Goal: Task Accomplishment & Management: Complete application form

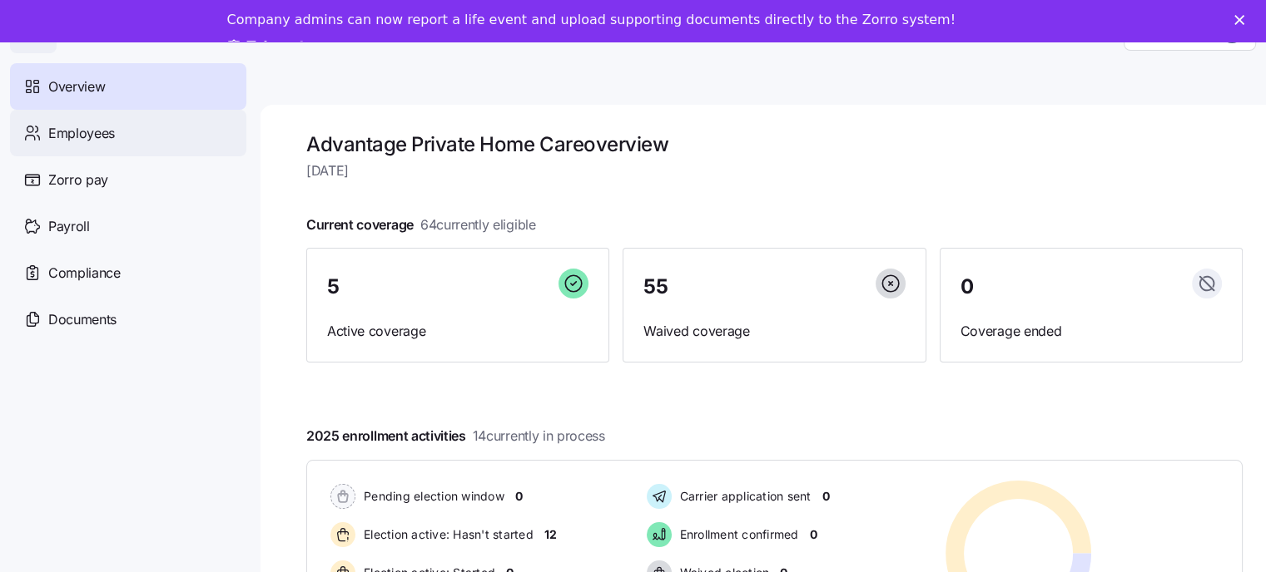
click at [77, 139] on span "Employees" at bounding box center [81, 133] width 67 height 21
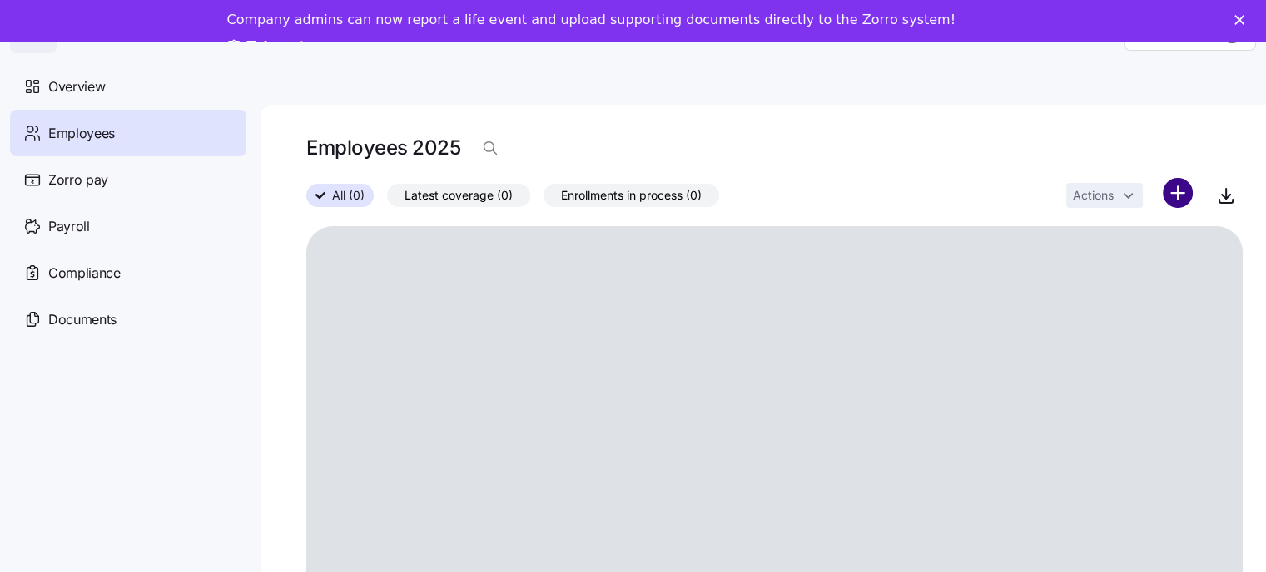
click at [1182, 194] on html "Help Overview Employees Zorro pay Payroll Compliance Documents Employees 2025 A…" at bounding box center [633, 302] width 1266 height 604
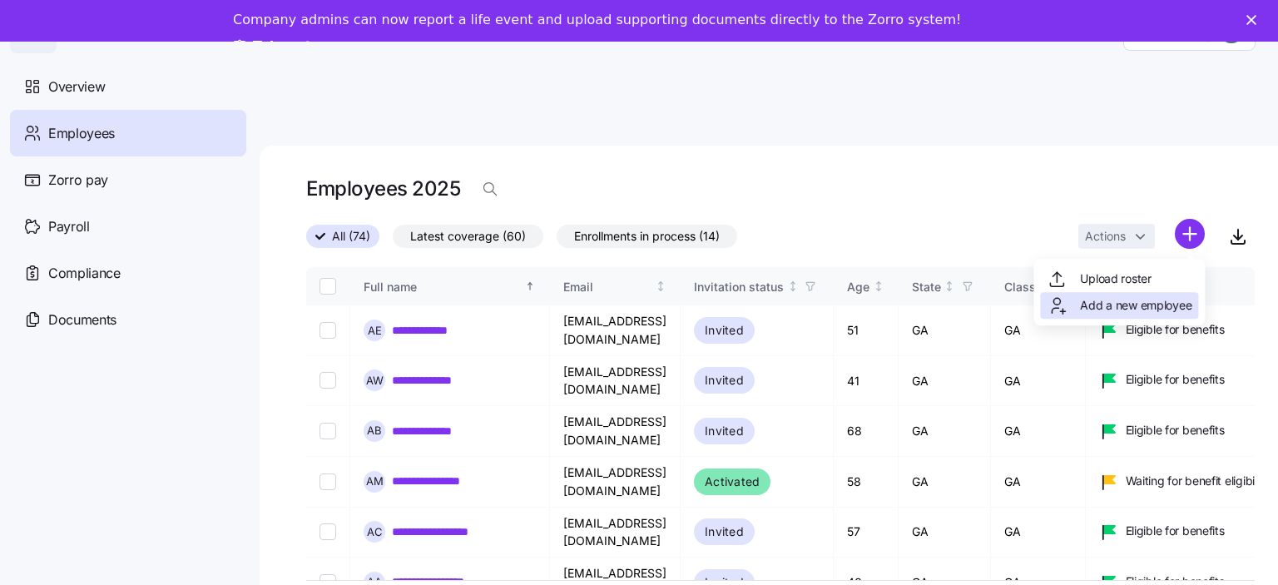
click at [1106, 306] on span "Add a new employee" at bounding box center [1135, 305] width 111 height 17
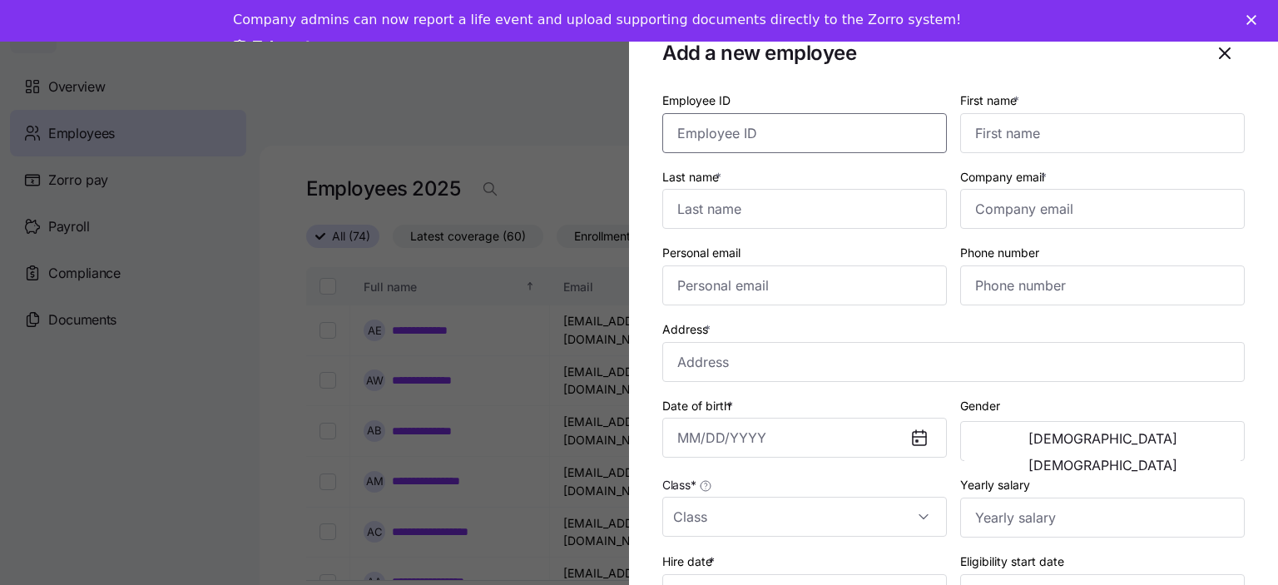
click at [720, 131] on input "Employee ID" at bounding box center [804, 133] width 285 height 40
type input "2751"
click at [1046, 134] on input "First name *" at bounding box center [1102, 133] width 285 height 40
type input "Kanika"
type input "Sands"
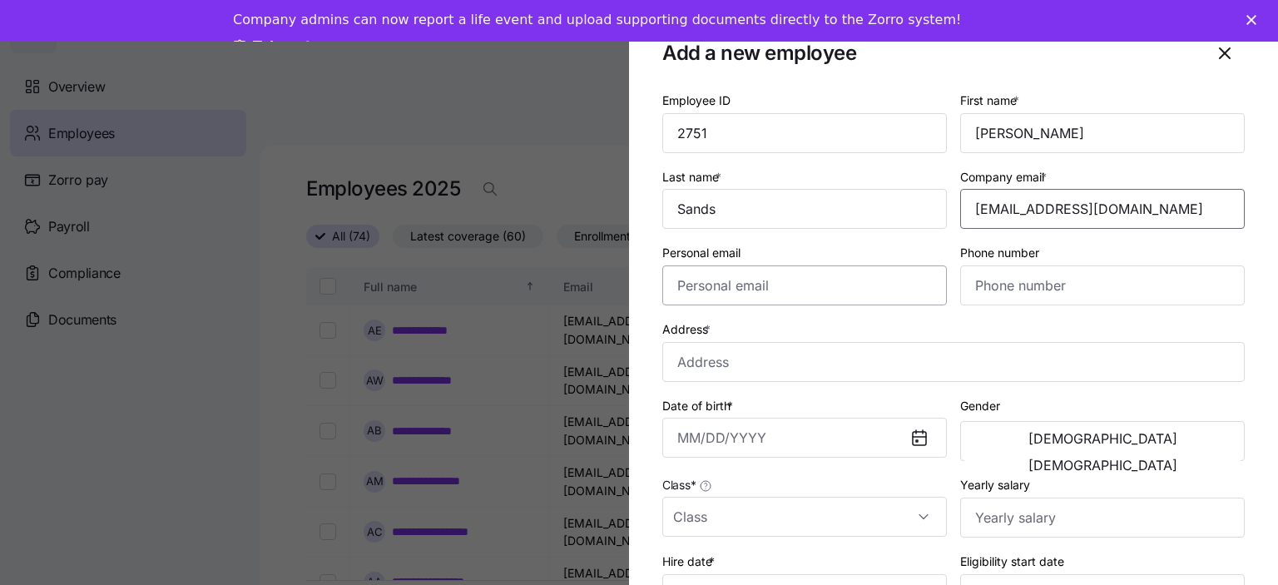
type input "kanikasands282@yahoo.com"
click at [699, 290] on input "Personal email" at bounding box center [804, 285] width 285 height 40
type input "kanikasands282@yahoo.com"
click at [1019, 295] on input "Phone number" at bounding box center [1102, 285] width 285 height 40
type input "(706) 476-1390"
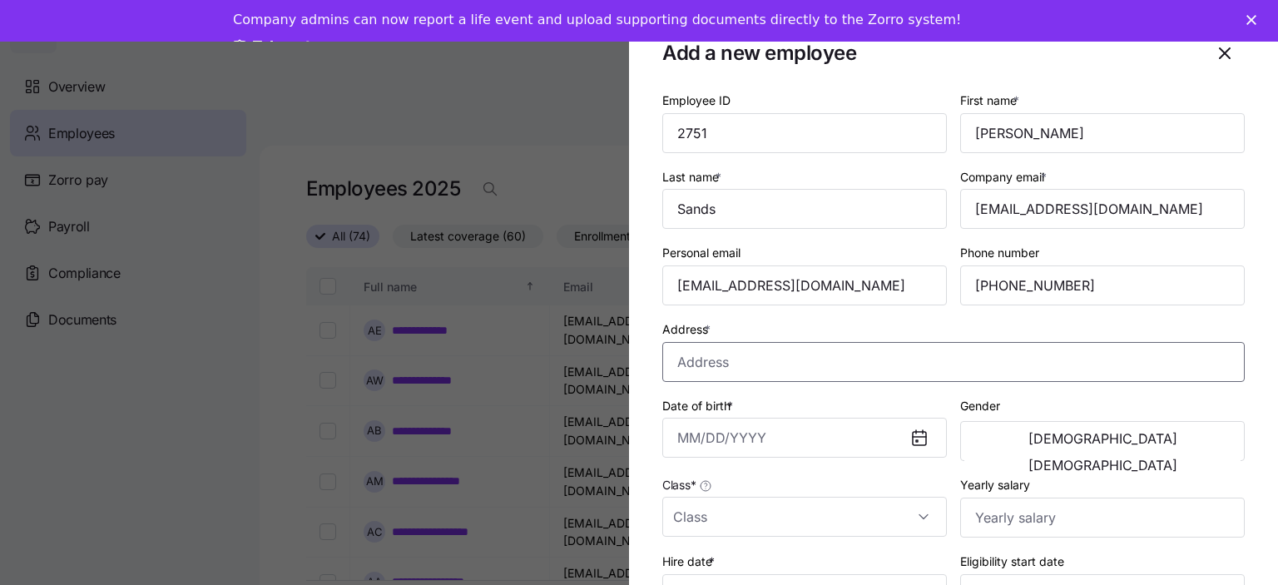
click at [706, 365] on input "Address *" at bounding box center [953, 362] width 582 height 40
click at [676, 360] on input "glenview Loo" at bounding box center [953, 362] width 582 height 40
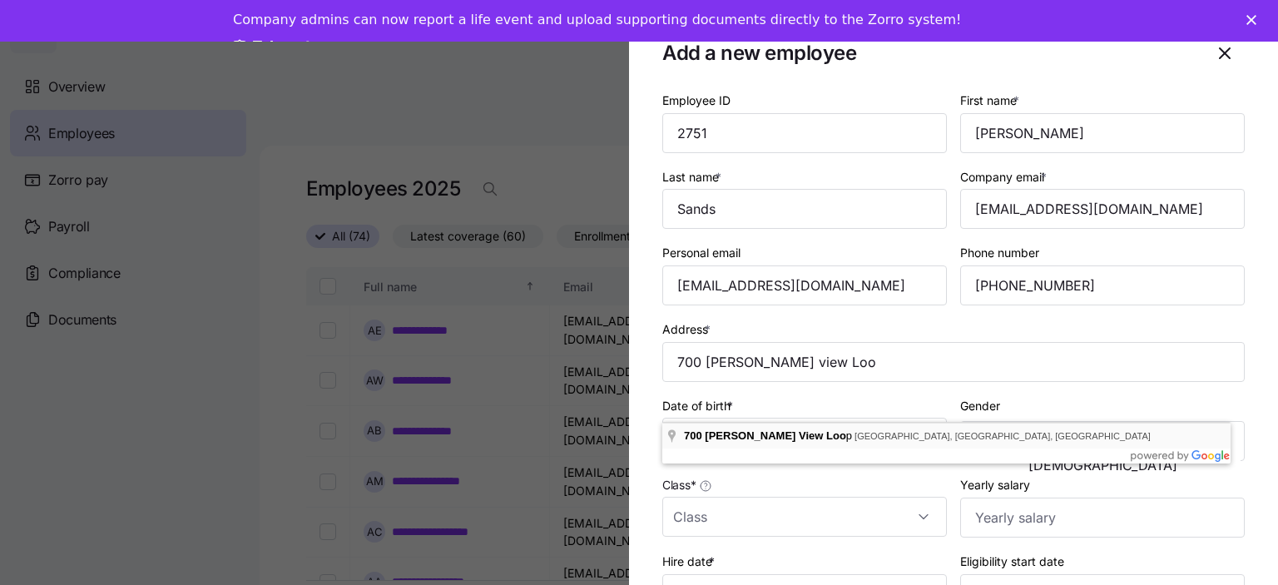
type input "700 Glen View Loop, Monticello, GA 31064, USA"
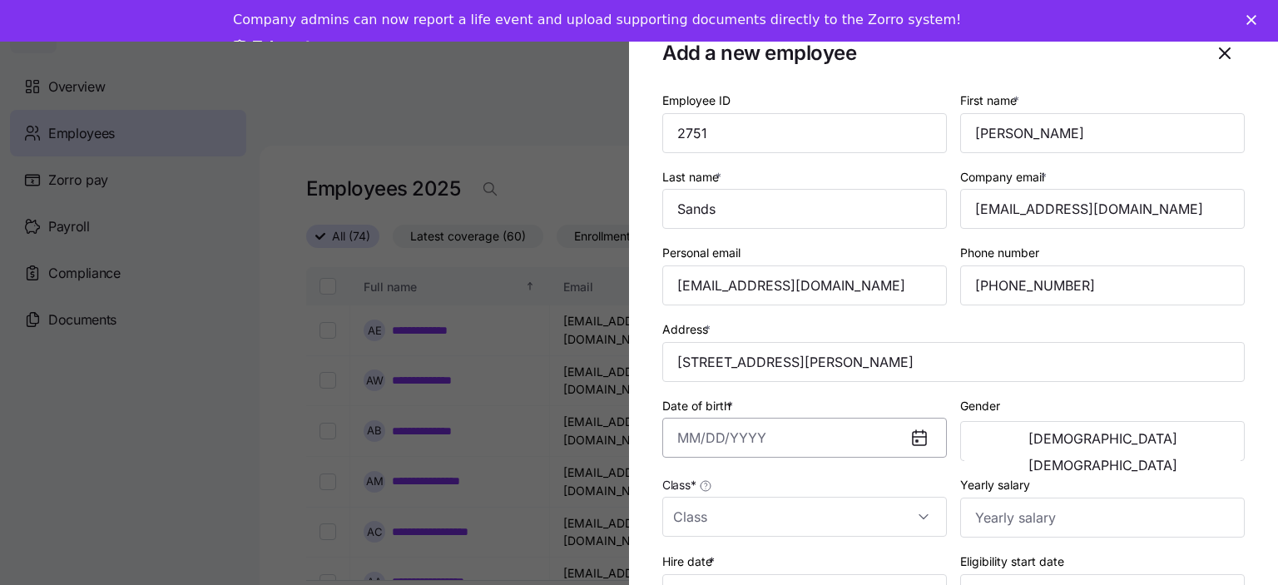
click at [697, 429] on input "Date of birth *" at bounding box center [804, 438] width 285 height 40
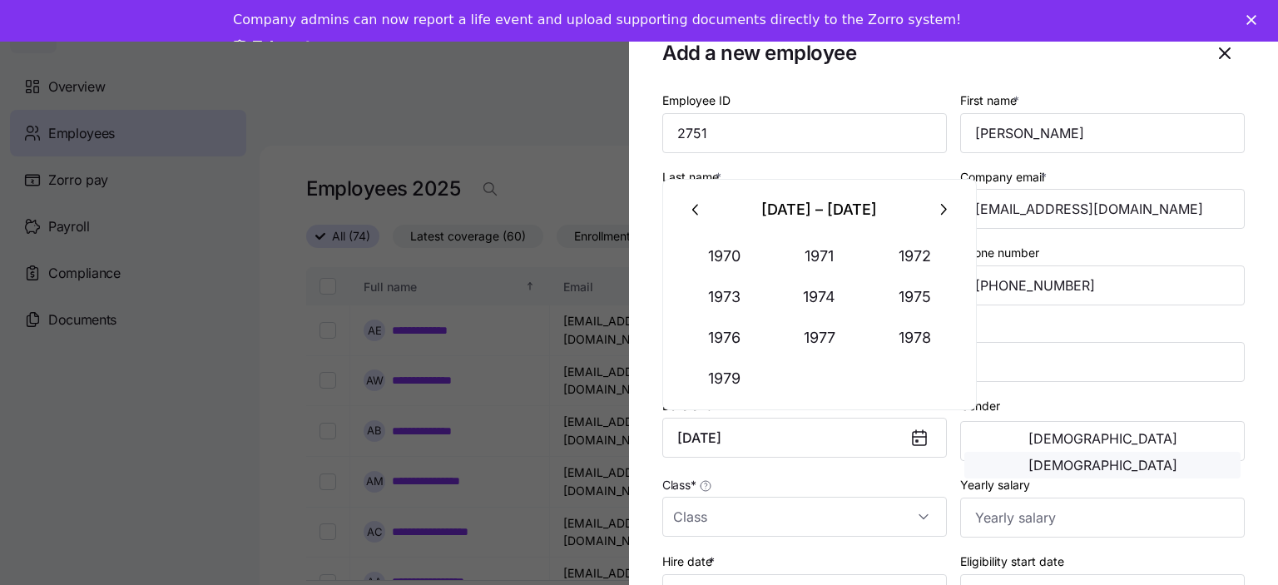
type input "February 15, 1979"
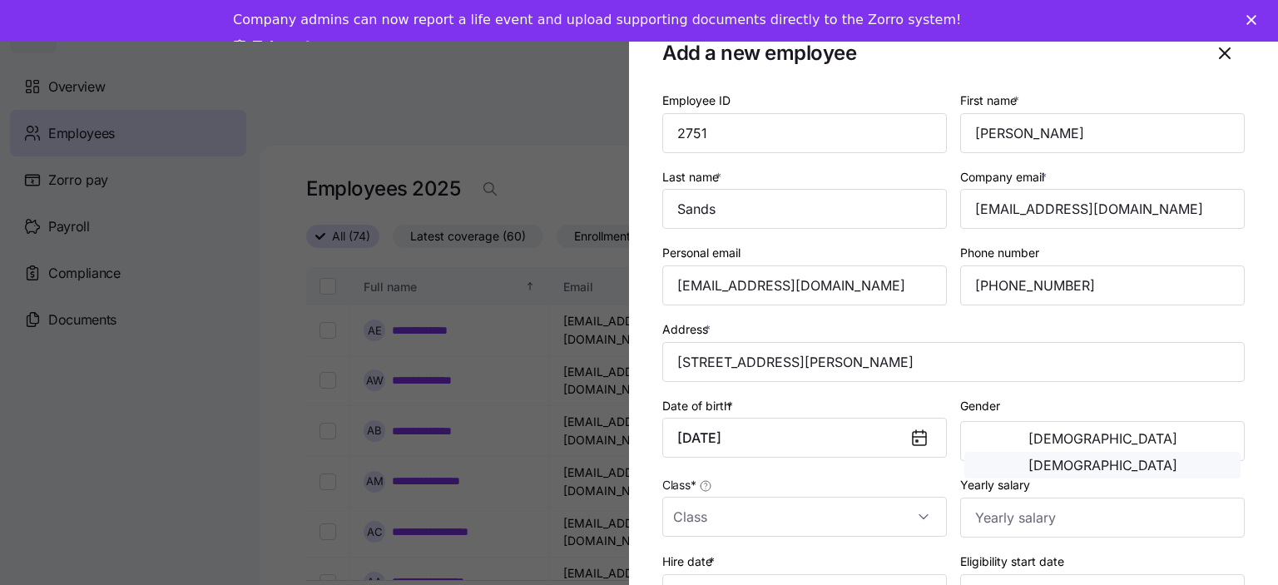
click at [1158, 458] on span "Female" at bounding box center [1102, 464] width 149 height 13
click at [706, 523] on input "Class *" at bounding box center [804, 517] width 285 height 40
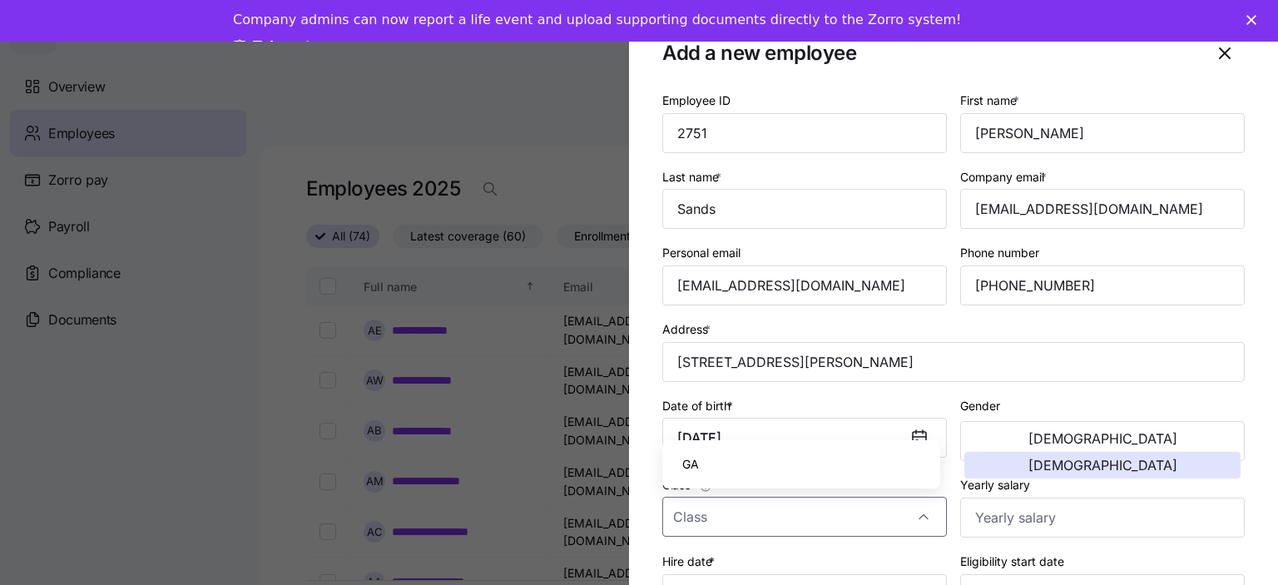
click at [703, 473] on div "GA" at bounding box center [801, 464] width 265 height 35
type input "GA"
click at [1028, 528] on input "Yearly salary" at bounding box center [1102, 518] width 285 height 40
click at [707, 575] on input "Hire date *" at bounding box center [804, 594] width 285 height 40
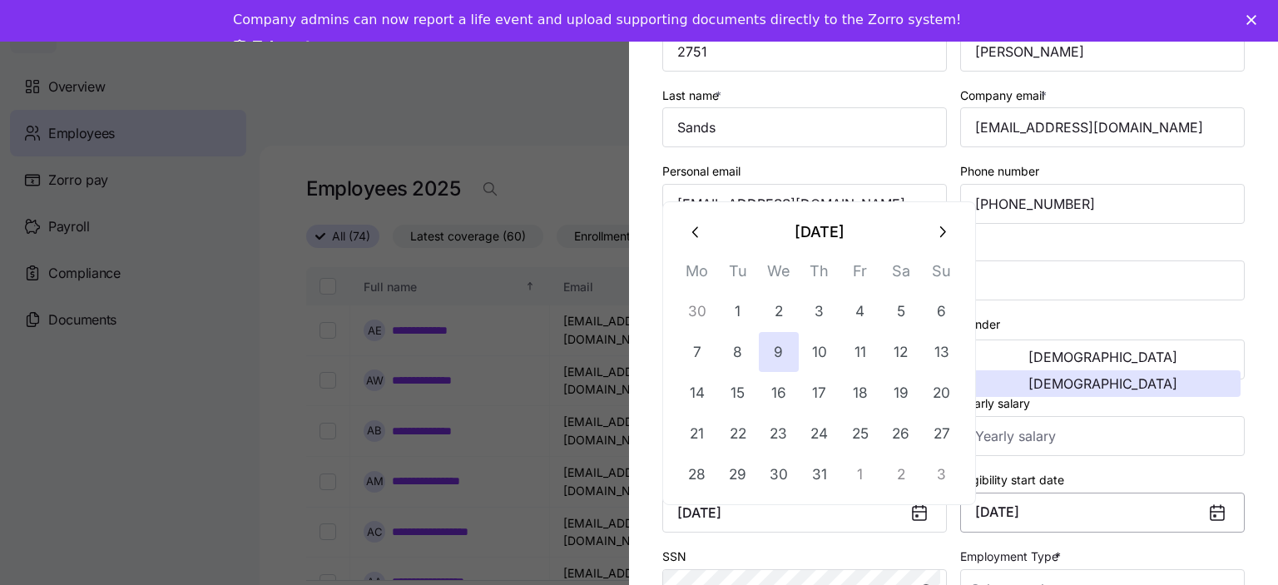
scroll to position [97, 0]
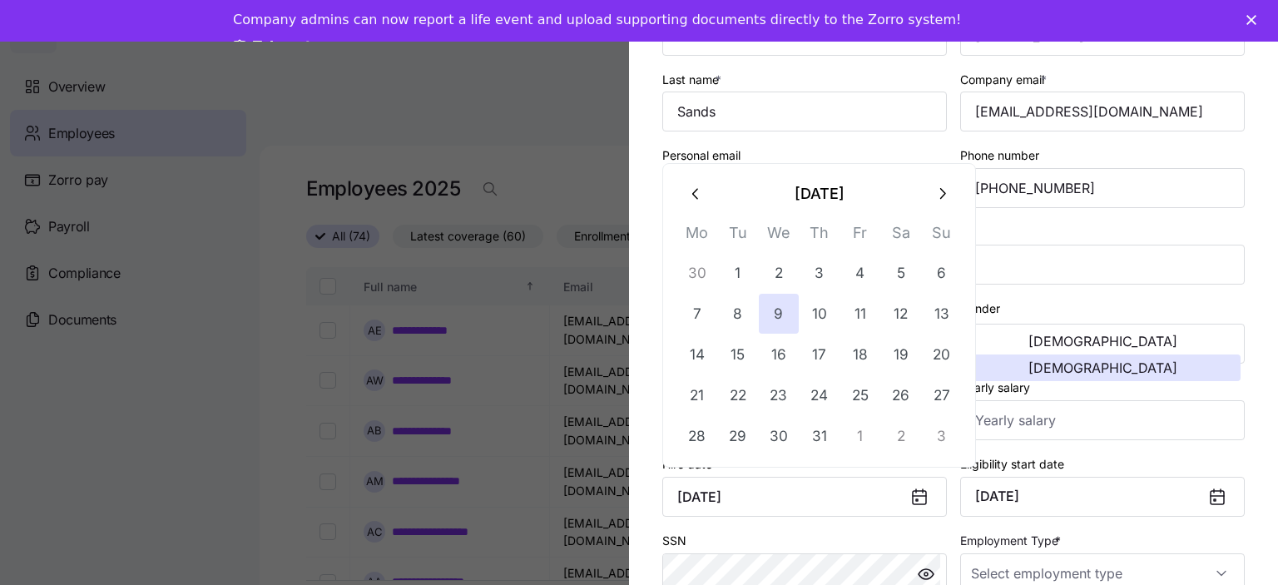
type input "October 9, 2024"
click at [1211, 499] on icon at bounding box center [1217, 497] width 13 height 13
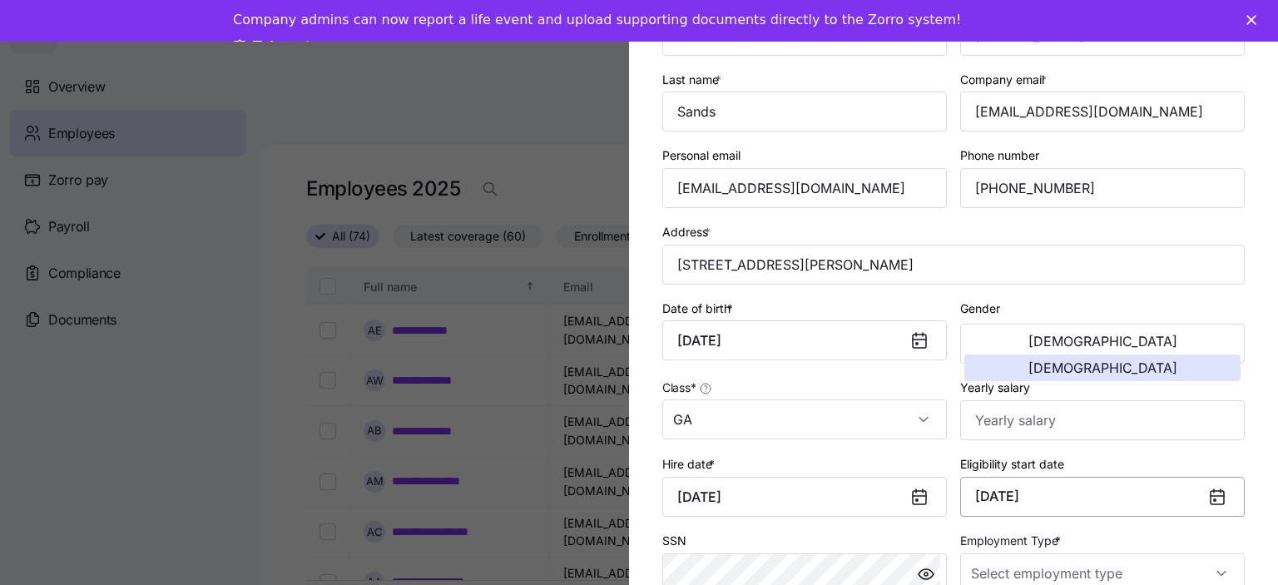
click at [1117, 496] on button "April 1, 2025" at bounding box center [1102, 497] width 285 height 40
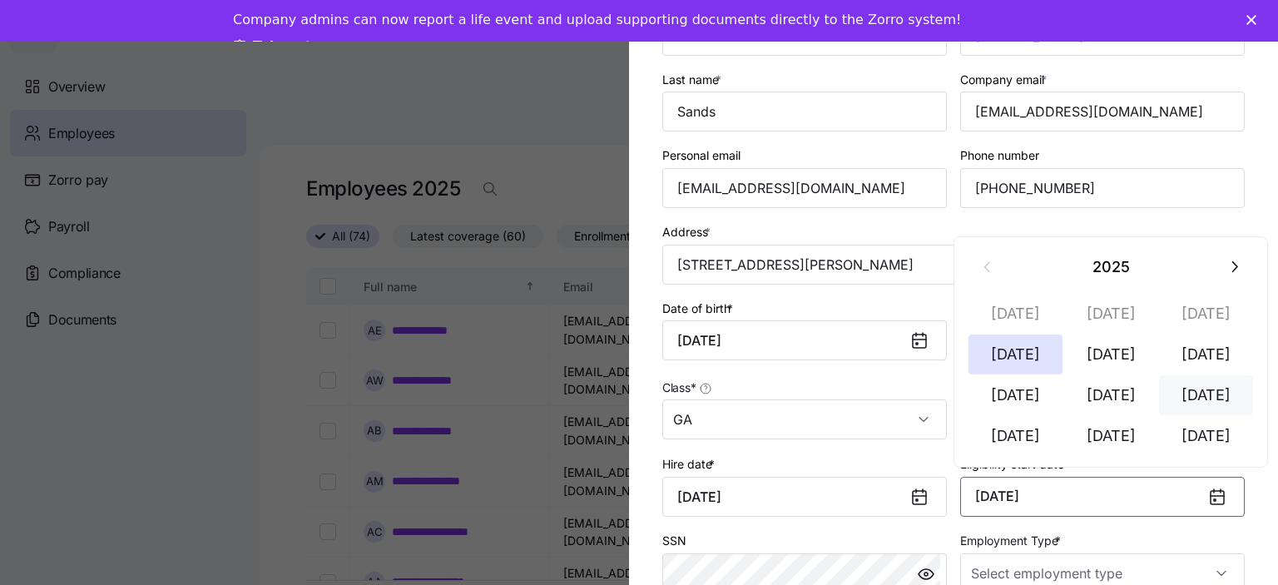
click at [1208, 404] on button "Sep 1" at bounding box center [1206, 395] width 95 height 40
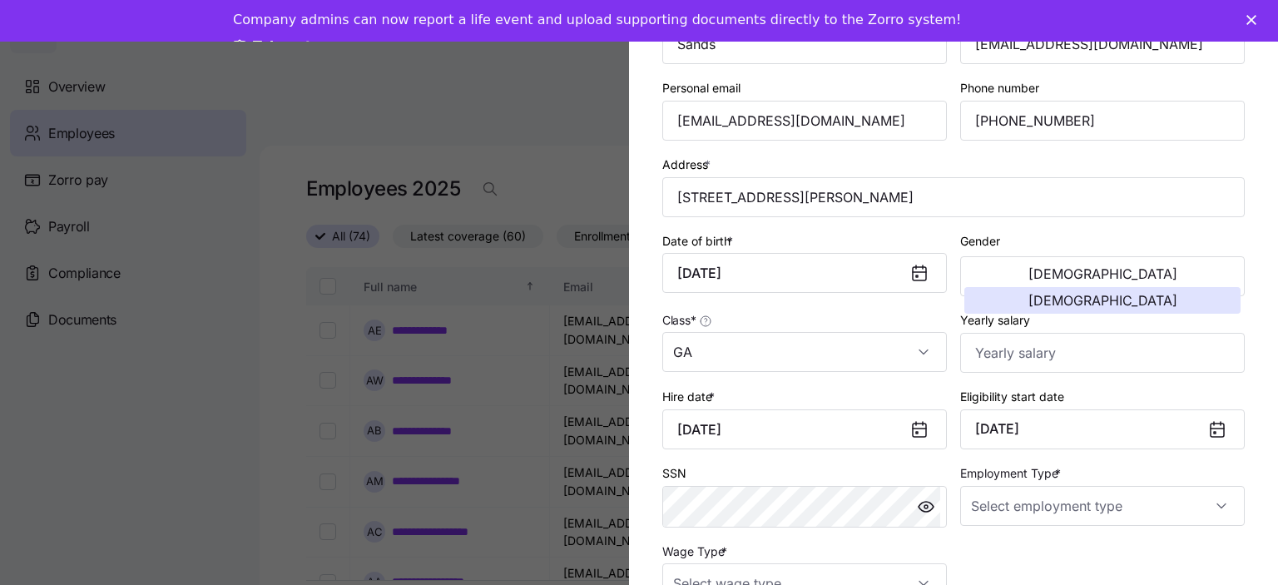
scroll to position [264, 0]
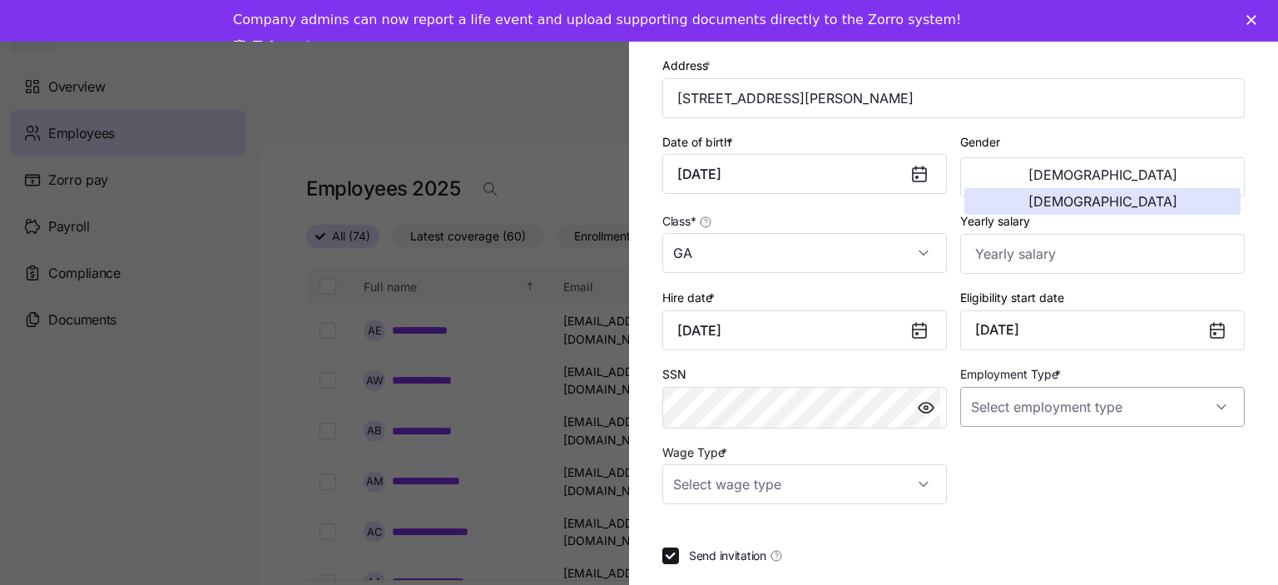
click at [1148, 405] on input "Employment Type *" at bounding box center [1102, 407] width 285 height 40
click at [995, 455] on span "Full Time" at bounding box center [997, 454] width 48 height 18
type input "Full Time"
drag, startPoint x: 821, startPoint y: 481, endPoint x: 782, endPoint y: 492, distance: 40.6
click at [820, 481] on input "Wage Type *" at bounding box center [804, 484] width 285 height 40
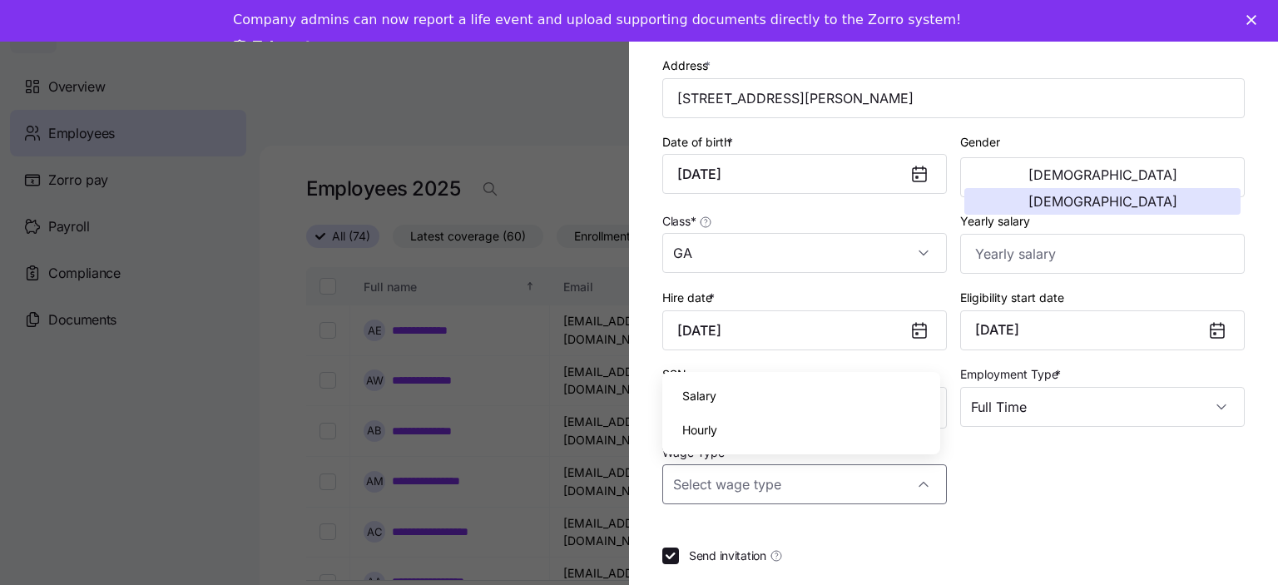
click at [706, 432] on span "Hourly" at bounding box center [699, 430] width 35 height 18
type input "Hourly"
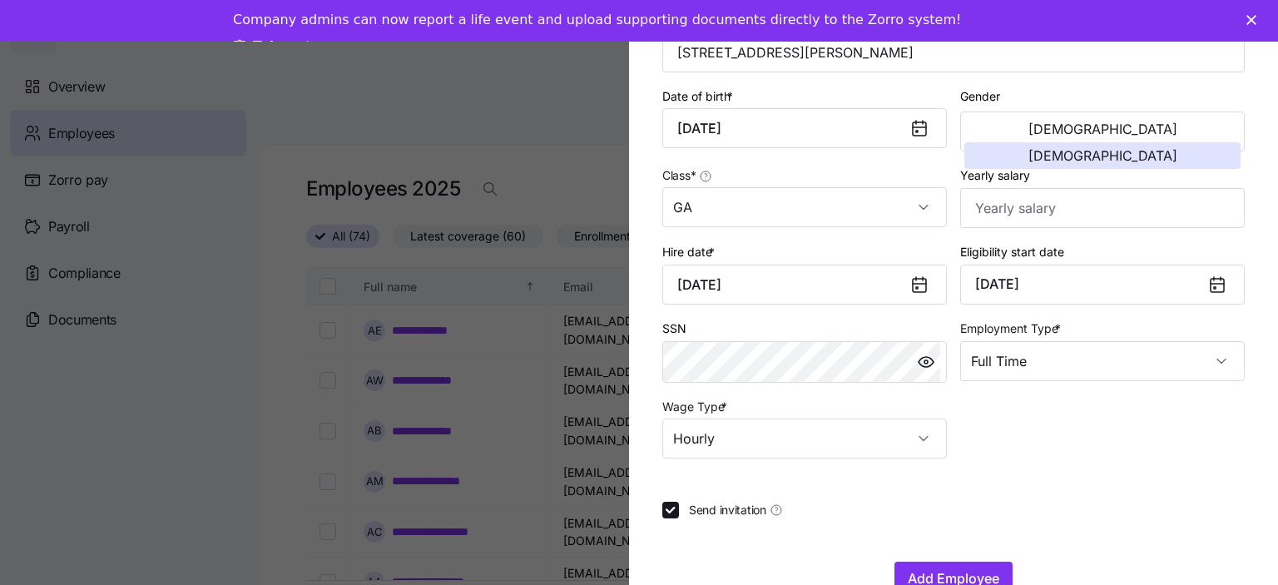
scroll to position [349, 0]
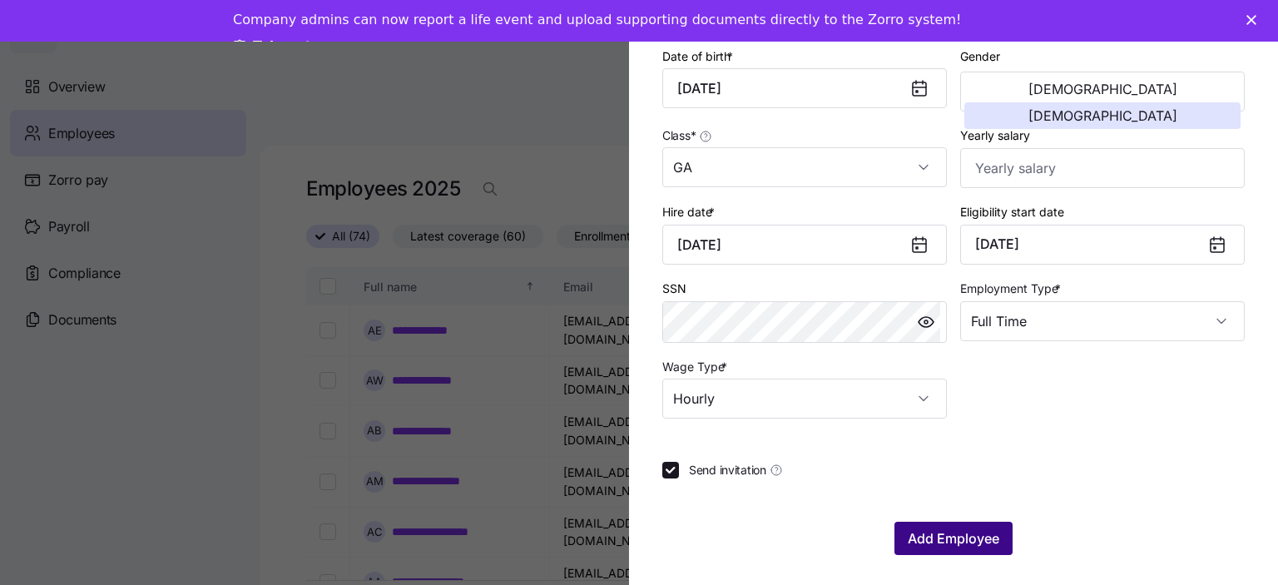
click at [967, 540] on span "Add Employee" at bounding box center [954, 538] width 92 height 20
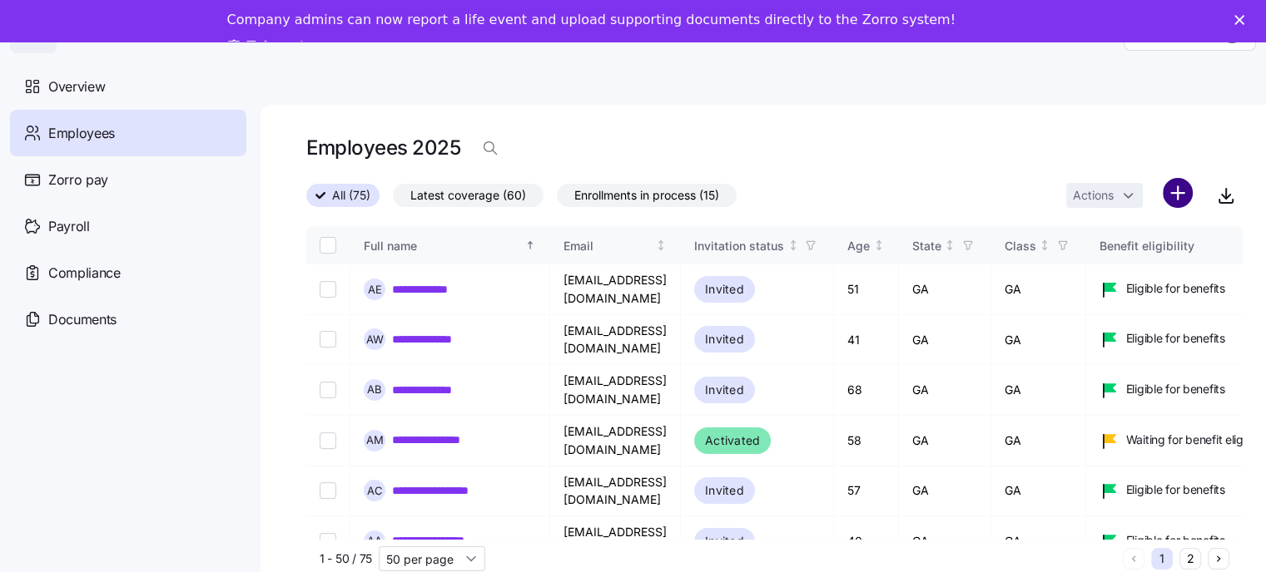
click at [1185, 199] on html "**********" at bounding box center [633, 302] width 1266 height 604
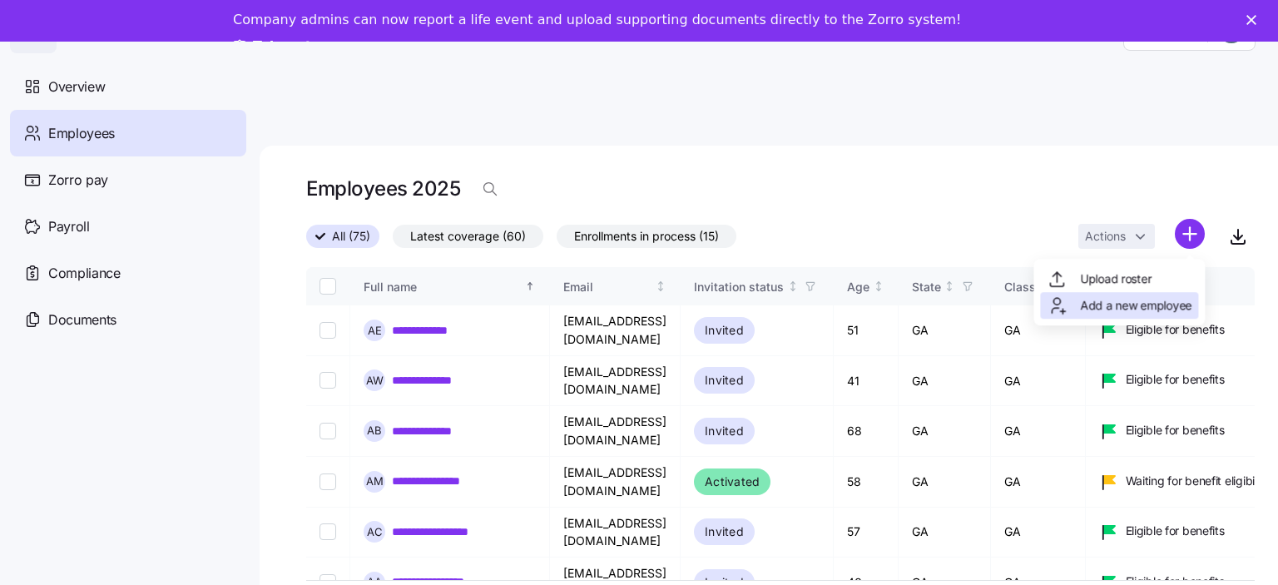
click at [1135, 308] on span "Add a new employee" at bounding box center [1135, 305] width 111 height 17
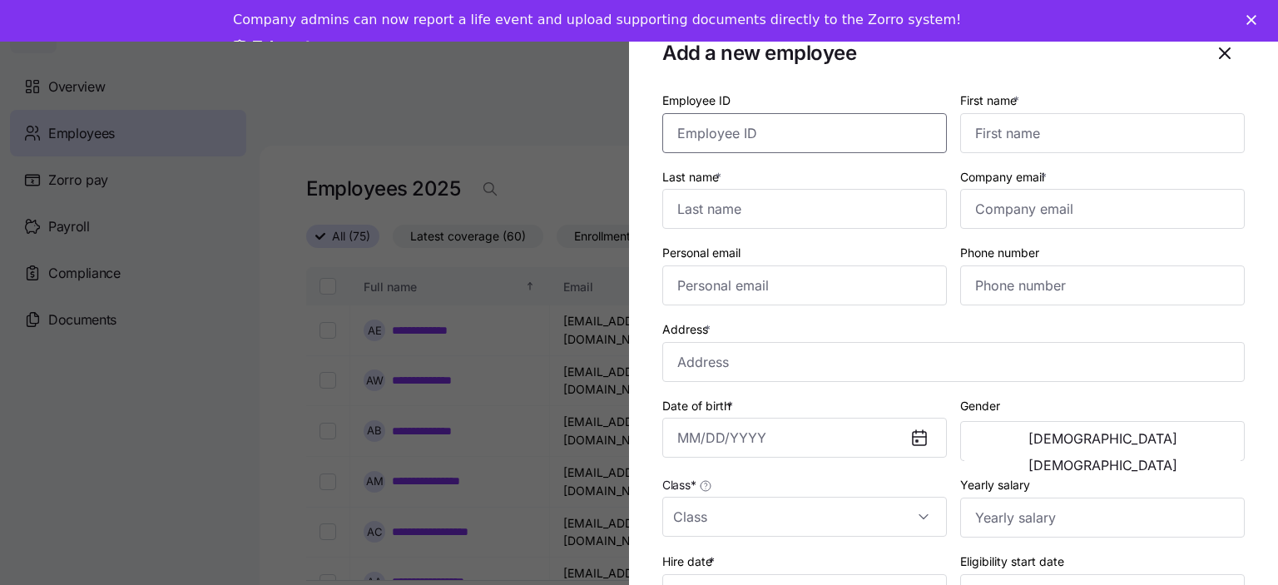
click at [702, 132] on input "Employee ID" at bounding box center [804, 133] width 285 height 40
type input "0590"
click at [1011, 141] on input "First name *" at bounding box center [1102, 133] width 285 height 40
type input "Ericka"
type input "Paschall"
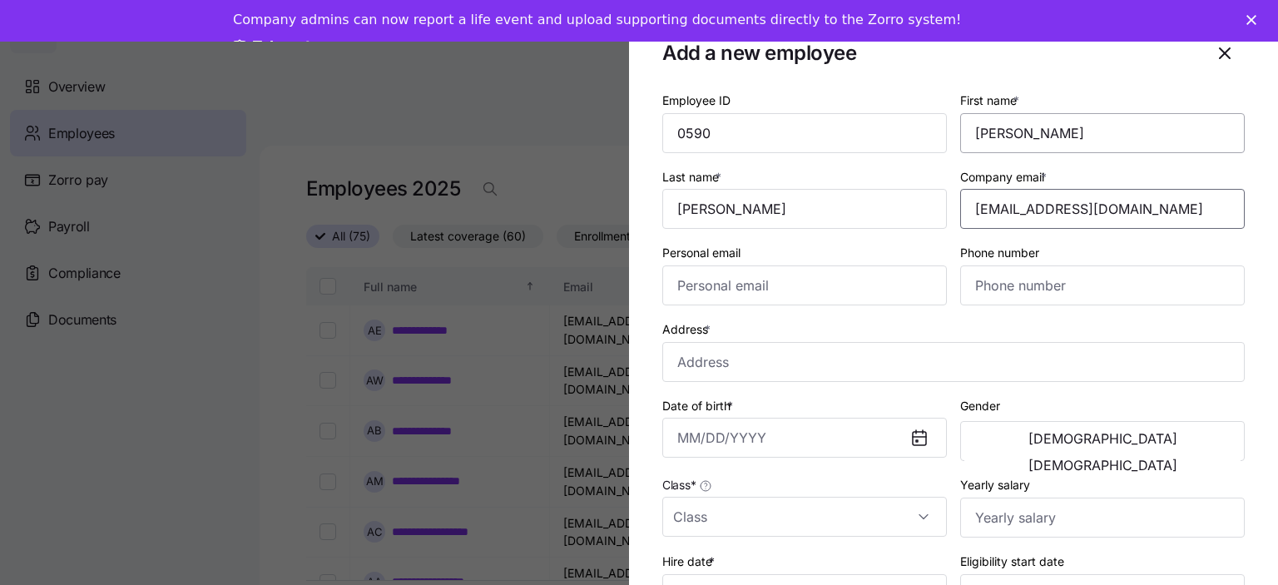
type input "erickapaschall7@gmail.com"
type input "(404) 425-0979"
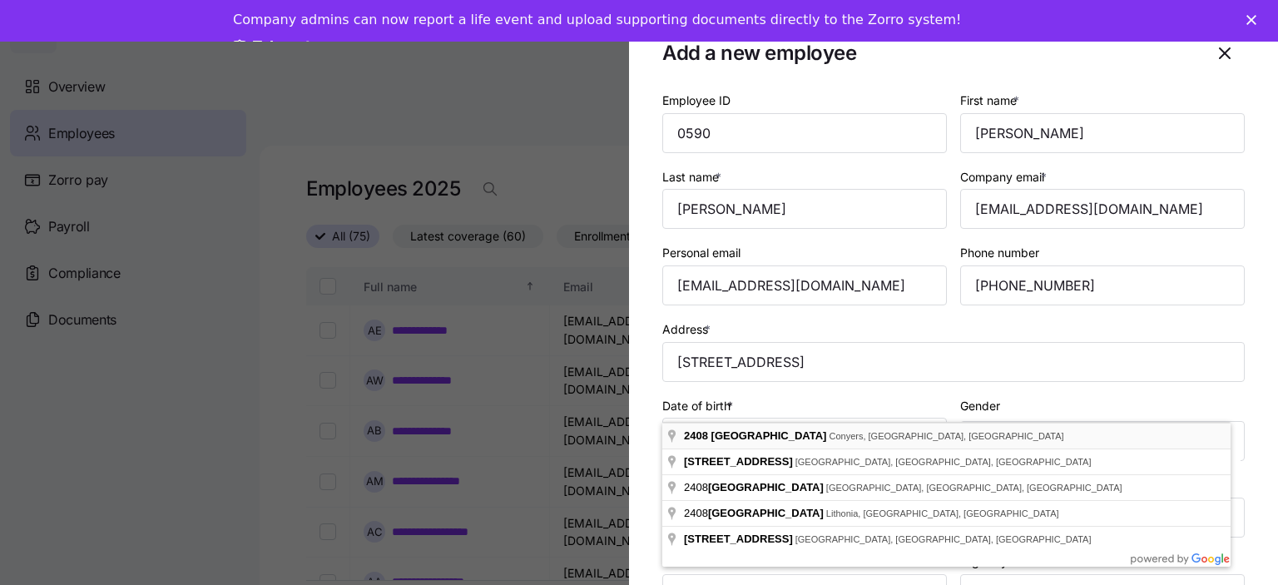
type input "2408 Hyde Park Ct, Conyers, GA 30013, USA"
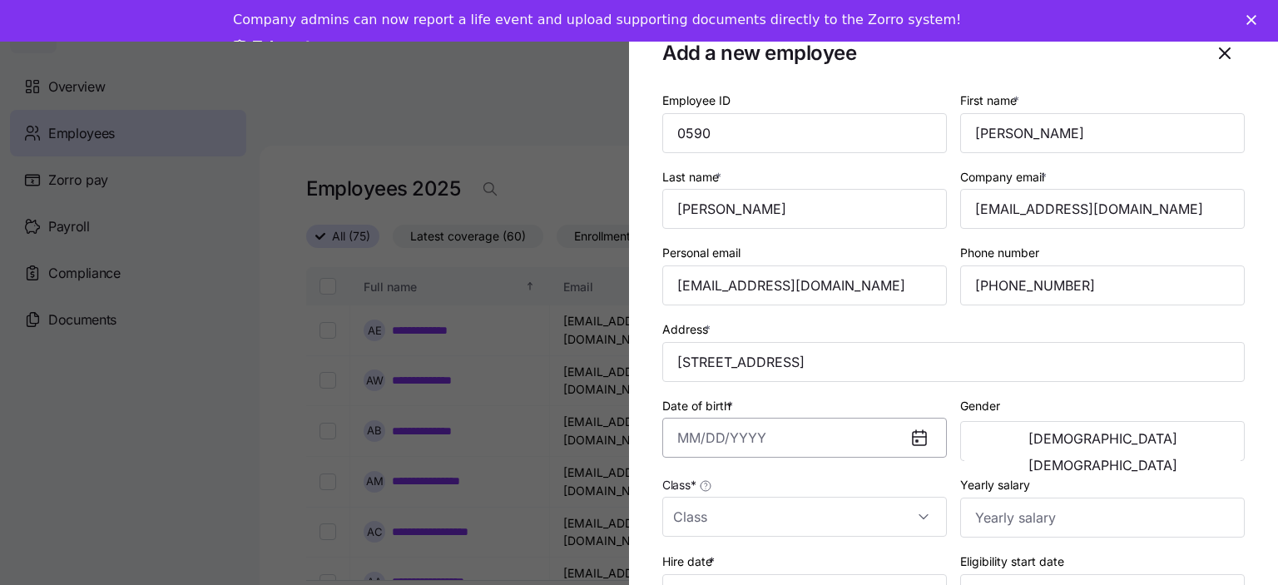
click at [686, 442] on input "Date of birth *" at bounding box center [804, 438] width 285 height 40
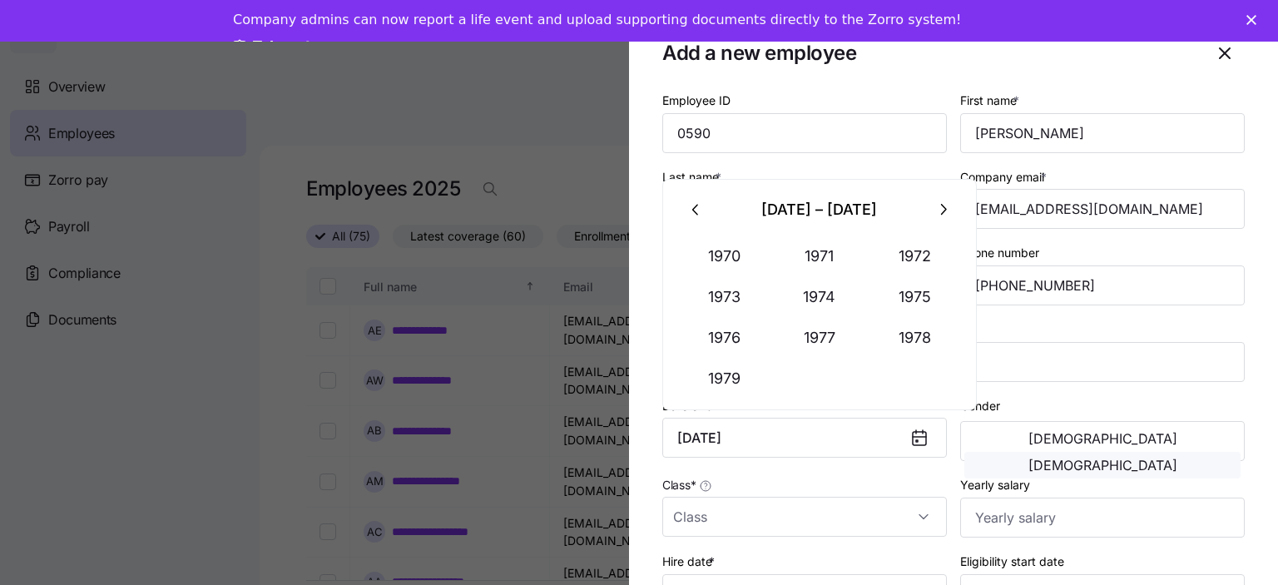
type input "September 1, 1975"
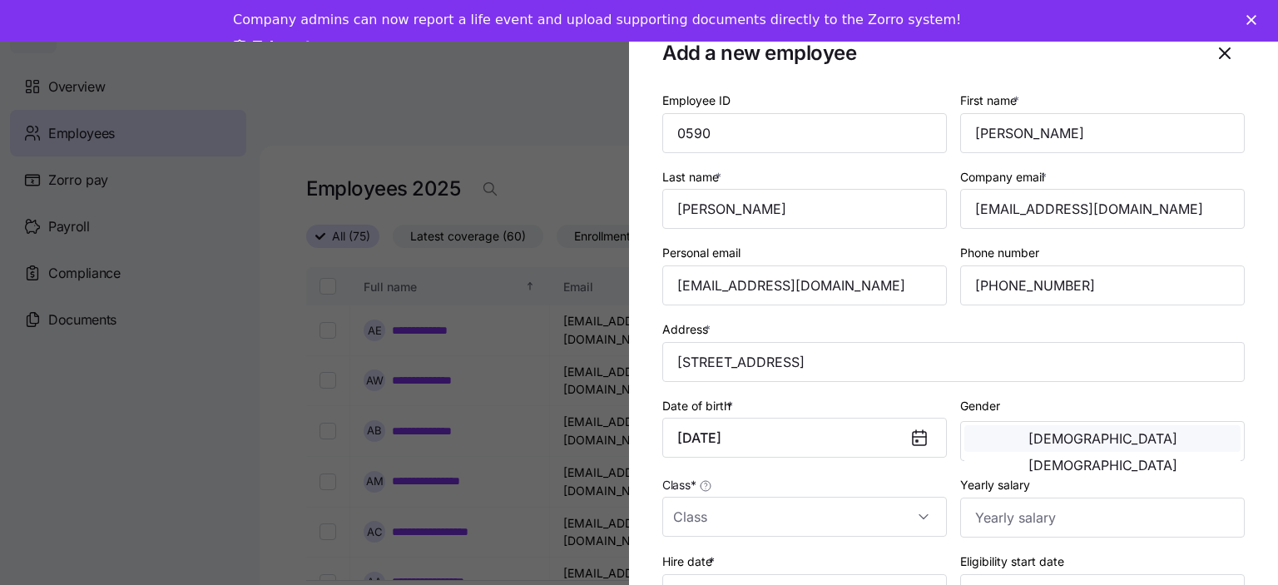
drag, startPoint x: 1182, startPoint y: 445, endPoint x: 1052, endPoint y: 453, distance: 130.1
click at [1177, 458] on span "Female" at bounding box center [1102, 464] width 149 height 13
click at [759, 511] on input "Class *" at bounding box center [804, 517] width 285 height 40
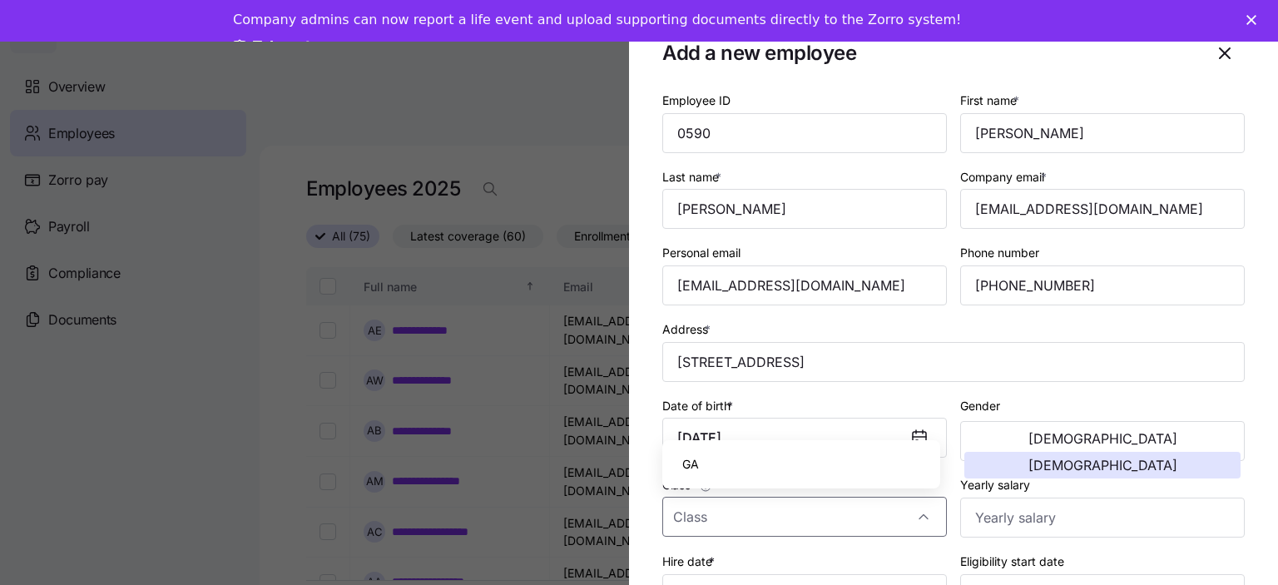
click at [706, 470] on div "GA" at bounding box center [801, 464] width 265 height 35
type input "GA"
click at [1018, 523] on input "Yearly salary" at bounding box center [1102, 518] width 285 height 40
click at [1127, 515] on input "Yearly salary" at bounding box center [1102, 518] width 285 height 40
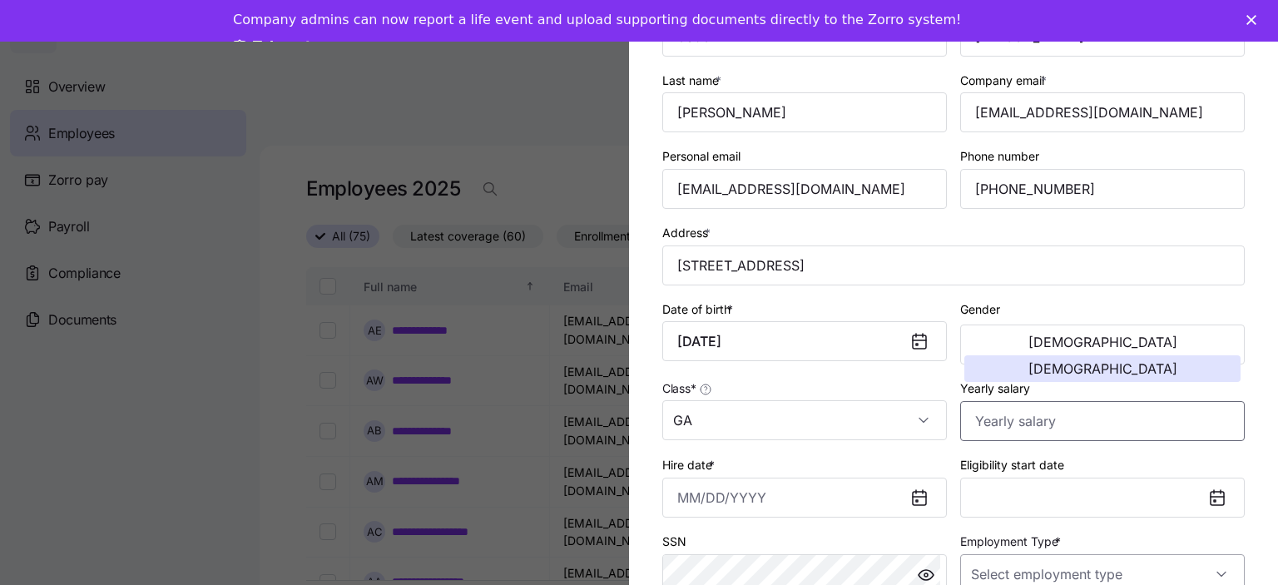
scroll to position [166, 0]
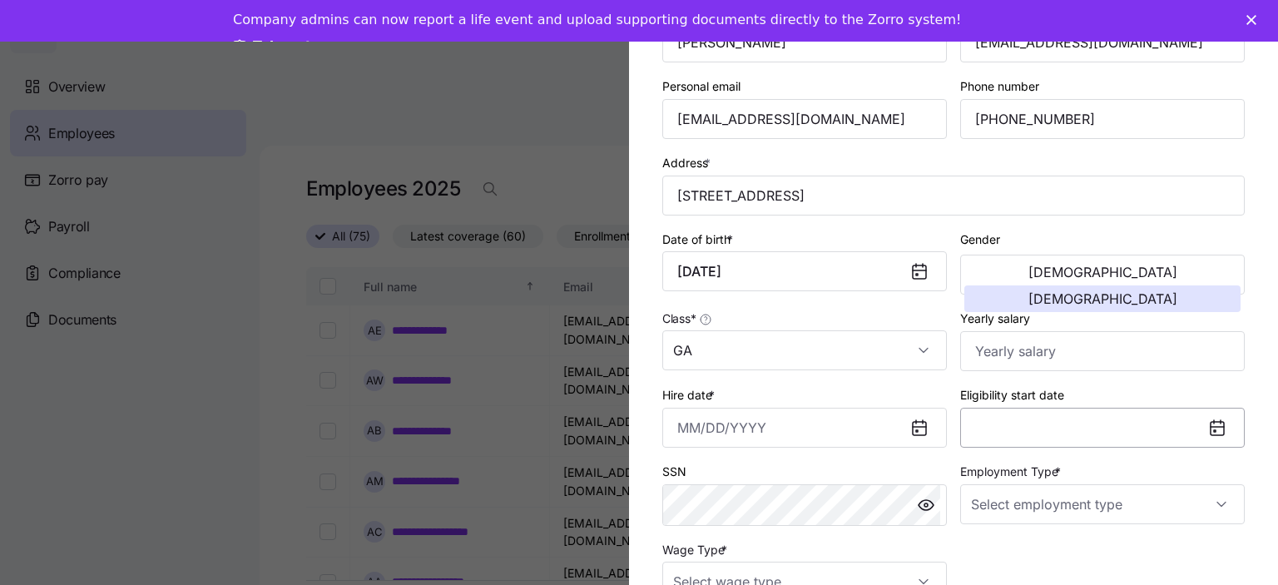
click at [1011, 428] on button "Eligibility start date" at bounding box center [1102, 428] width 285 height 40
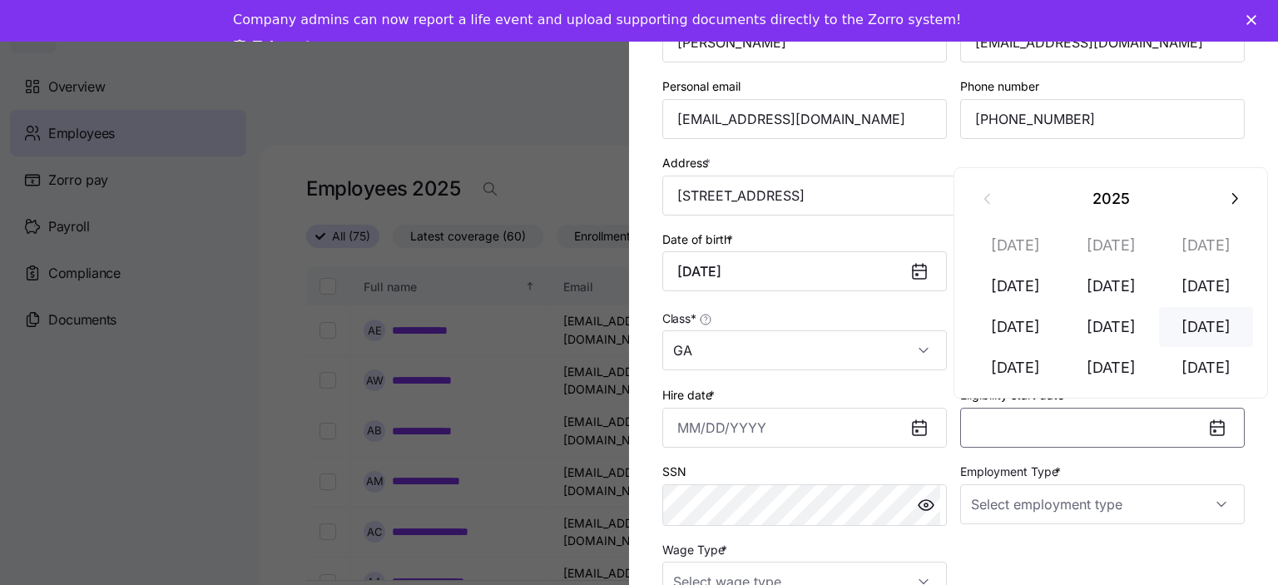
click at [1216, 325] on button "Sep 1" at bounding box center [1206, 327] width 95 height 40
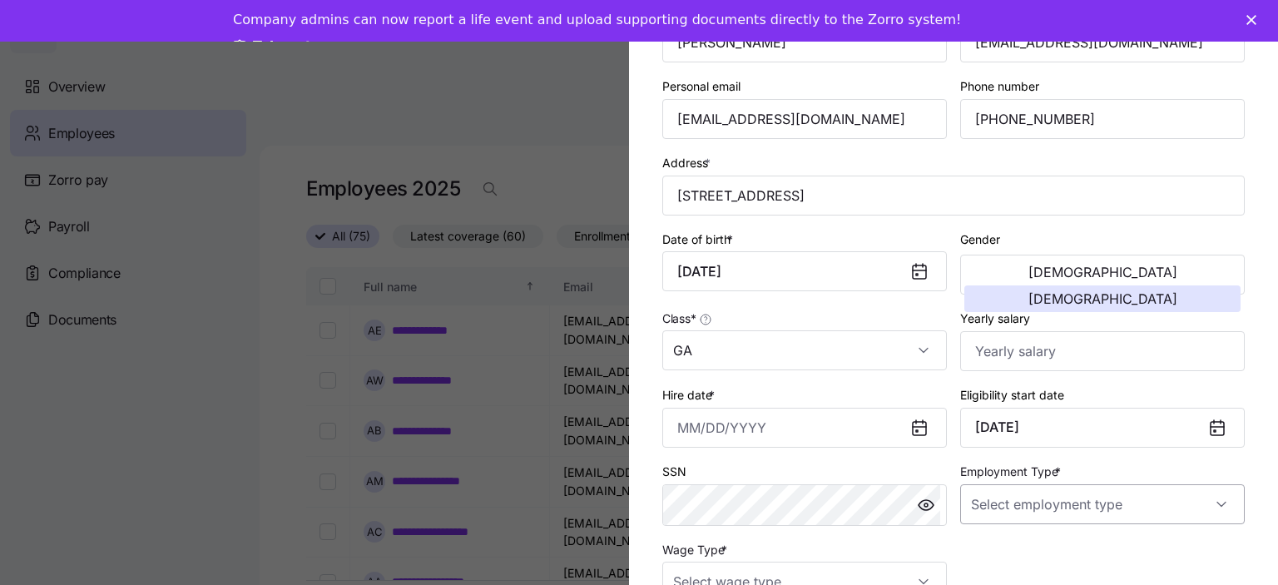
click at [1037, 509] on input "Employment Type *" at bounding box center [1102, 504] width 285 height 40
click at [1018, 416] on span "Full Time" at bounding box center [997, 416] width 48 height 18
type input "Full Time"
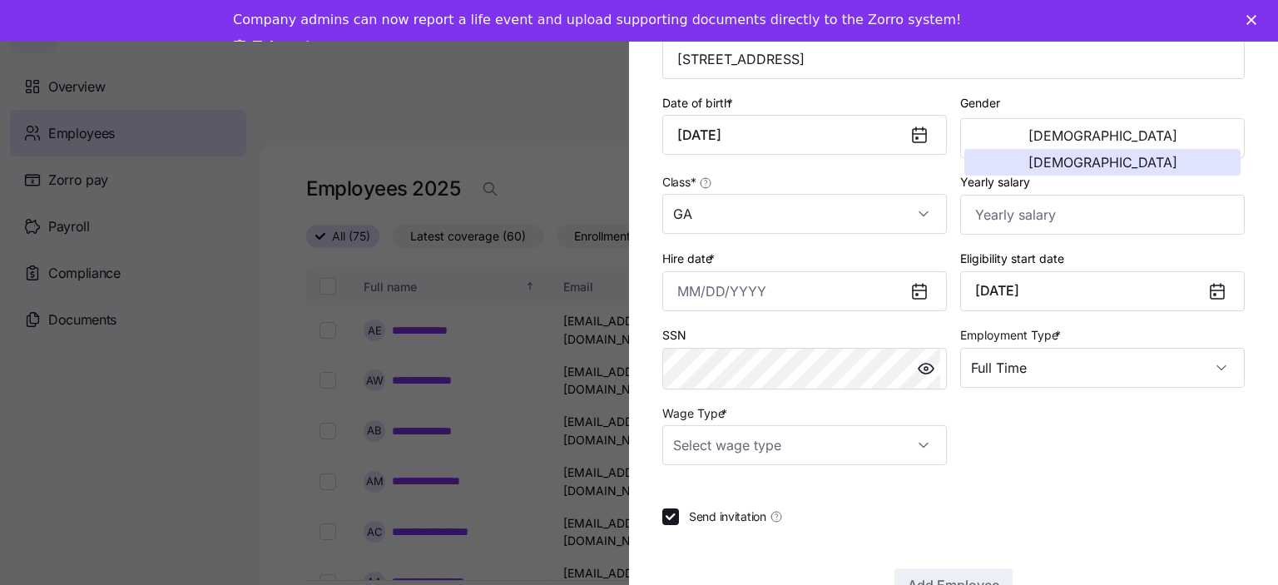
scroll to position [349, 0]
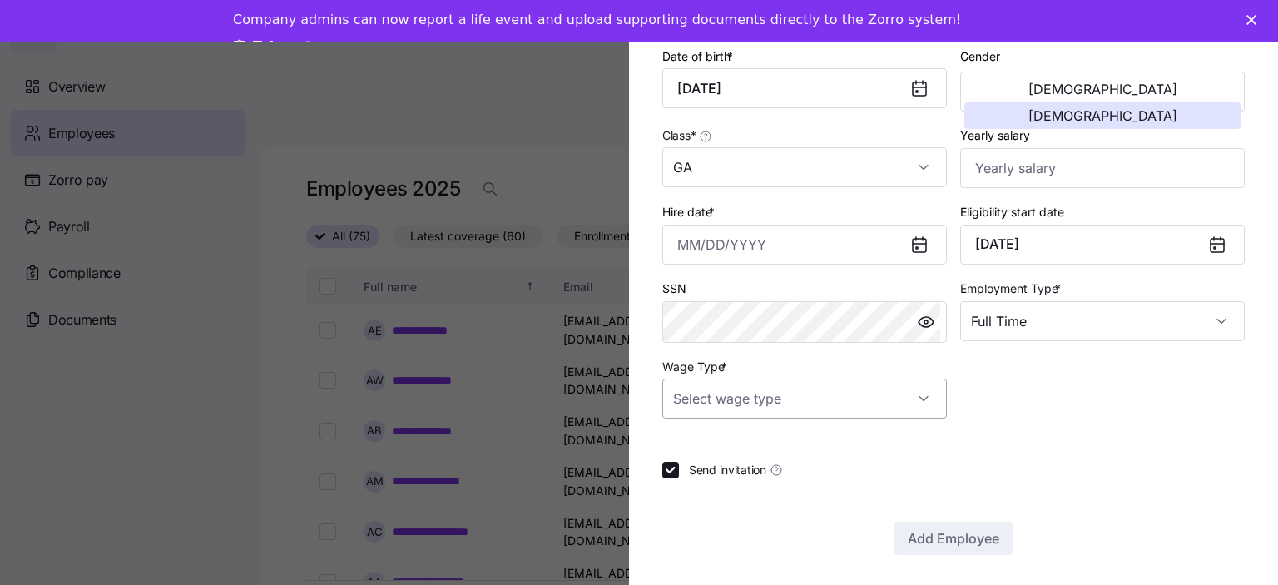
click at [877, 399] on input "Wage Type *" at bounding box center [804, 399] width 285 height 40
click at [701, 481] on span "Hourly" at bounding box center [699, 481] width 35 height 18
type input "Hourly"
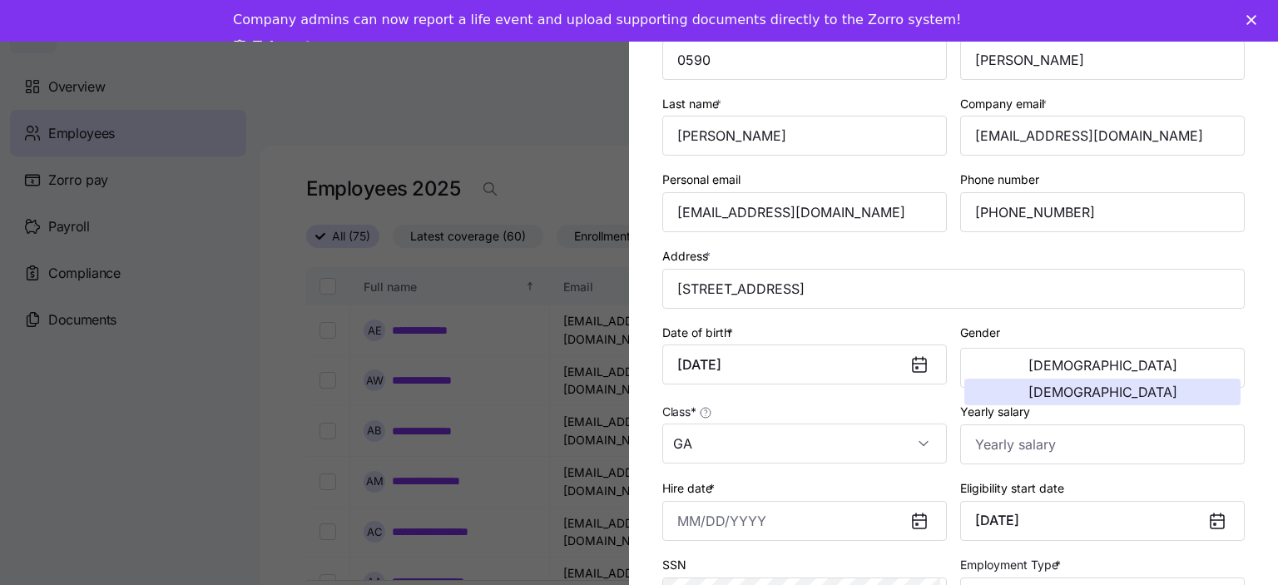
scroll to position [100, 0]
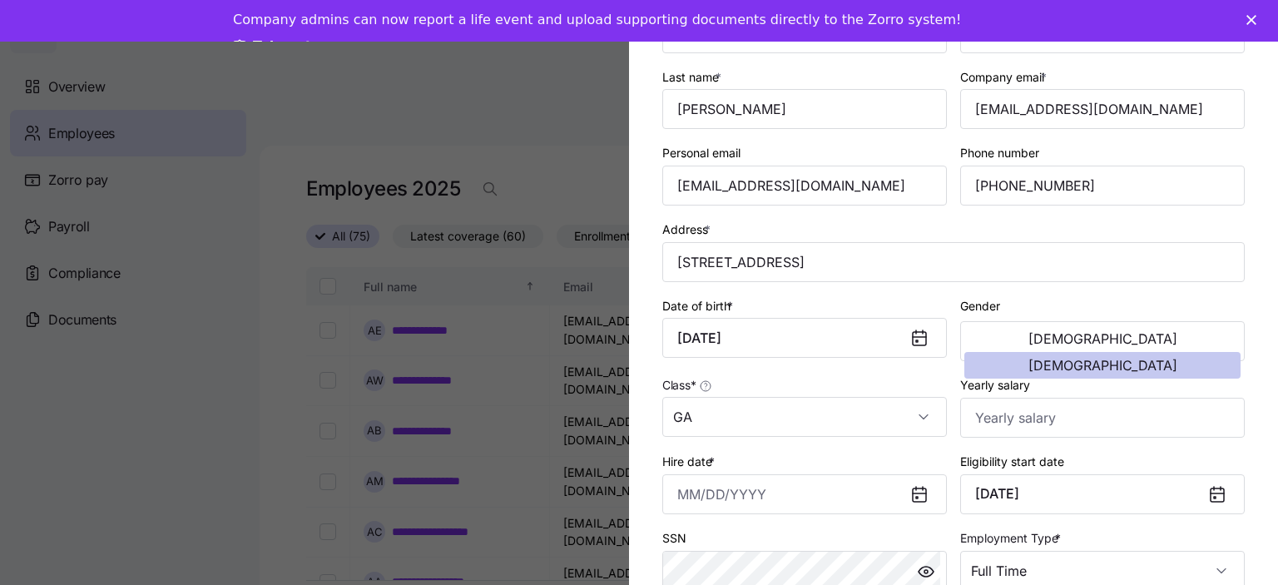
click at [1155, 359] on span "Female" at bounding box center [1102, 365] width 149 height 13
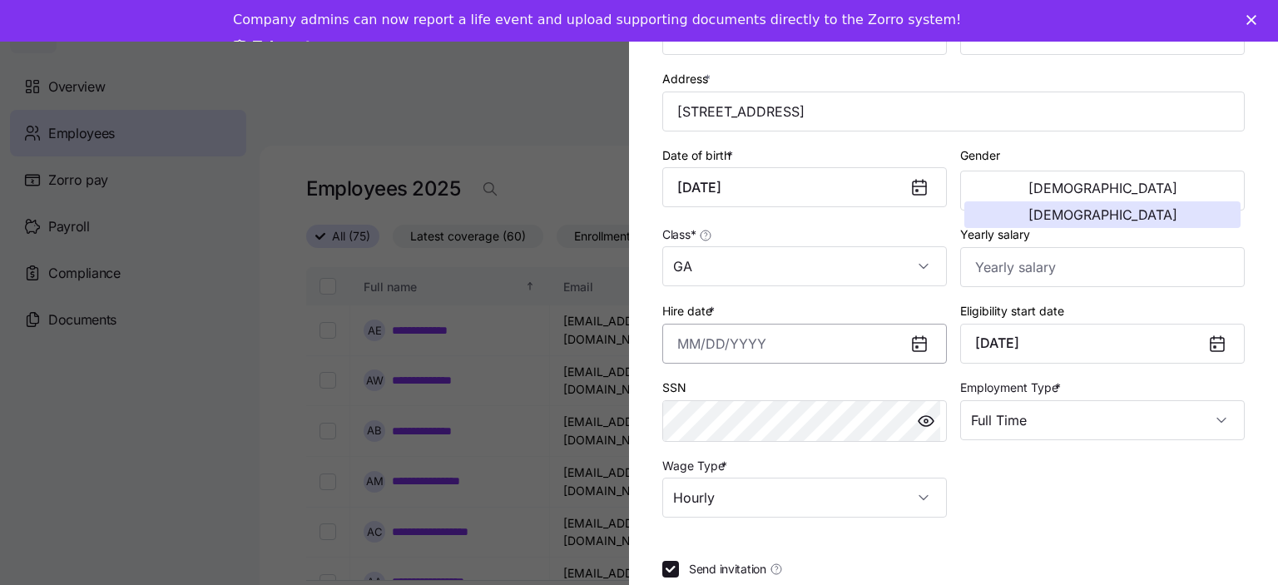
scroll to position [266, 0]
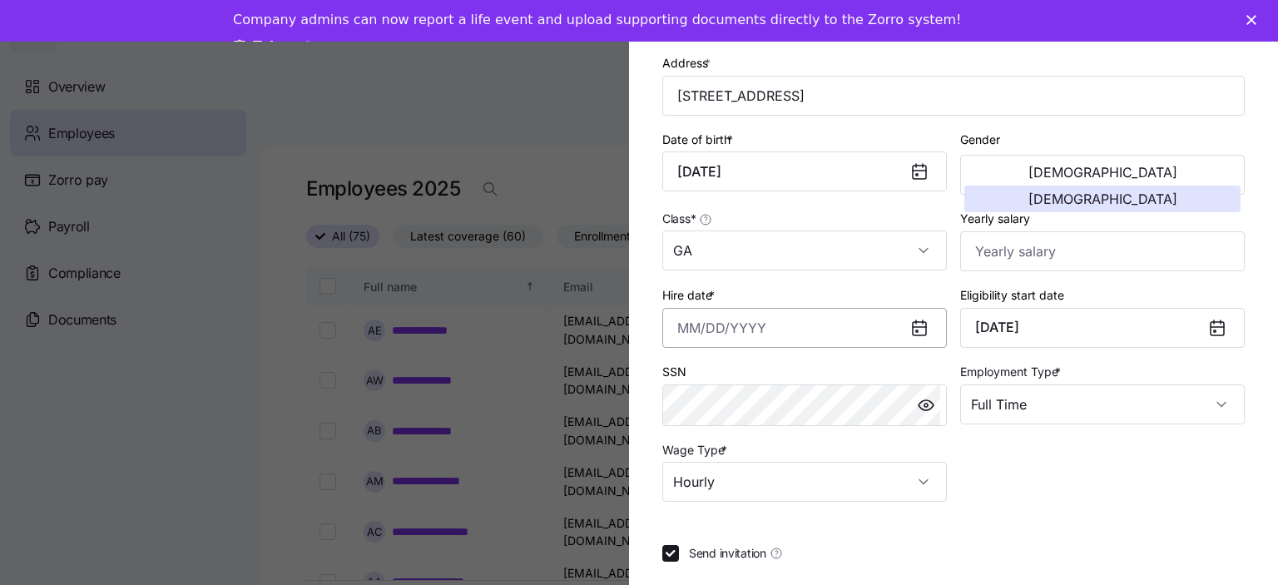
click at [709, 326] on input "Hire date *" at bounding box center [804, 328] width 285 height 40
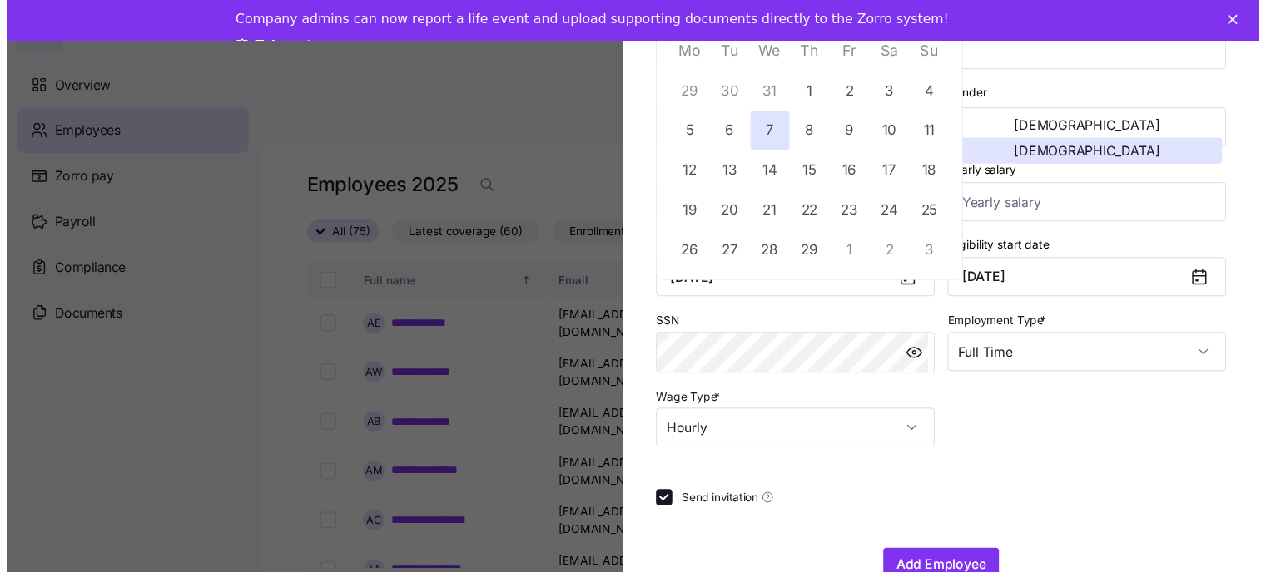
scroll to position [349, 0]
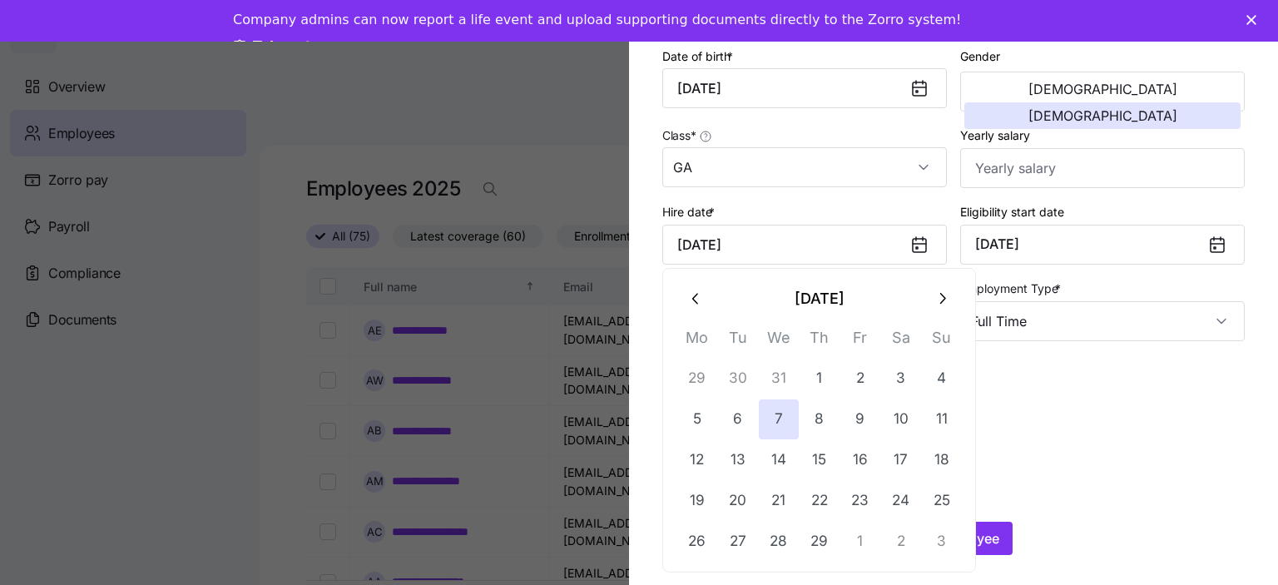
type input "February 7, 2024"
click at [1168, 464] on div "Send invitation" at bounding box center [953, 470] width 582 height 17
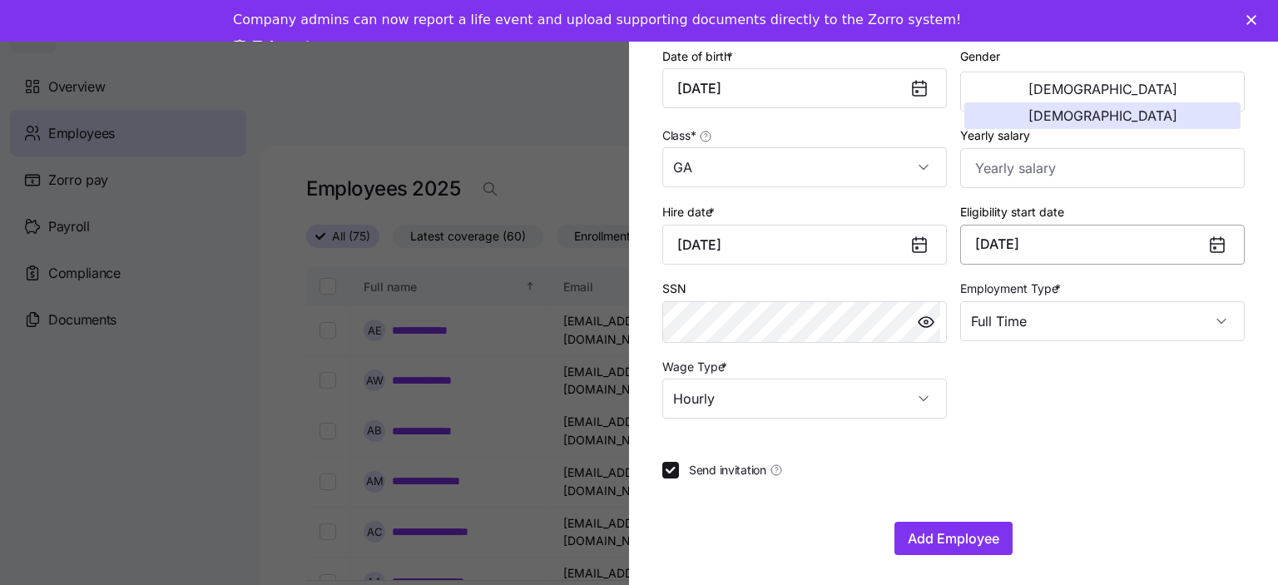
click at [1109, 249] on button "April 1, 2025" at bounding box center [1102, 245] width 285 height 40
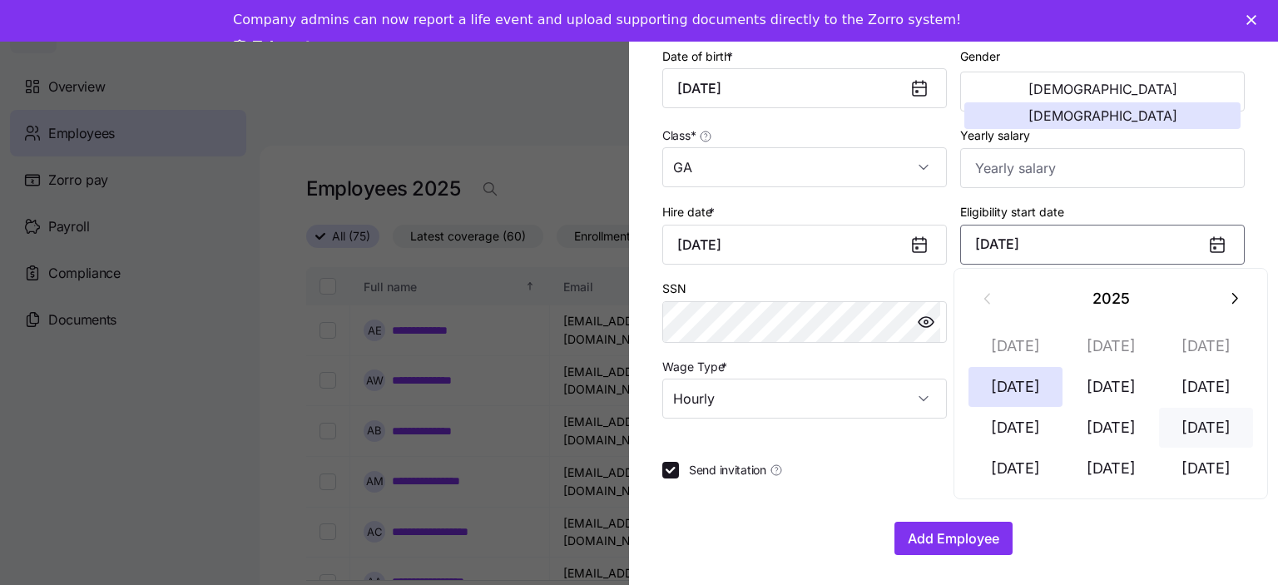
click at [1208, 433] on button "Sep 1" at bounding box center [1206, 428] width 95 height 40
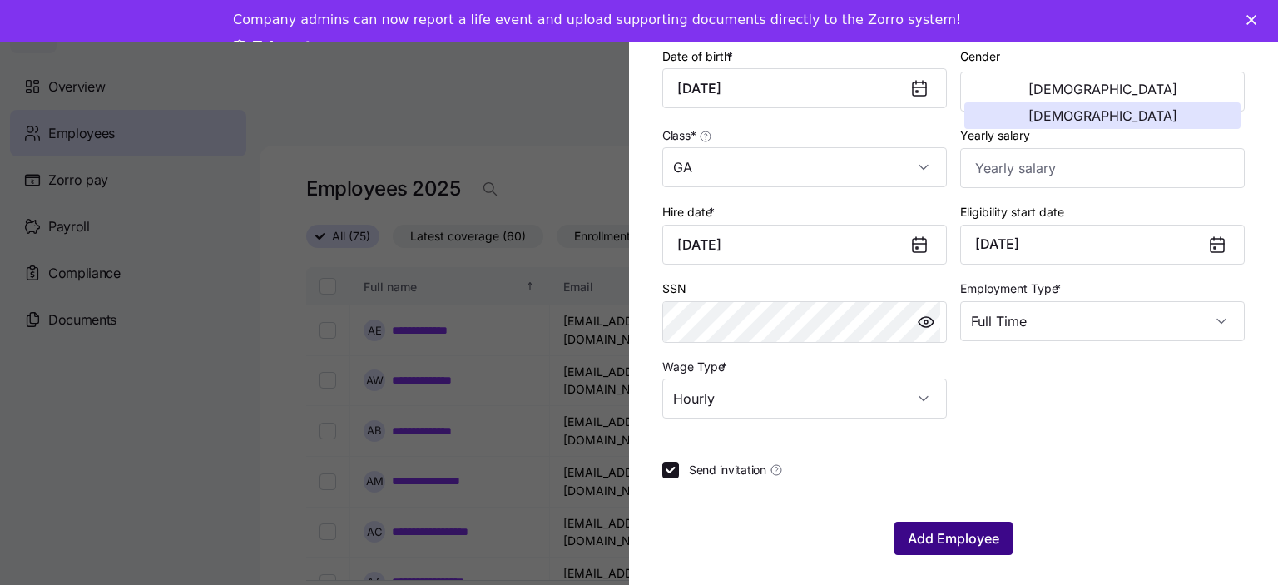
click at [960, 537] on span "Add Employee" at bounding box center [954, 538] width 92 height 20
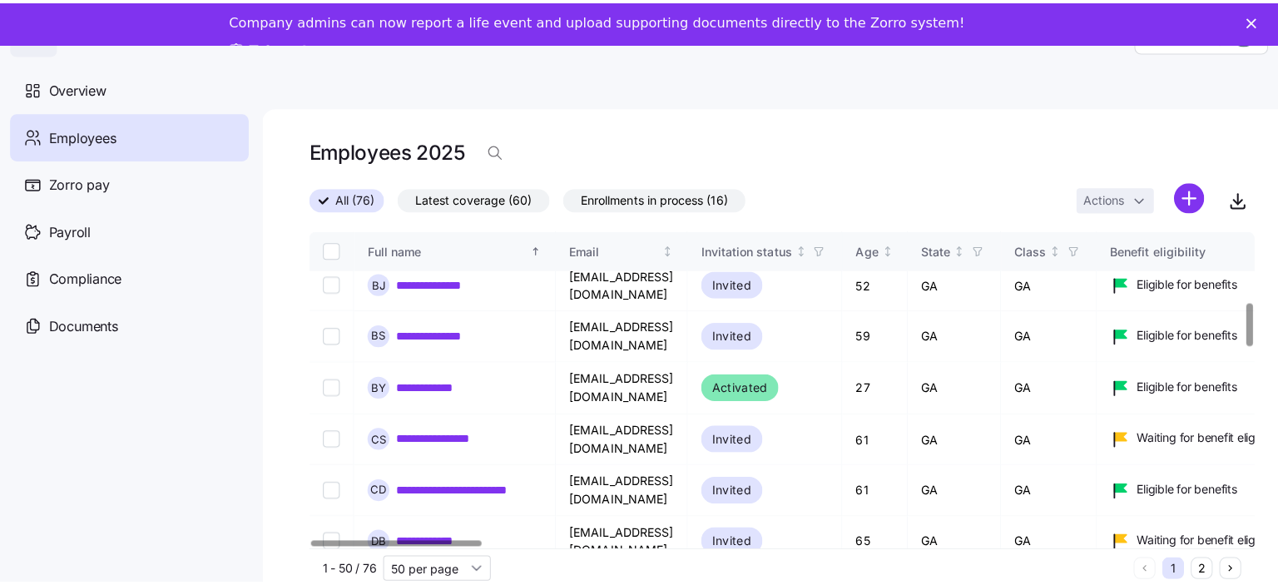
scroll to position [582, 0]
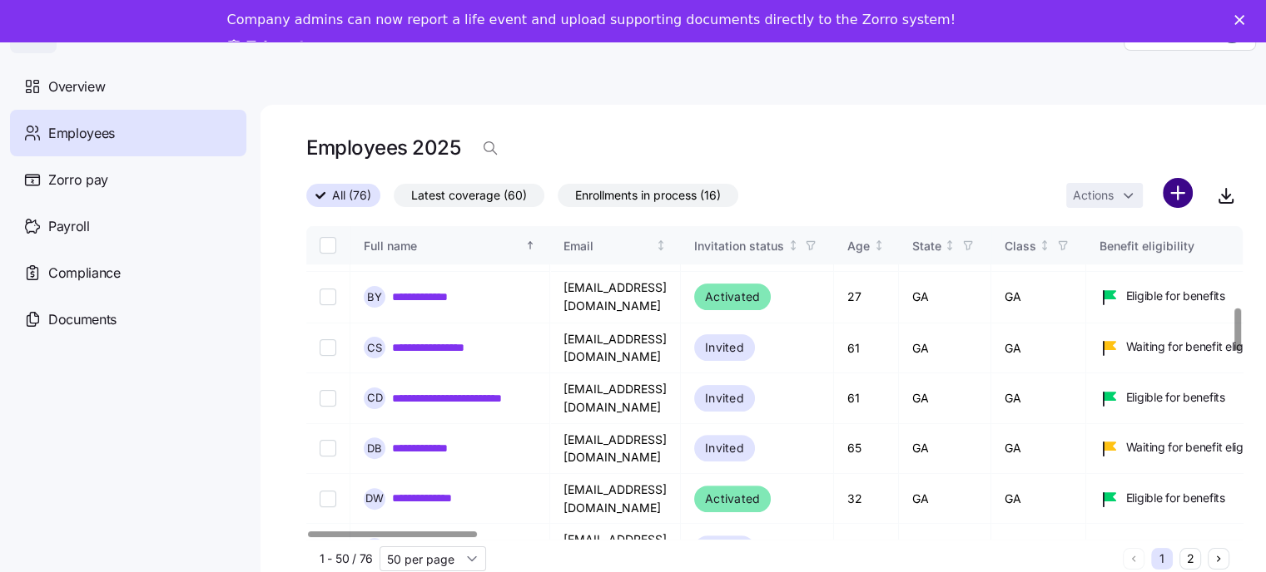
click at [1193, 198] on html "**********" at bounding box center [633, 302] width 1266 height 604
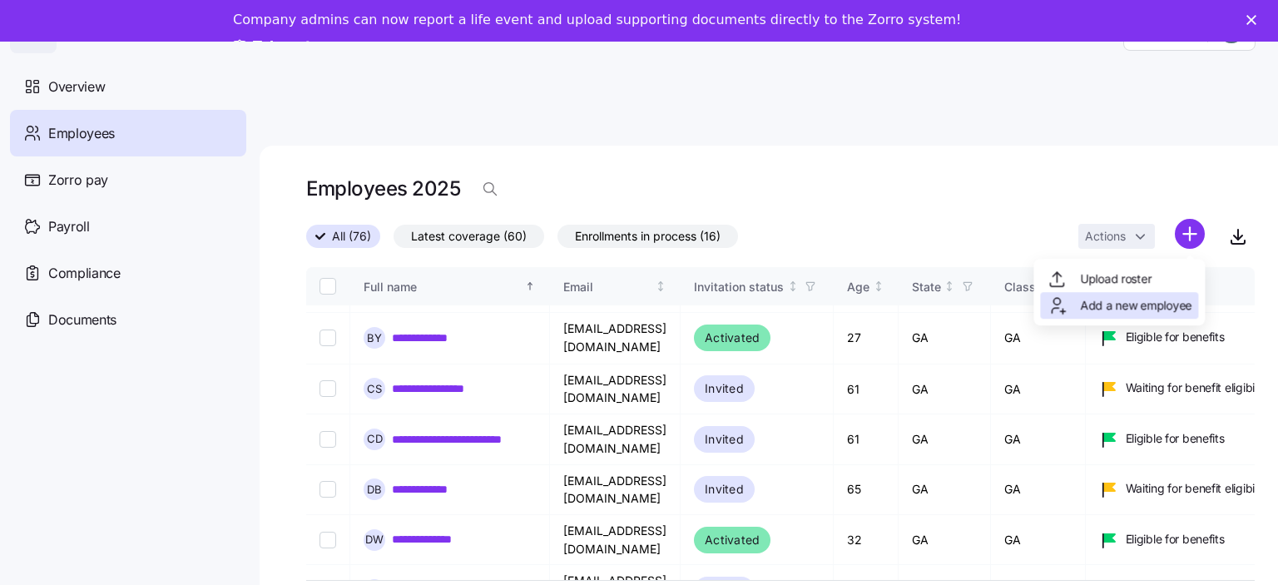
click at [1128, 313] on span "Add a new employee" at bounding box center [1135, 305] width 111 height 17
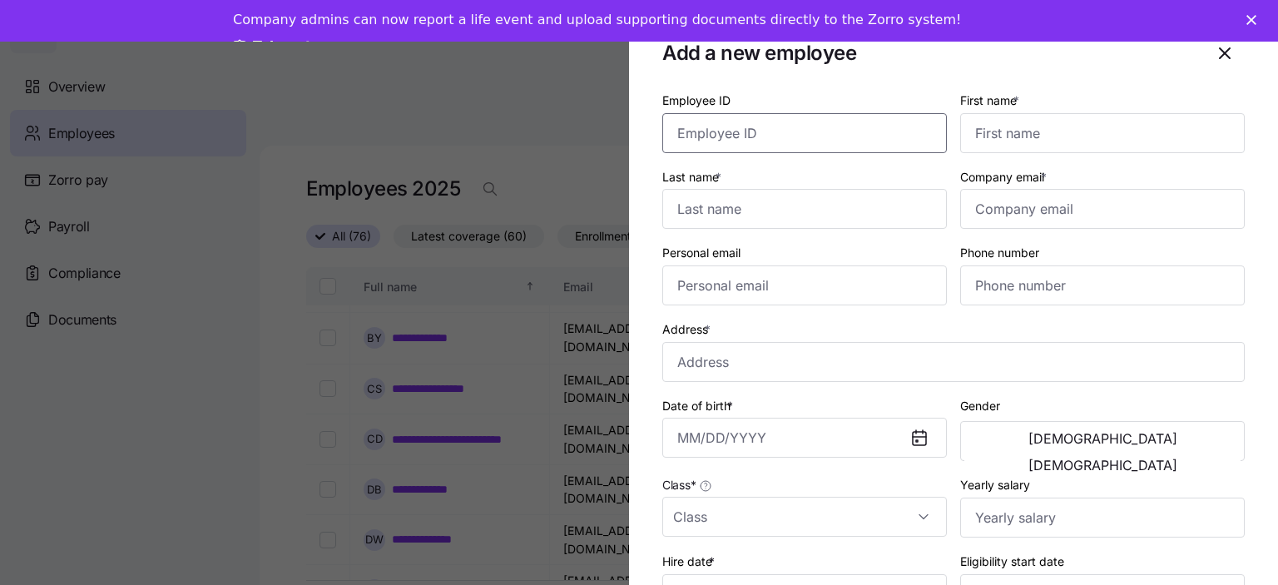
click at [706, 137] on input "Employee ID" at bounding box center [804, 133] width 285 height 40
type input "3214"
click at [1049, 133] on input "First name *" at bounding box center [1102, 133] width 285 height 40
type input "Miriam"
type input "Staggs"
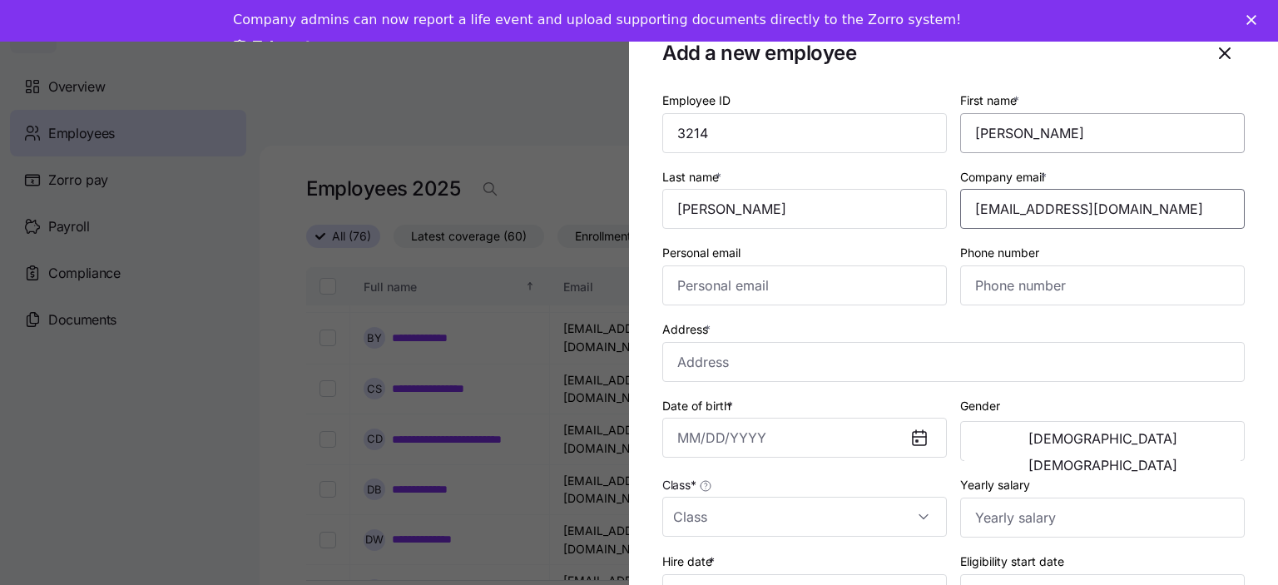
type input "chinatravelgruide2025@gmail.com"
type input "chinatravelguide2025@gmail.com"
type input "(678) 893-2411"
click at [695, 360] on input "Address *" at bounding box center [953, 362] width 582 height 40
type input "825 Lakeside Way, Newnan, GA 30265, USA"
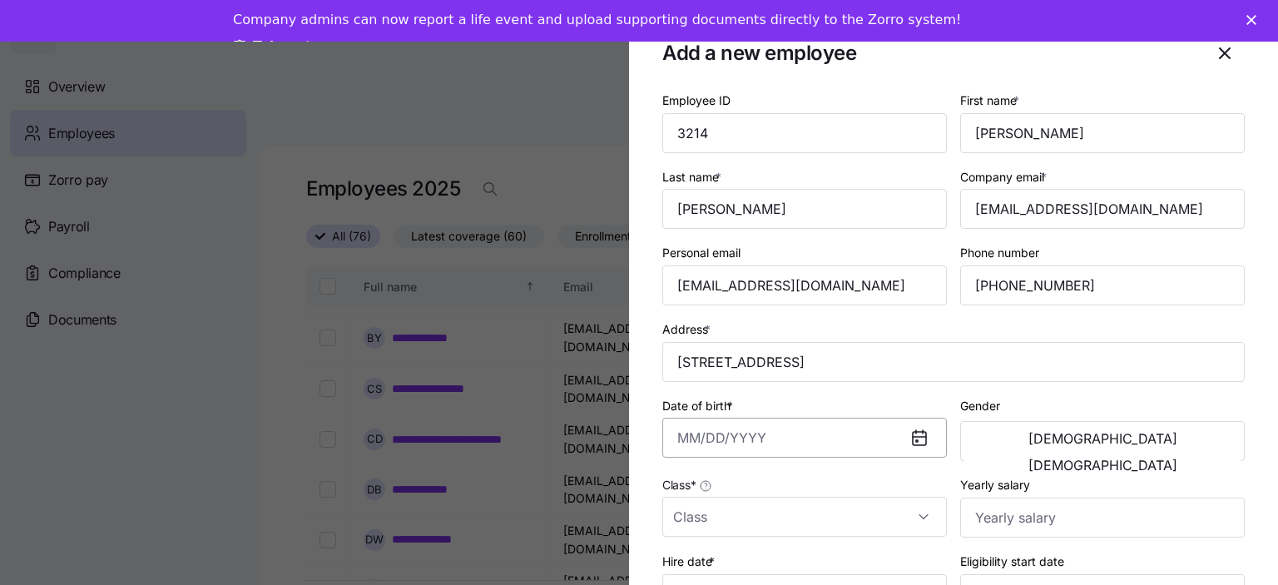
click at [710, 439] on input "Date of birth *" at bounding box center [804, 438] width 285 height 40
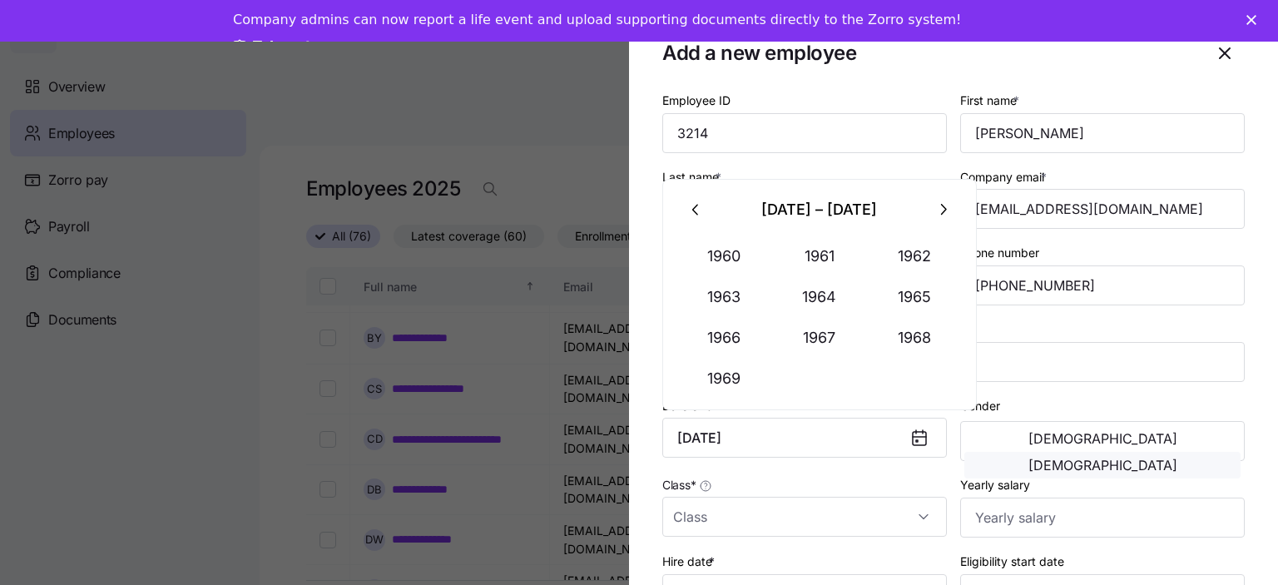
type input "August 4, 1969"
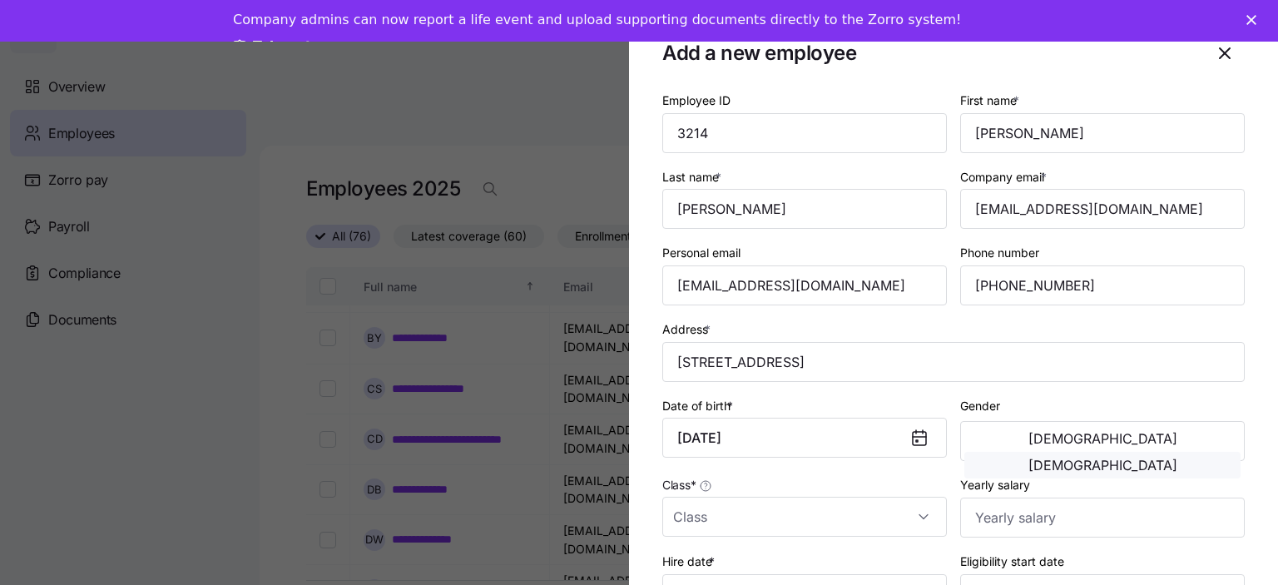
click at [1166, 458] on span "Female" at bounding box center [1102, 464] width 149 height 13
click at [689, 518] on input "Class *" at bounding box center [804, 517] width 285 height 40
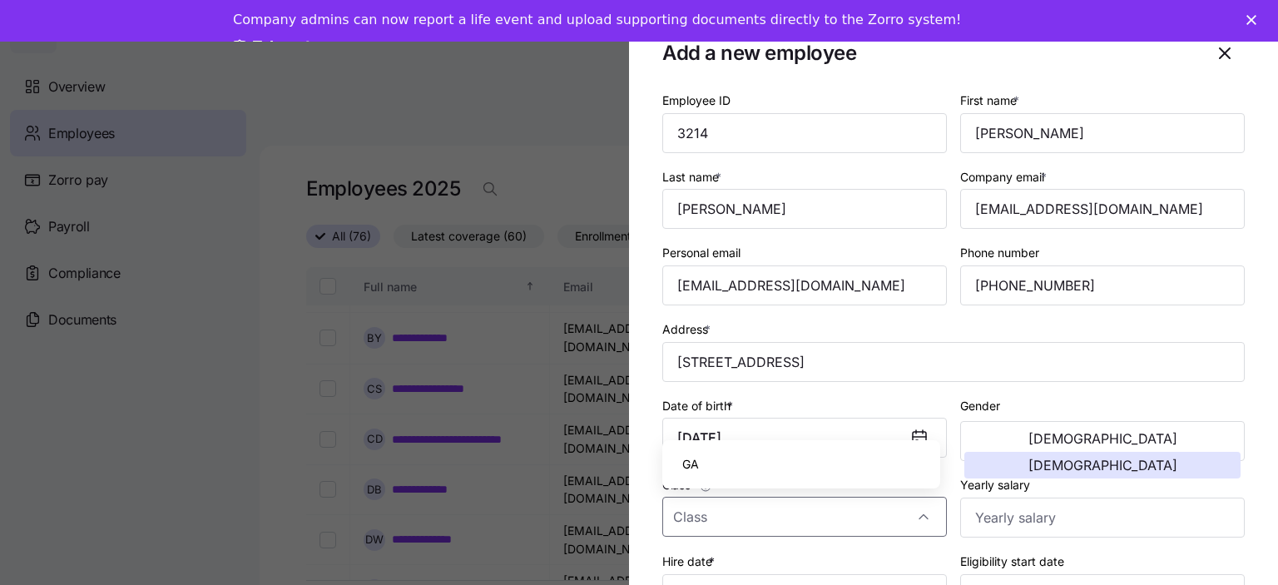
click at [699, 468] on div "GA" at bounding box center [801, 464] width 265 height 35
type input "GA"
click at [1077, 515] on input "Yearly salary" at bounding box center [1102, 518] width 285 height 40
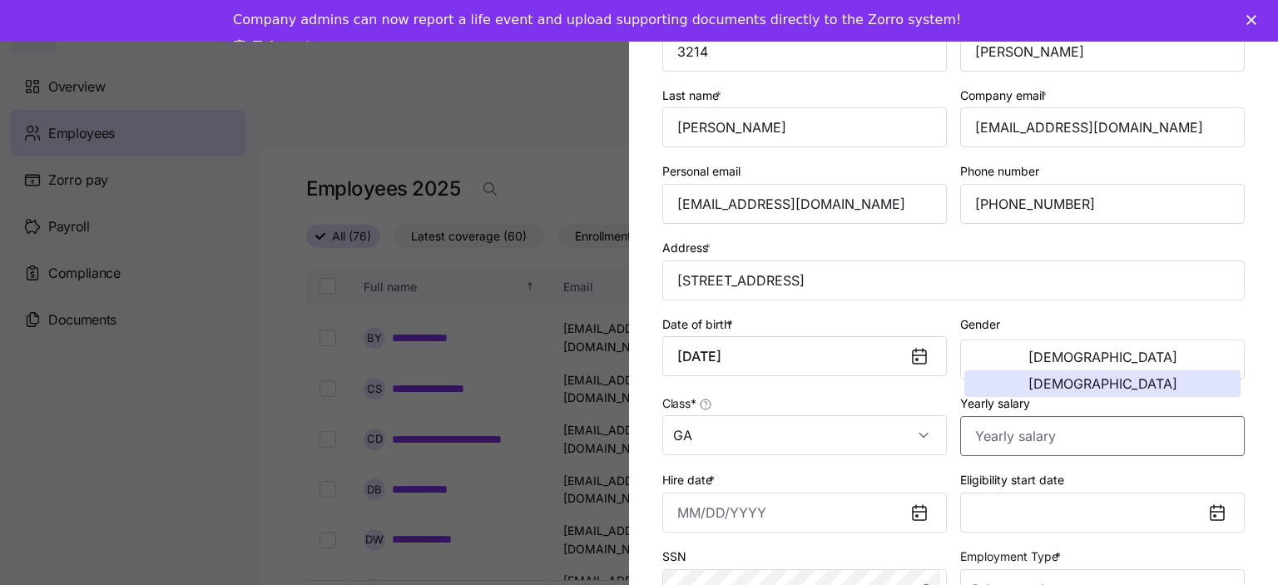
scroll to position [166, 0]
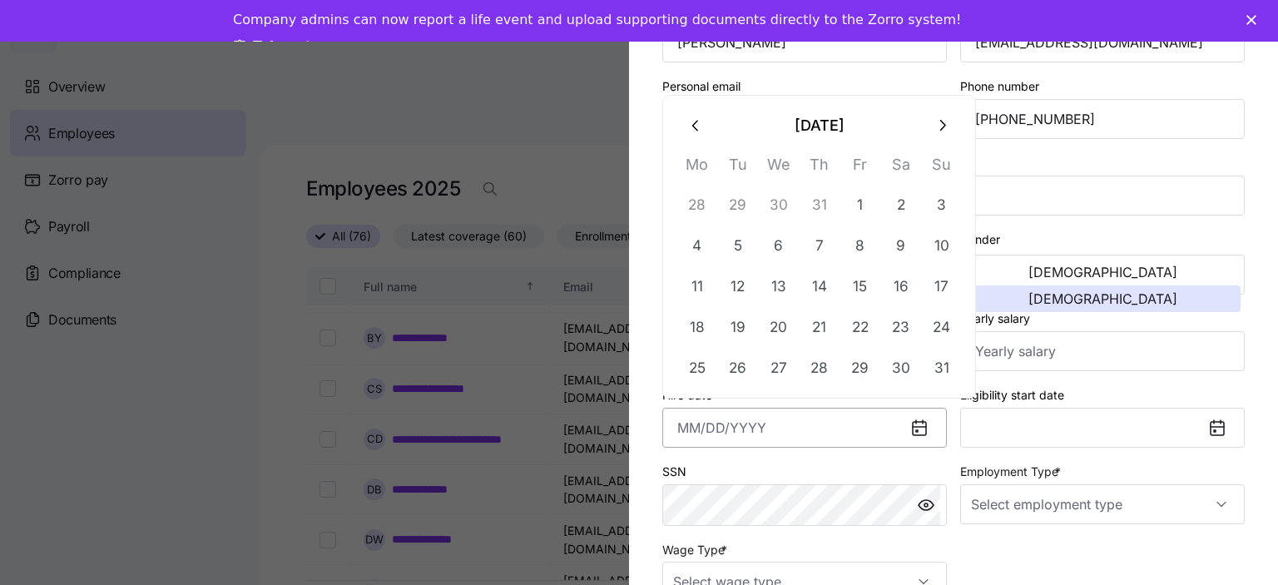
click at [701, 422] on input "Hire date *" at bounding box center [804, 428] width 285 height 40
type input "April 3, 2025"
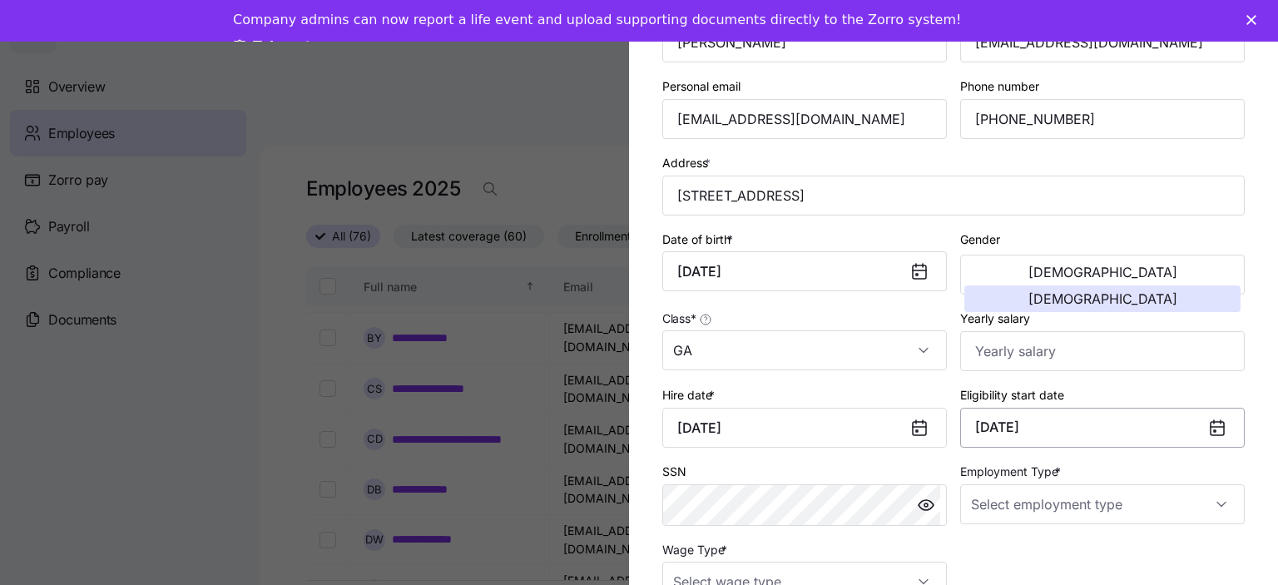
click at [1113, 441] on button "July 1, 2025" at bounding box center [1102, 428] width 285 height 40
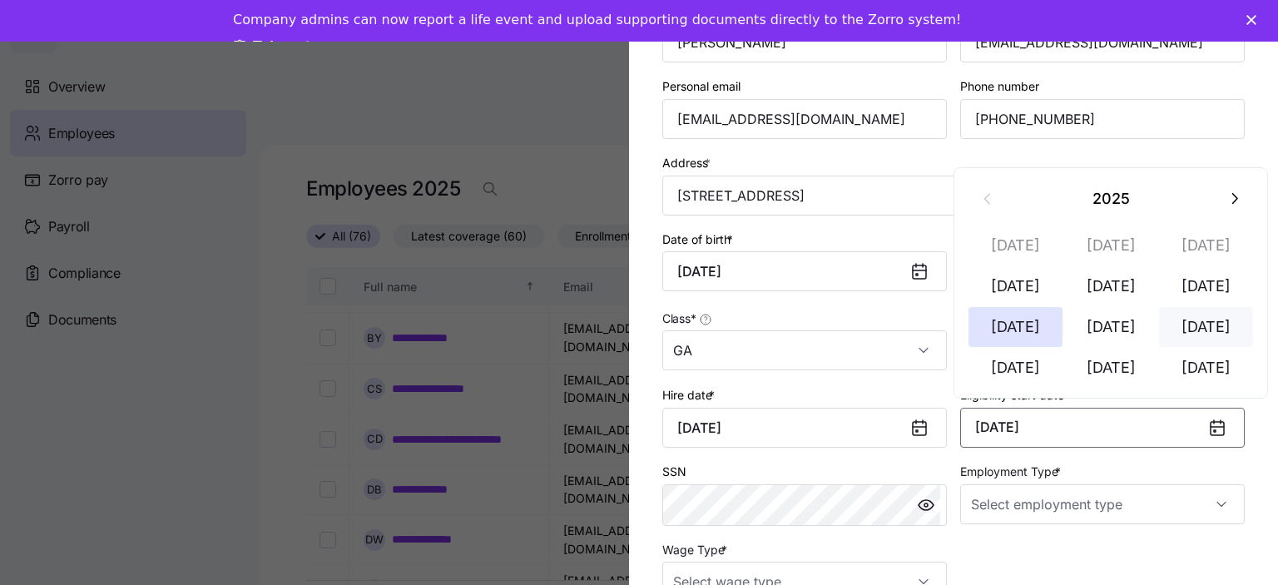
click at [1216, 327] on button "Sep 1" at bounding box center [1206, 327] width 95 height 40
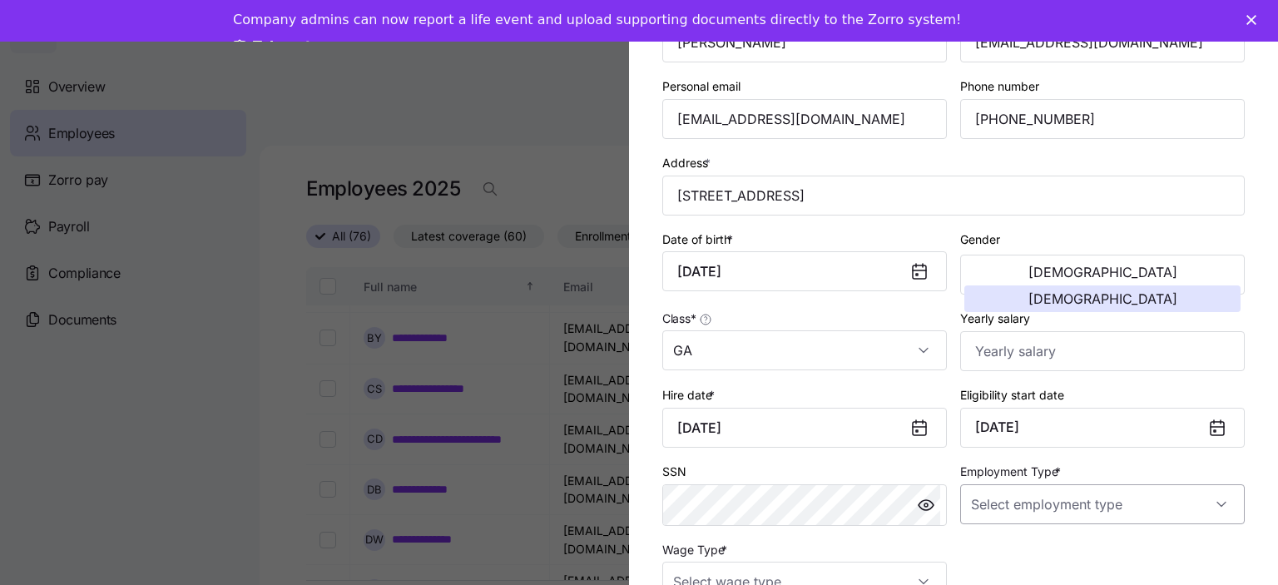
click at [1102, 505] on input "Employment Type *" at bounding box center [1102, 504] width 285 height 40
click at [1023, 420] on div "Full Time" at bounding box center [1092, 416] width 265 height 35
type input "Full Time"
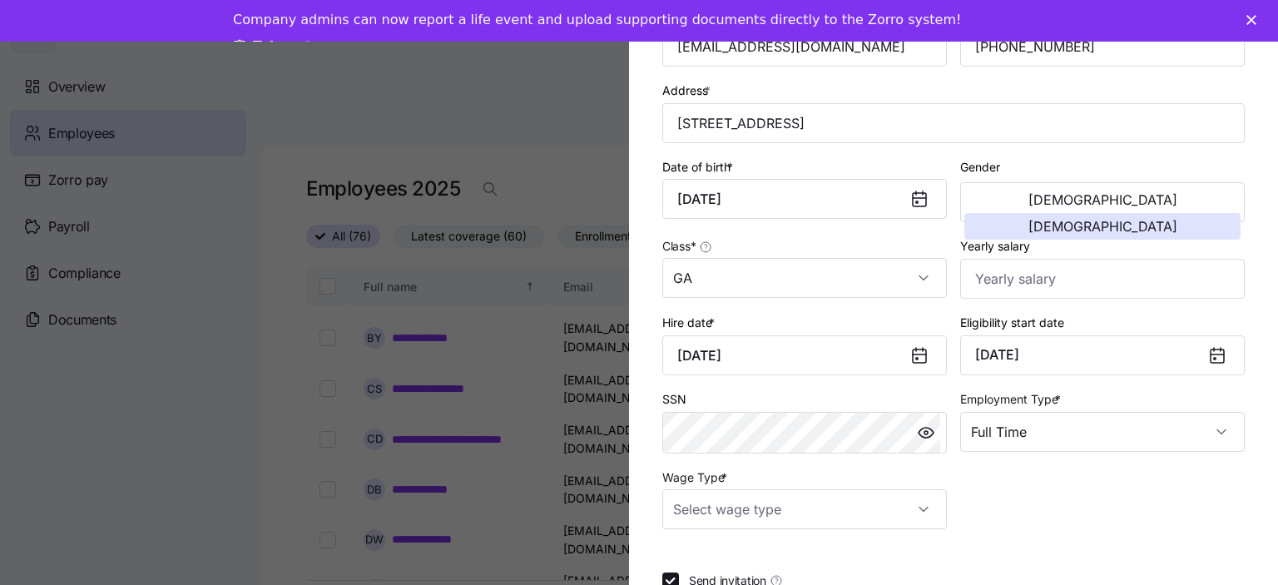
scroll to position [333, 0]
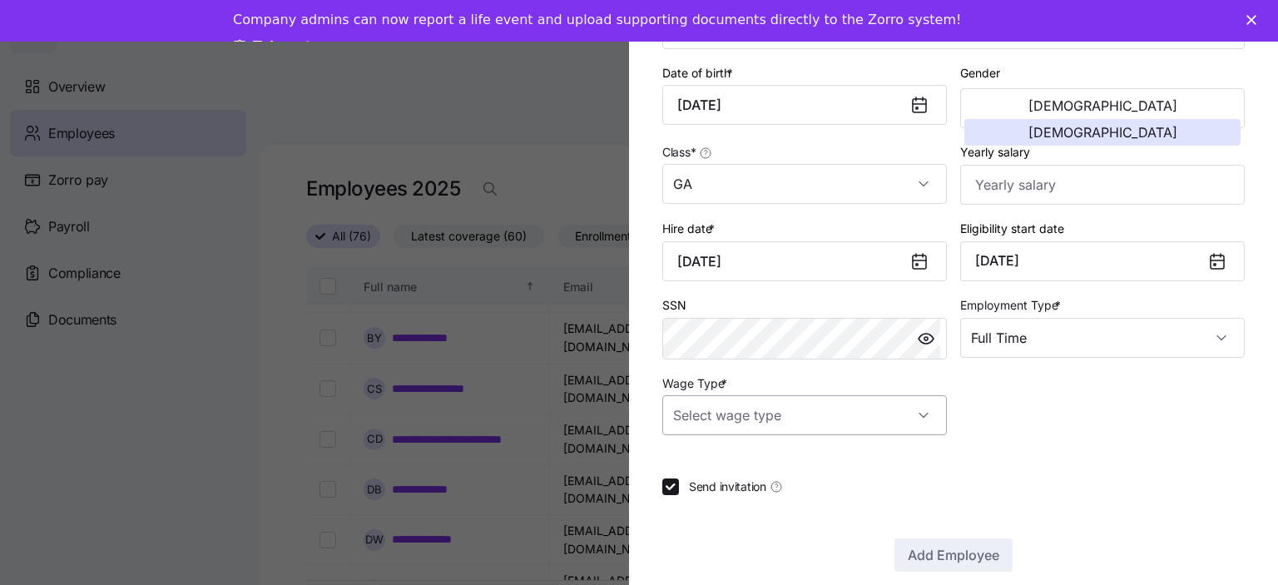
click at [752, 419] on input "Wage Type *" at bounding box center [804, 415] width 285 height 40
click at [702, 498] on span "Hourly" at bounding box center [699, 497] width 35 height 18
type input "Hourly"
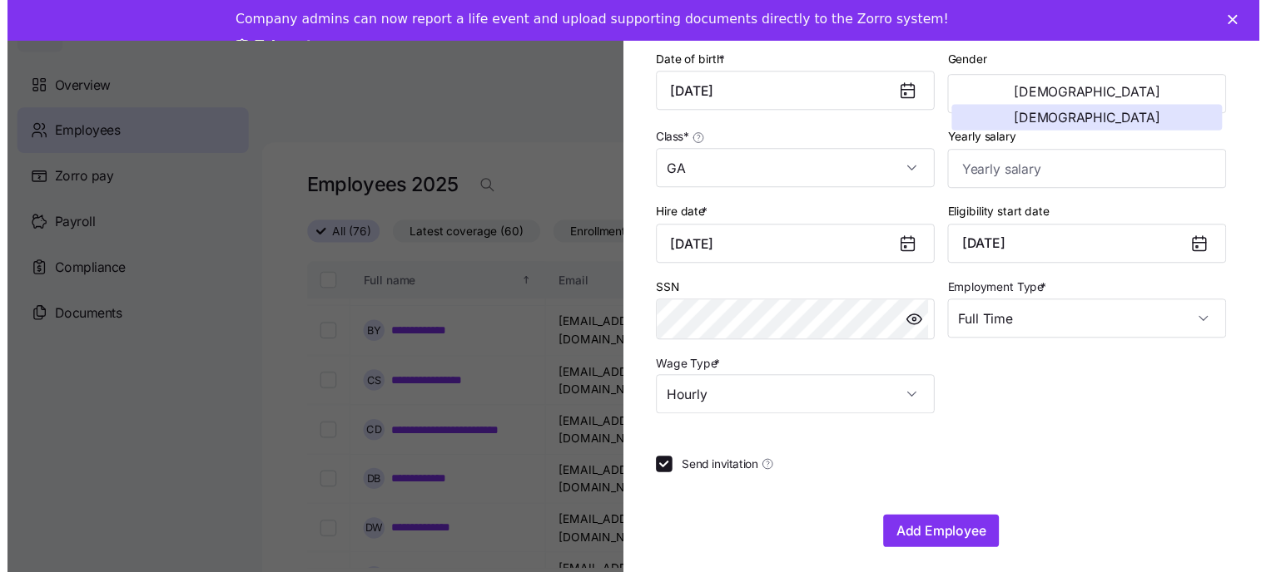
scroll to position [349, 0]
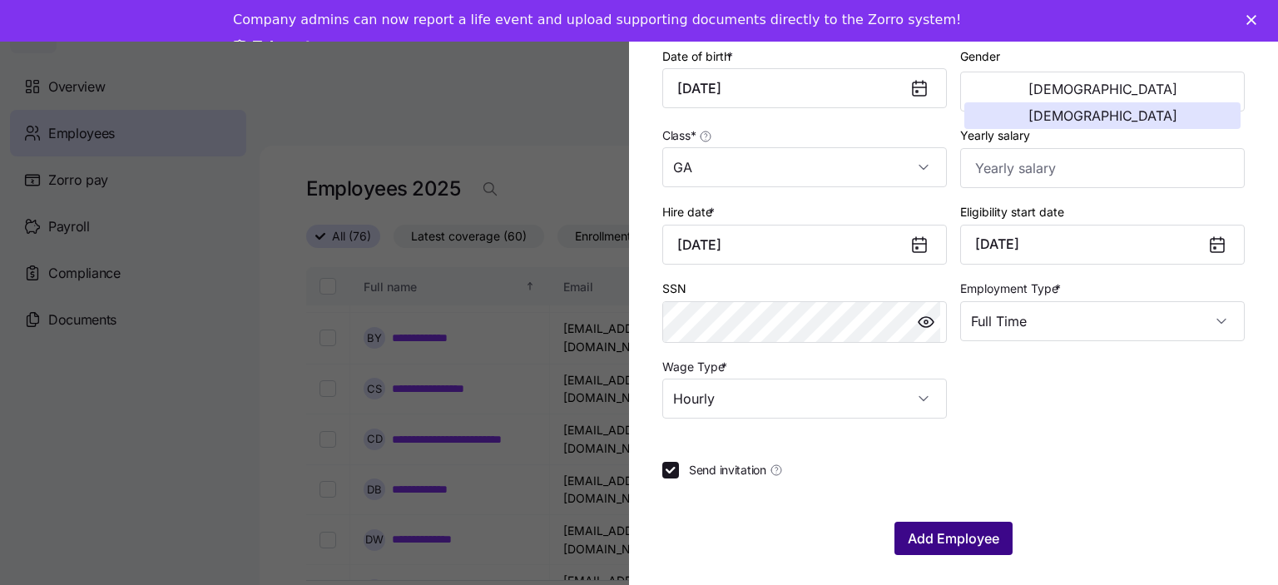
click at [964, 544] on span "Add Employee" at bounding box center [954, 538] width 92 height 20
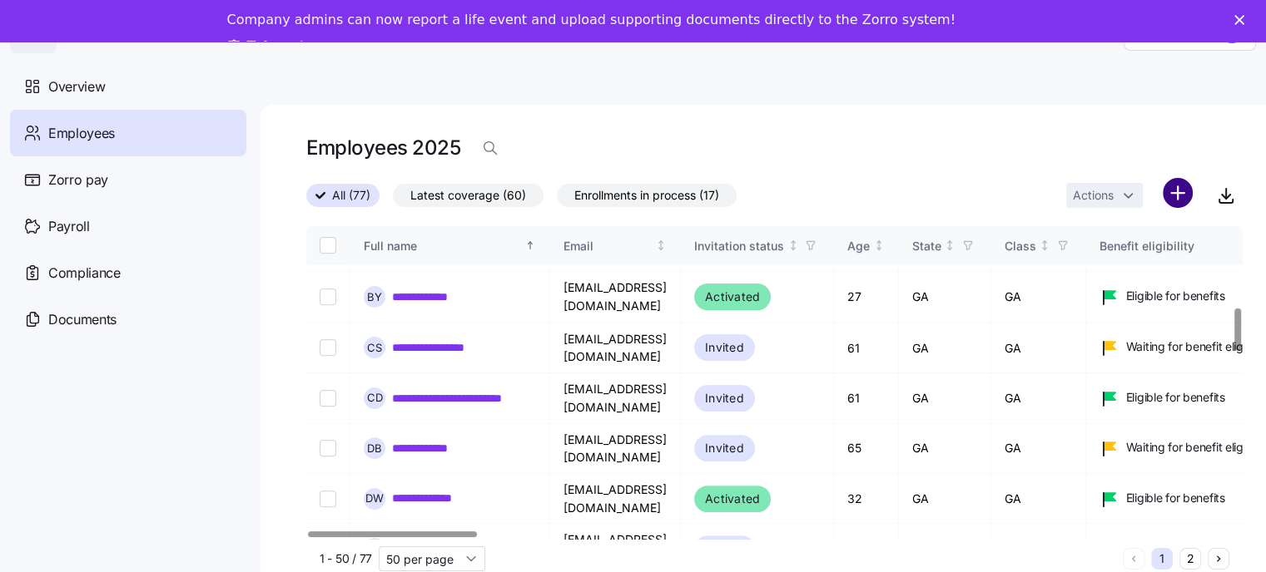
click at [1181, 190] on html "**********" at bounding box center [633, 302] width 1266 height 604
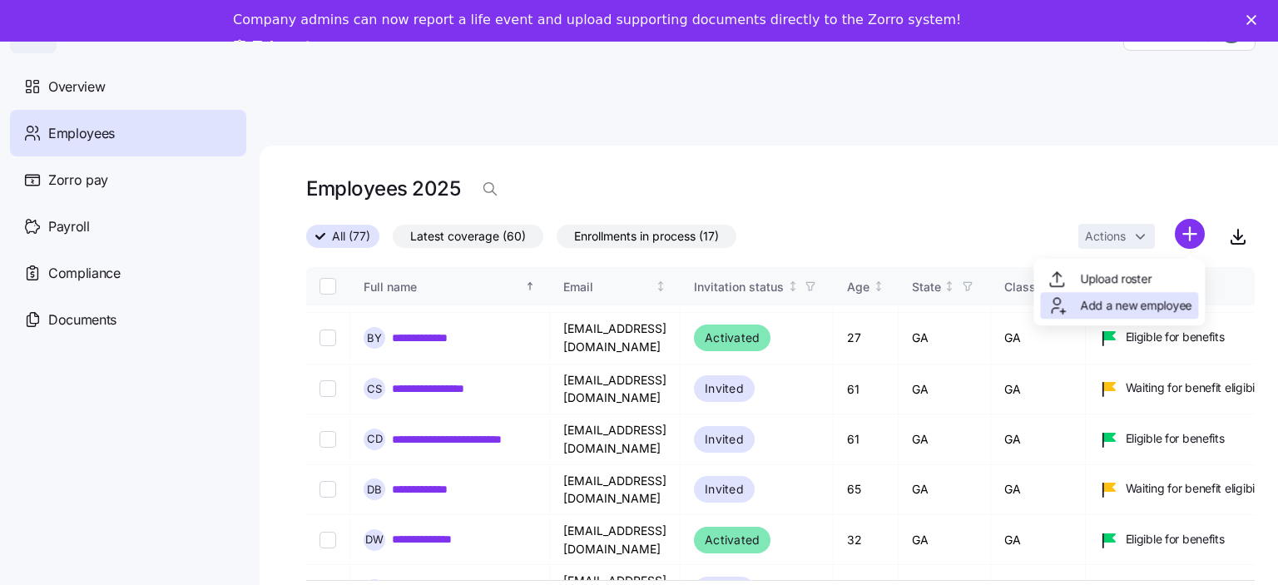
click at [1116, 300] on span "Add a new employee" at bounding box center [1135, 305] width 111 height 17
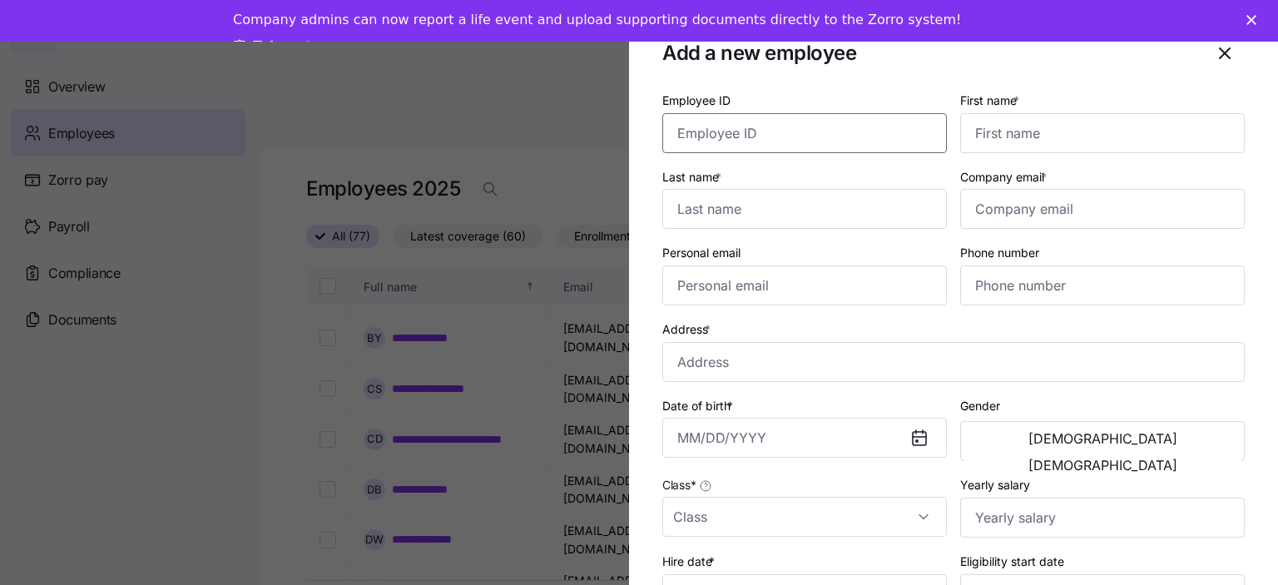
click at [715, 134] on input "Employee ID" at bounding box center [804, 133] width 285 height 40
type input "0114"
click at [1015, 128] on input "First name *" at bounding box center [1102, 133] width 285 height 40
type input "l"
type input "Laquana"
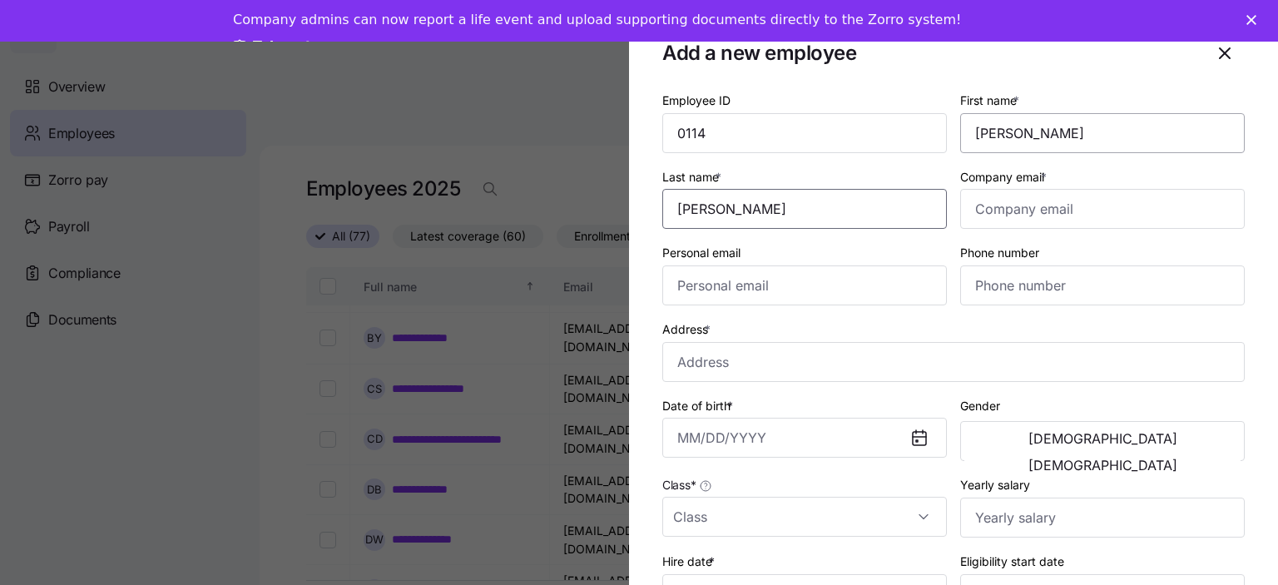
type input "Watkins"
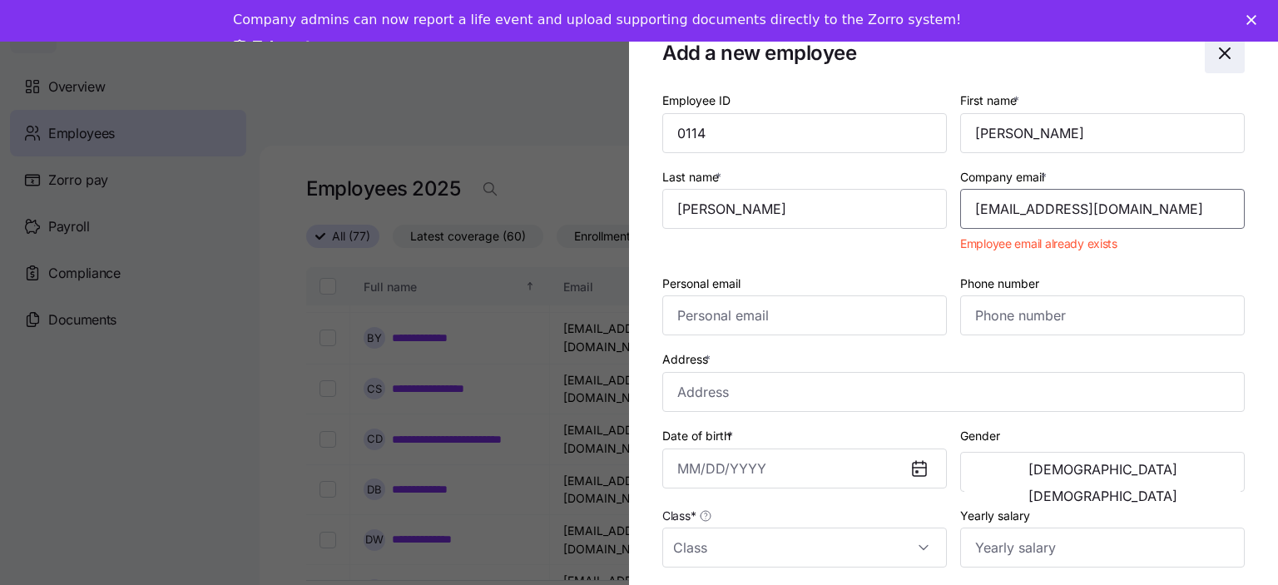
type input "amiyawalters41@gmail.com"
click at [1215, 52] on icon "button" at bounding box center [1225, 53] width 20 height 20
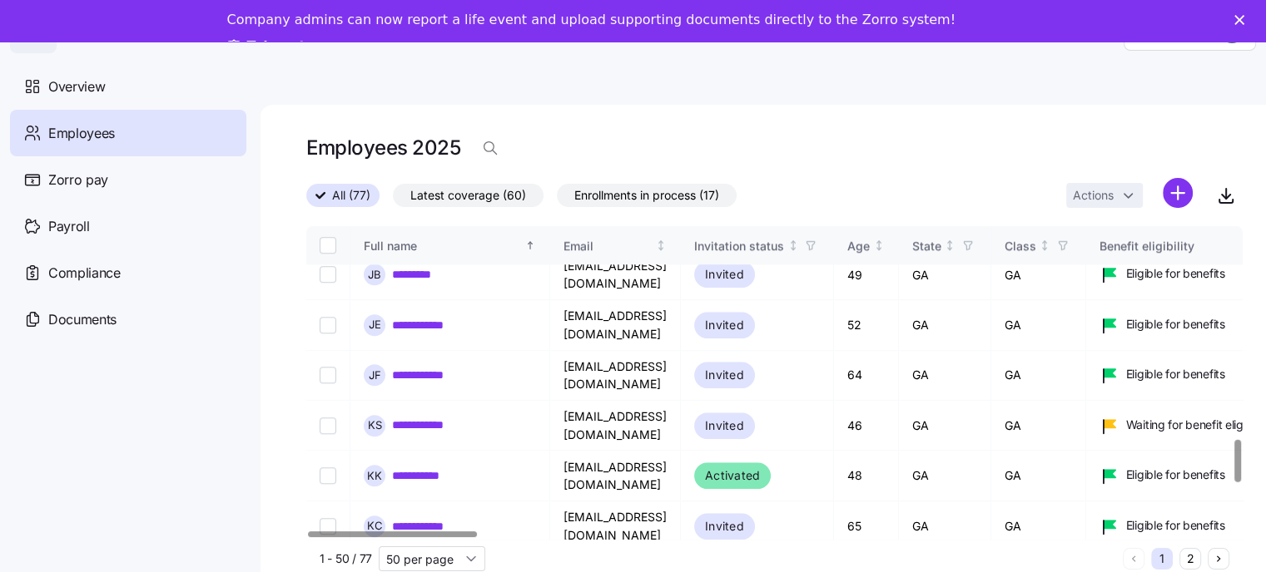
scroll to position [1464, 0]
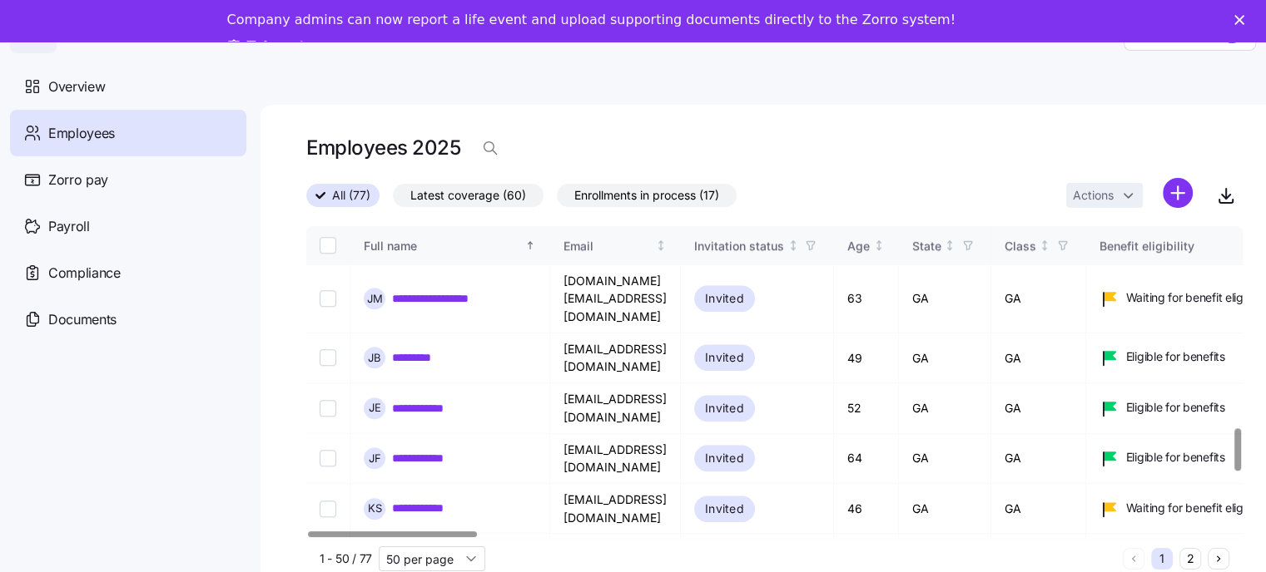
checkbox input "true"
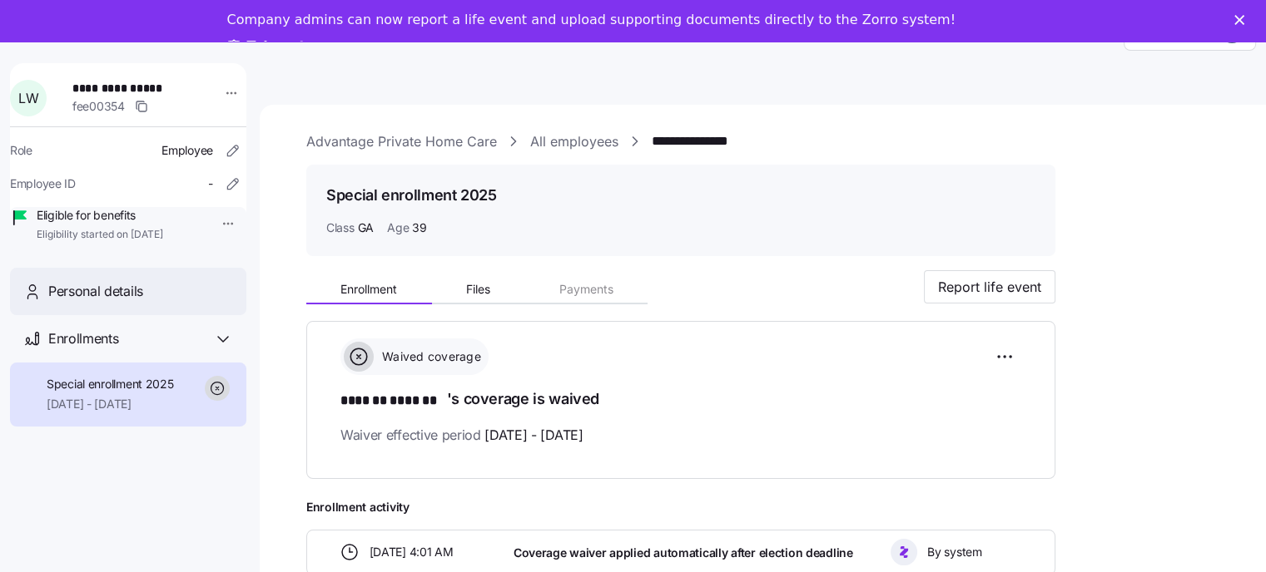
click at [109, 302] on span "Personal details" at bounding box center [95, 291] width 95 height 21
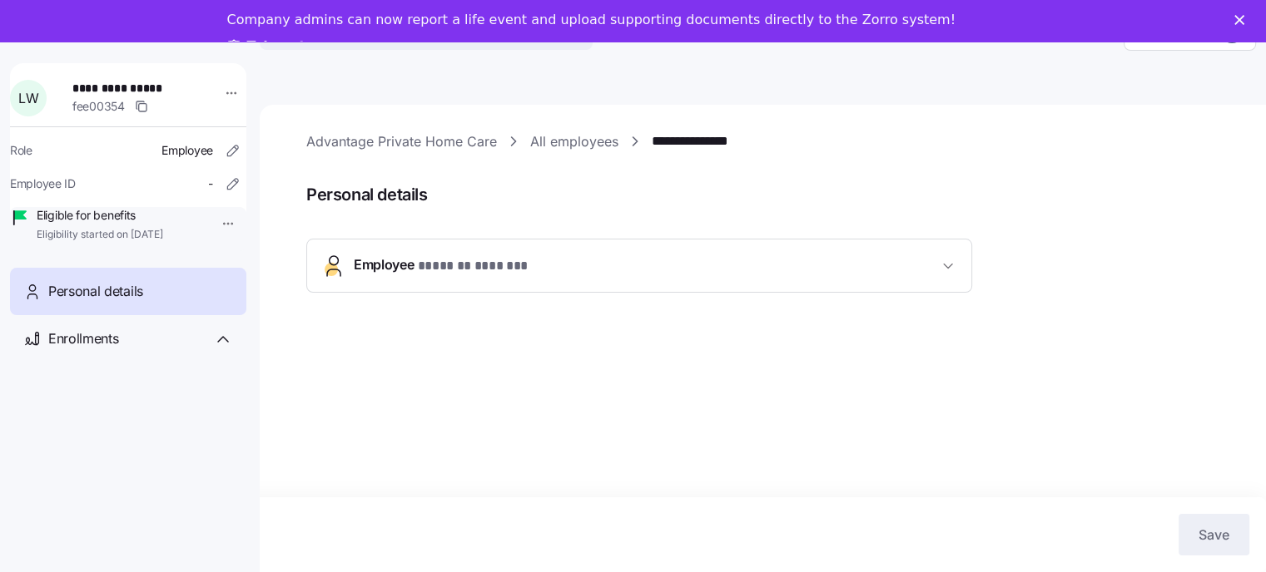
click at [484, 265] on span "* ******* ******* *" at bounding box center [473, 266] width 112 height 21
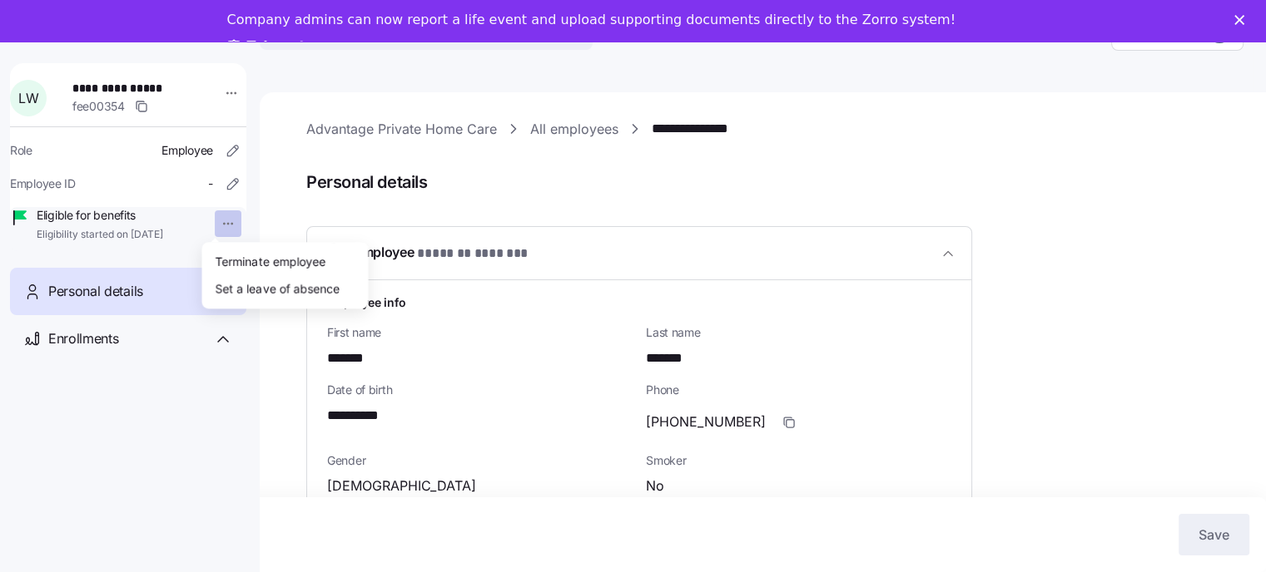
click at [216, 222] on html "**********" at bounding box center [633, 269] width 1266 height 645
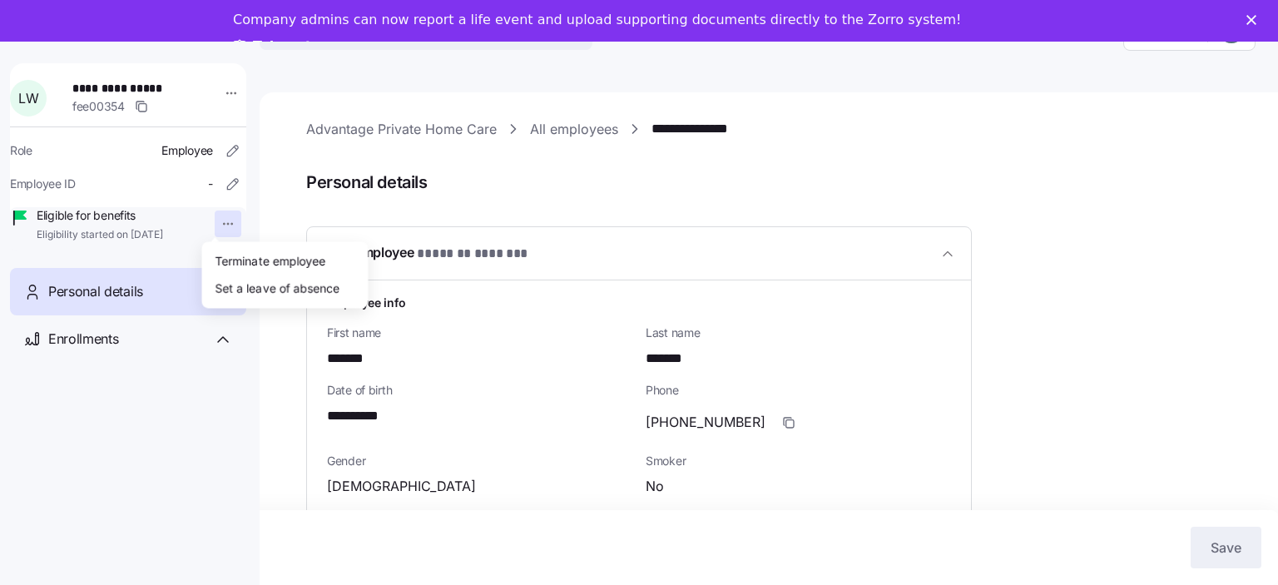
click at [113, 225] on html "**********" at bounding box center [639, 275] width 1278 height 657
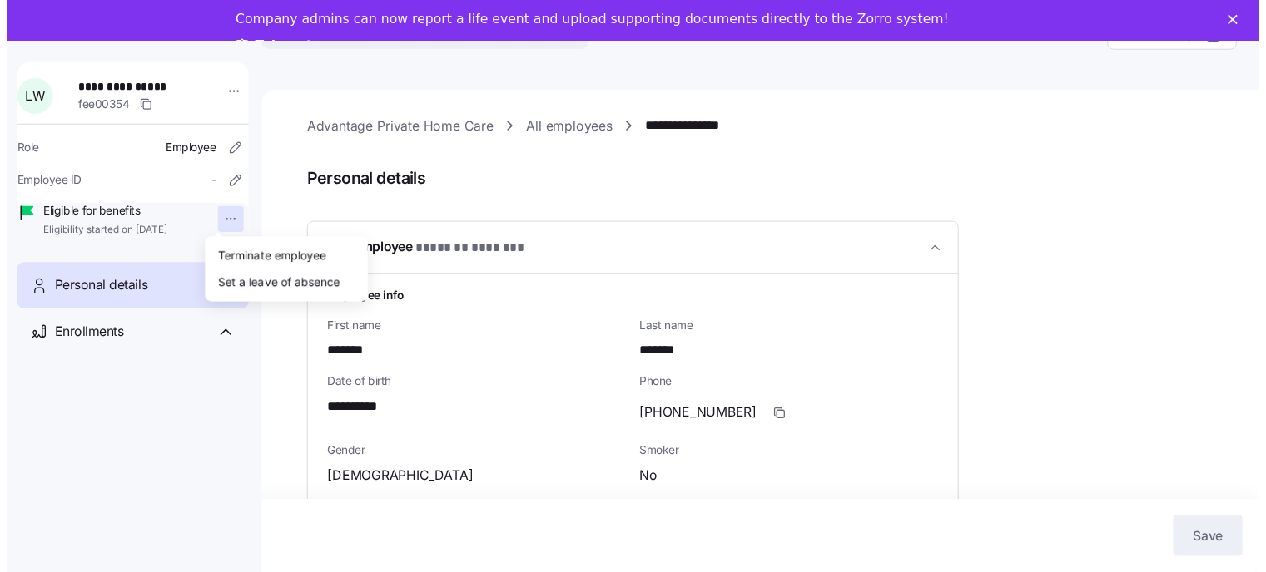
scroll to position [41, 0]
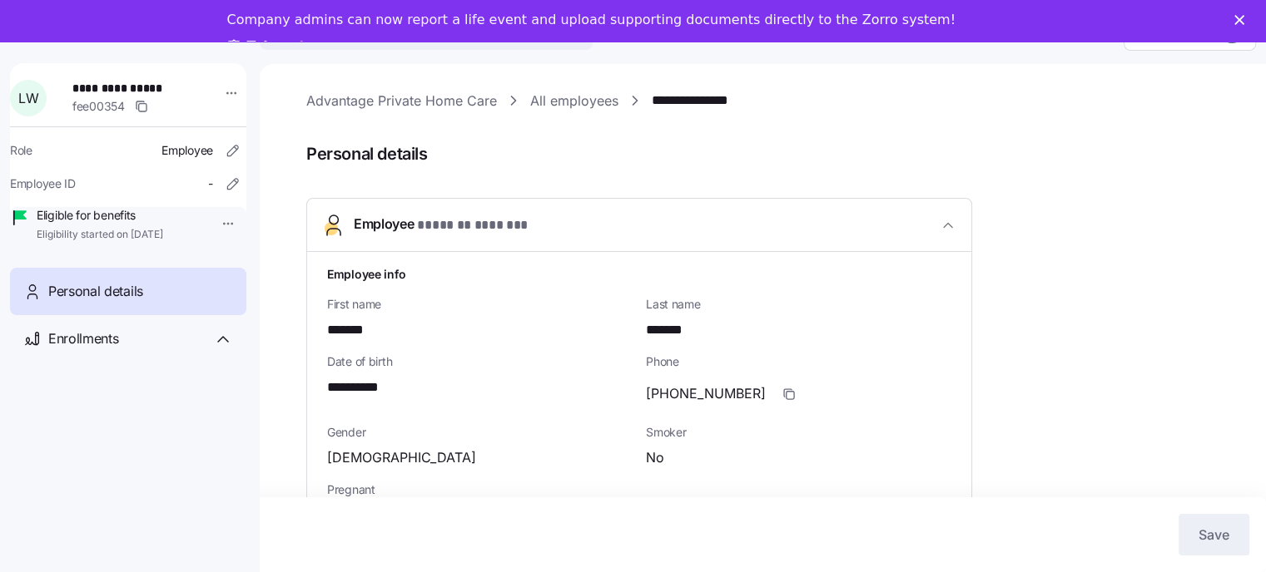
click at [685, 104] on link "**********" at bounding box center [704, 101] width 107 height 21
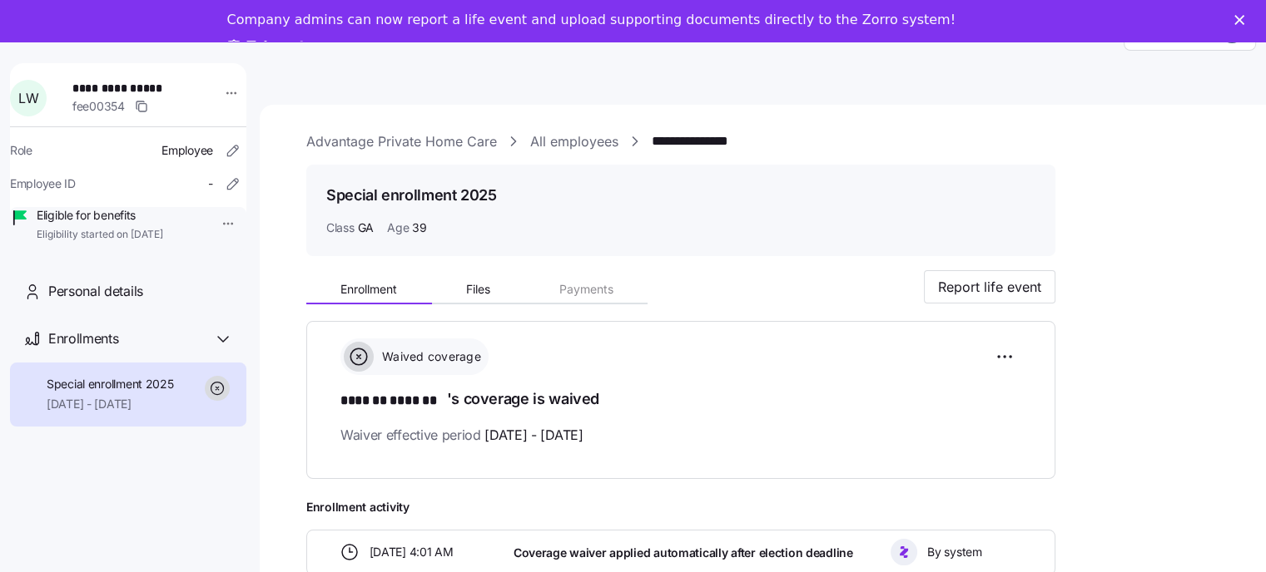
click at [1245, 19] on div "Company admins can now report a life event and upload supporting documents dire…" at bounding box center [633, 34] width 1266 height 55
click at [1244, 19] on icon "Close" at bounding box center [1239, 20] width 10 height 10
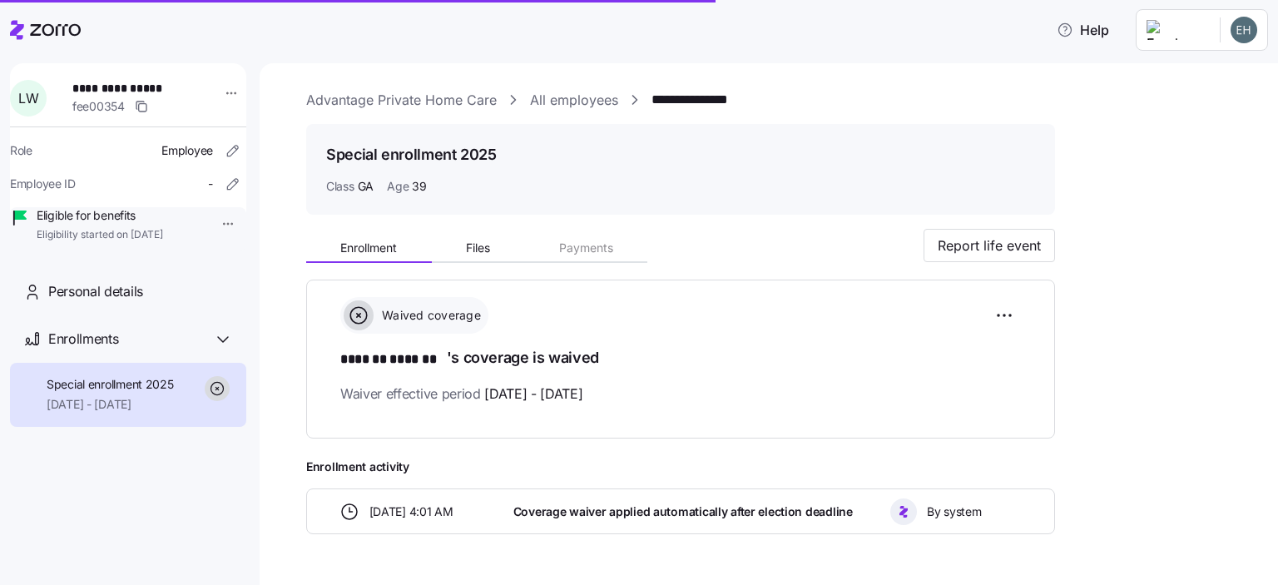
click at [552, 90] on link "All employees" at bounding box center [574, 100] width 88 height 21
click at [557, 98] on link "All employees" at bounding box center [574, 100] width 88 height 21
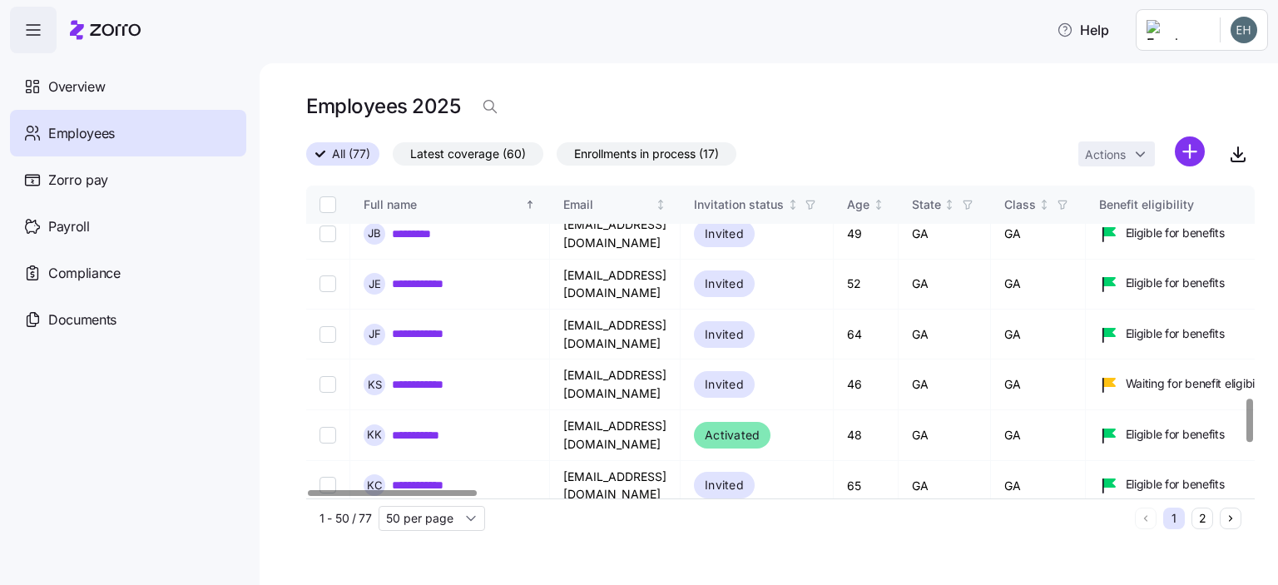
scroll to position [1880, 0]
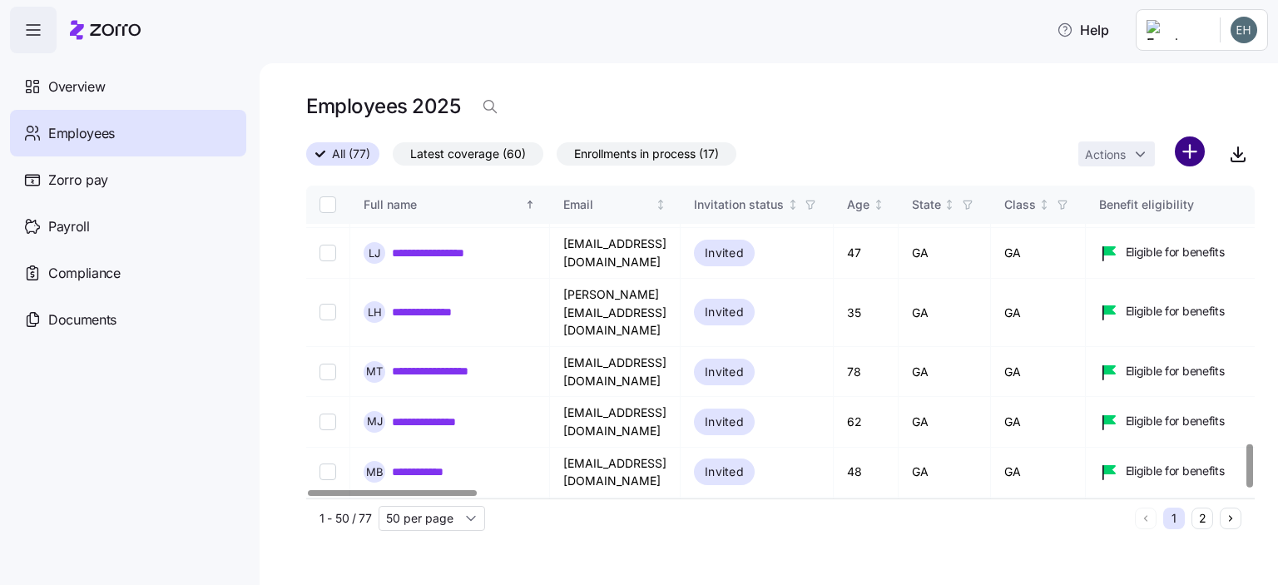
click at [1188, 152] on html "**********" at bounding box center [639, 287] width 1278 height 575
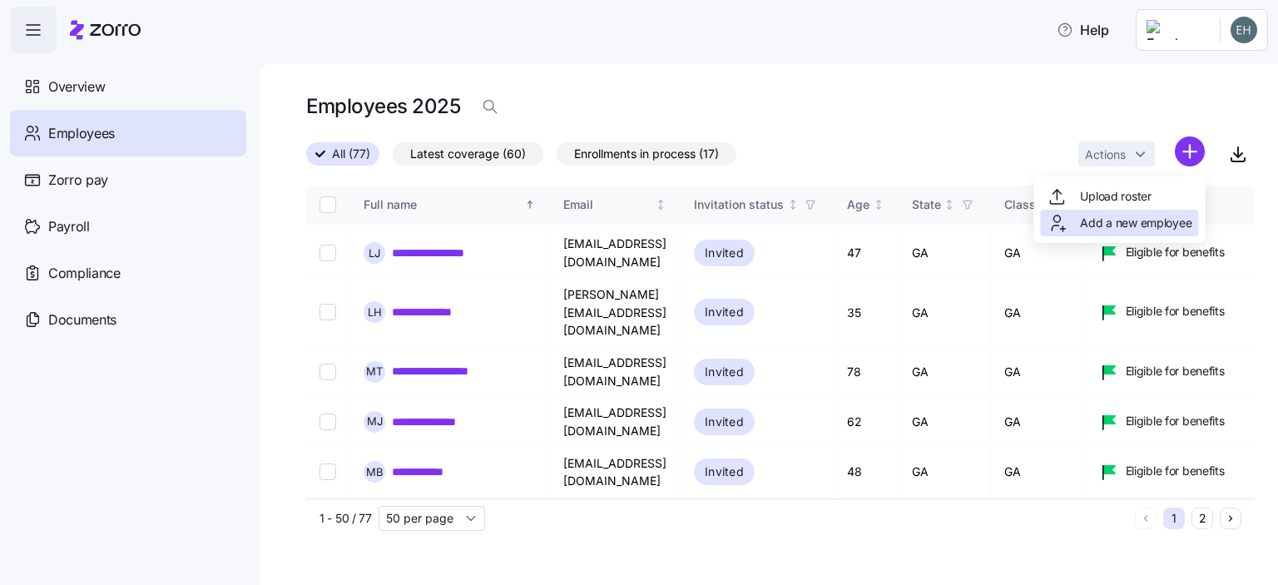
click at [1122, 225] on span "Add a new employee" at bounding box center [1135, 223] width 111 height 17
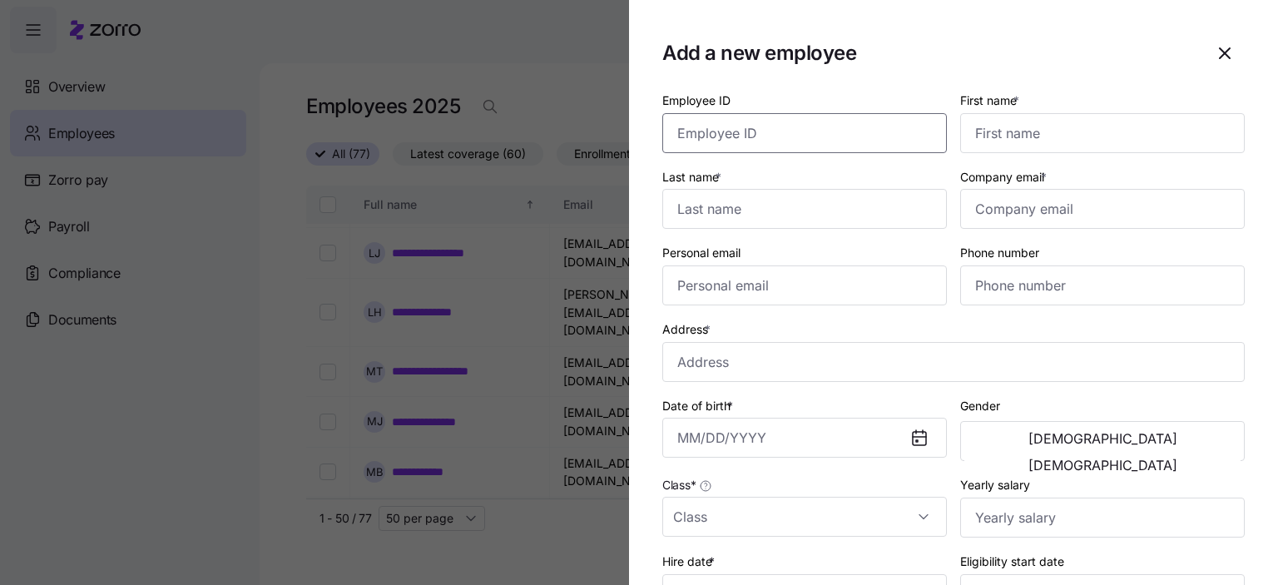
click at [720, 135] on input "Employee ID" at bounding box center [804, 133] width 285 height 40
type input "1742"
click at [1013, 135] on input "First name *" at bounding box center [1102, 133] width 285 height 40
type input "Matilda"
type input "Yankey"
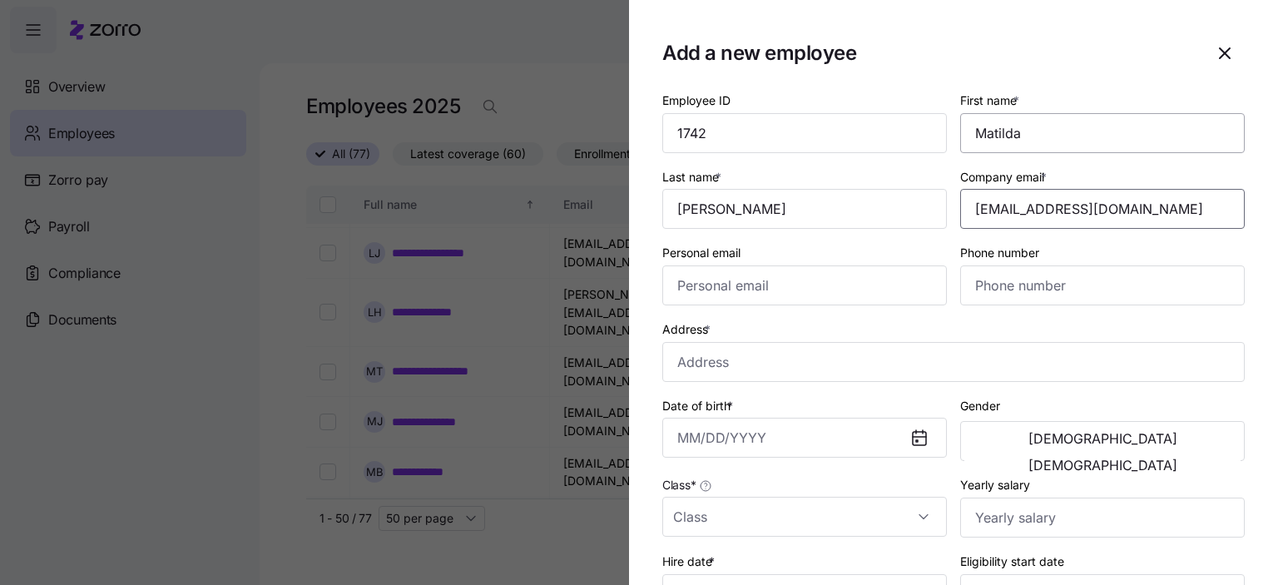
type input "yankeymatilda@yahoo.com"
click at [992, 289] on input "Phone number" at bounding box center [1102, 285] width 285 height 40
type input "(770) 895-9666"
click at [707, 365] on input "Address *" at bounding box center [953, 362] width 582 height 40
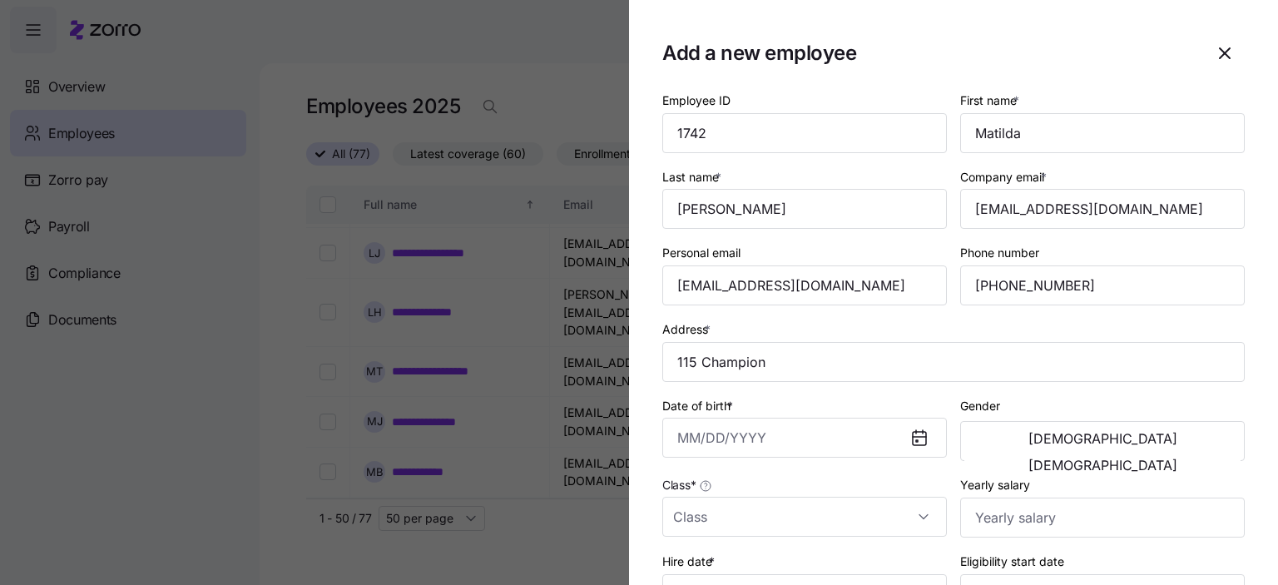
type input "115 Champions Ln, Covington, GA 30016, USA"
click at [711, 443] on input "Date of birth *" at bounding box center [804, 438] width 285 height 40
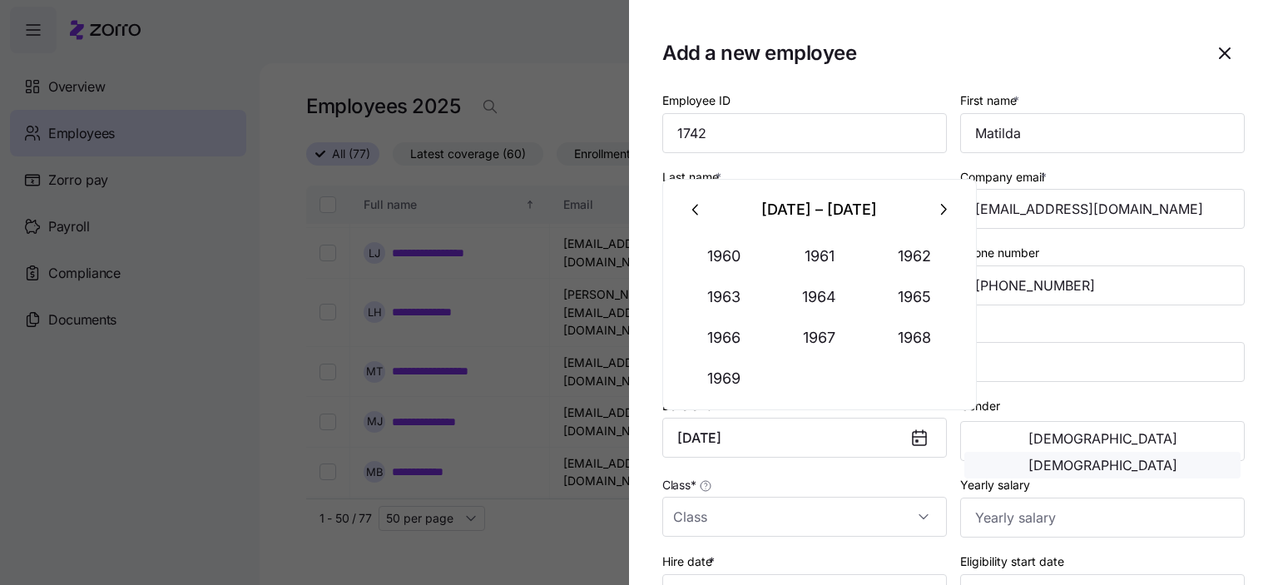
type input "March 3, 1960"
click at [1185, 452] on button "Female" at bounding box center [1102, 465] width 276 height 27
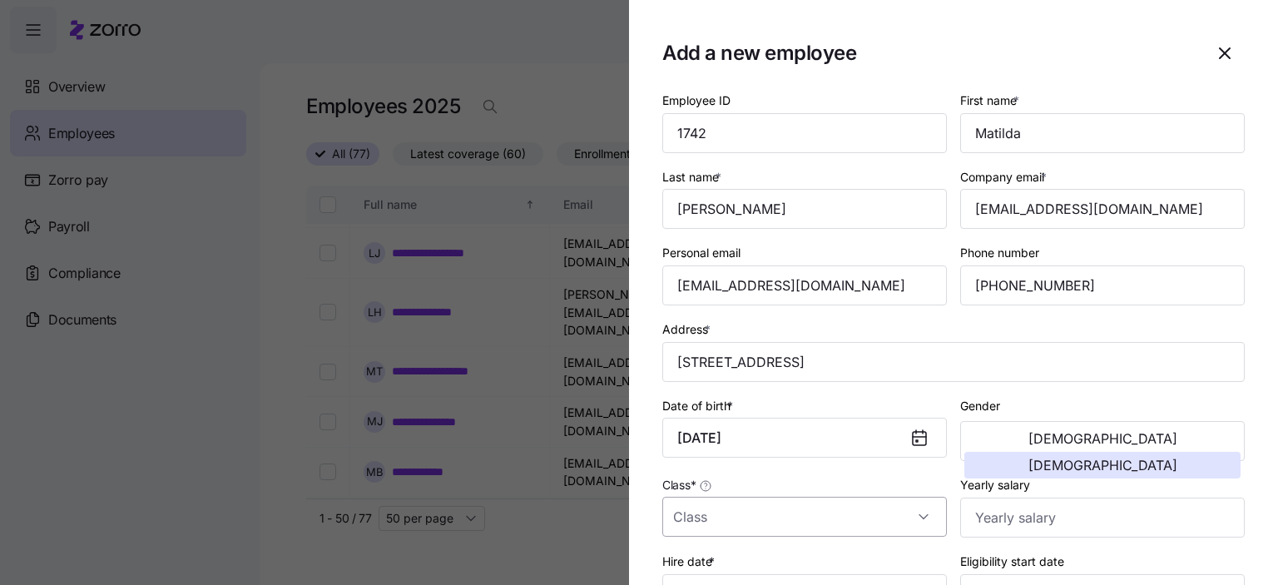
click at [731, 522] on input "Class *" at bounding box center [804, 517] width 285 height 40
click at [712, 468] on div "GA" at bounding box center [801, 464] width 265 height 35
type input "GA"
click at [1047, 524] on input "Yearly salary" at bounding box center [1102, 518] width 285 height 40
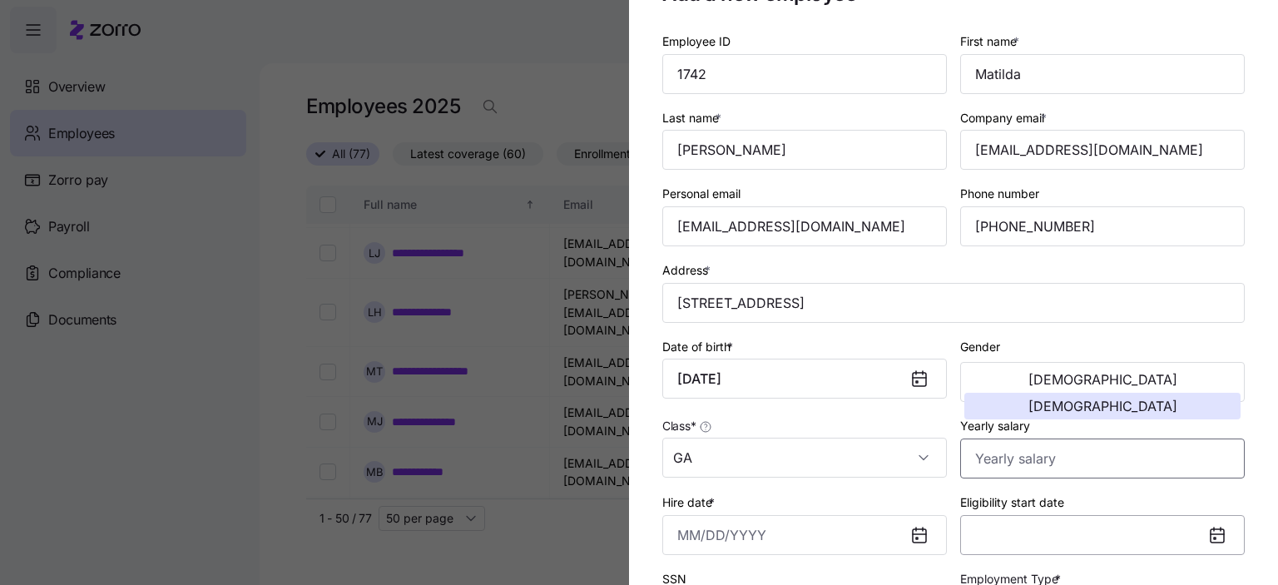
scroll to position [83, 0]
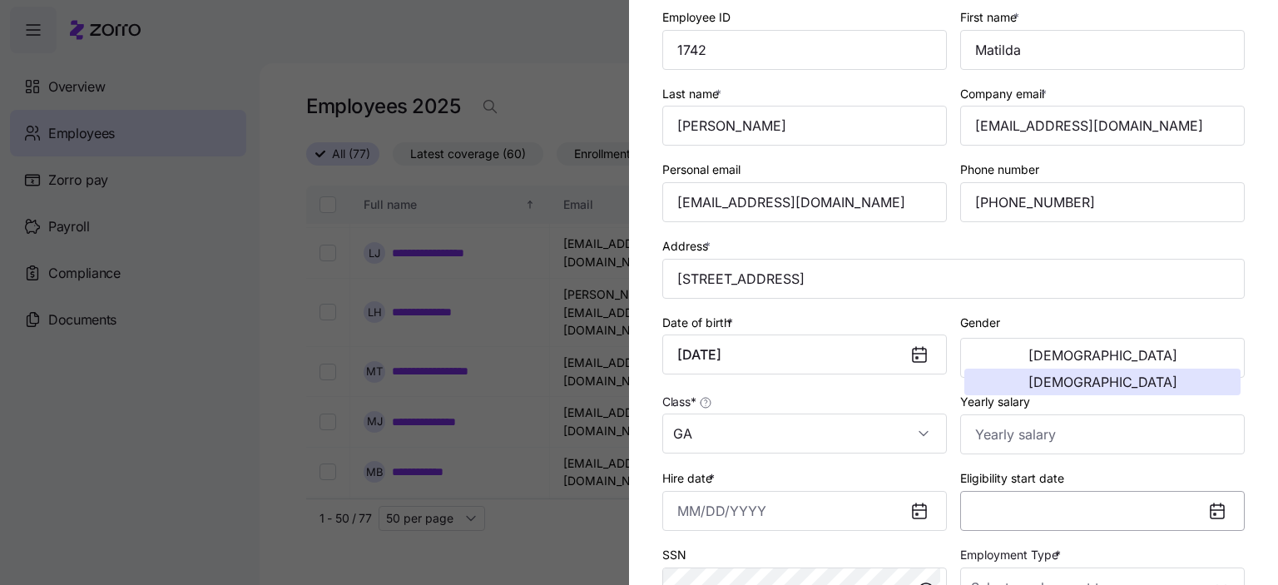
click at [1038, 498] on button "Eligibility start date" at bounding box center [1102, 511] width 285 height 40
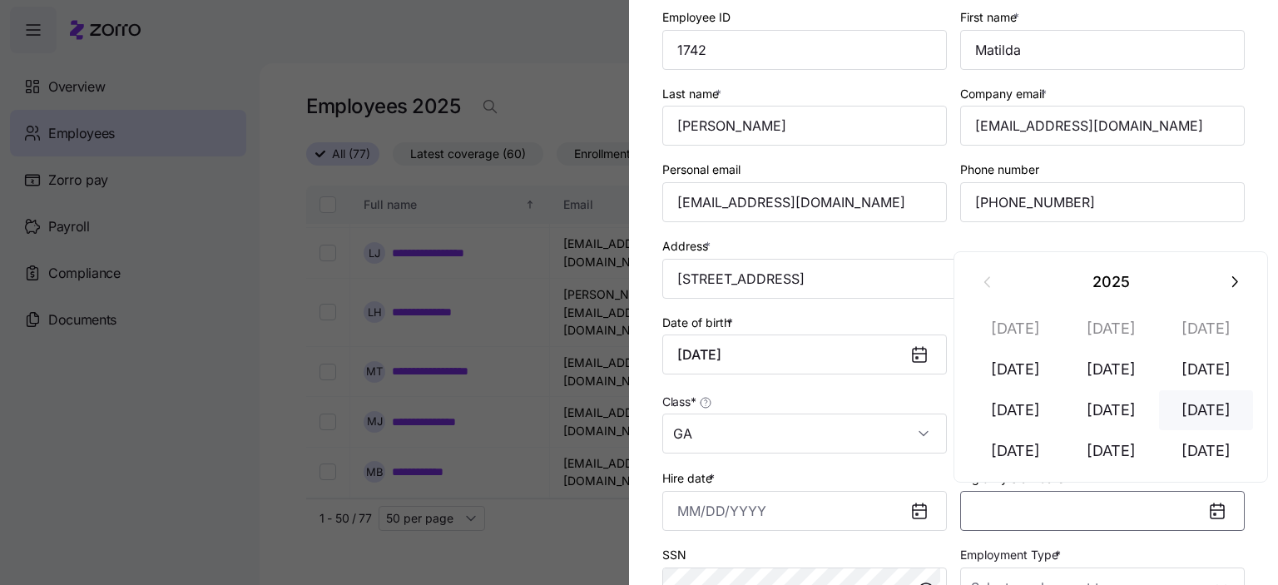
click at [1215, 413] on button "Sep 1" at bounding box center [1206, 410] width 95 height 40
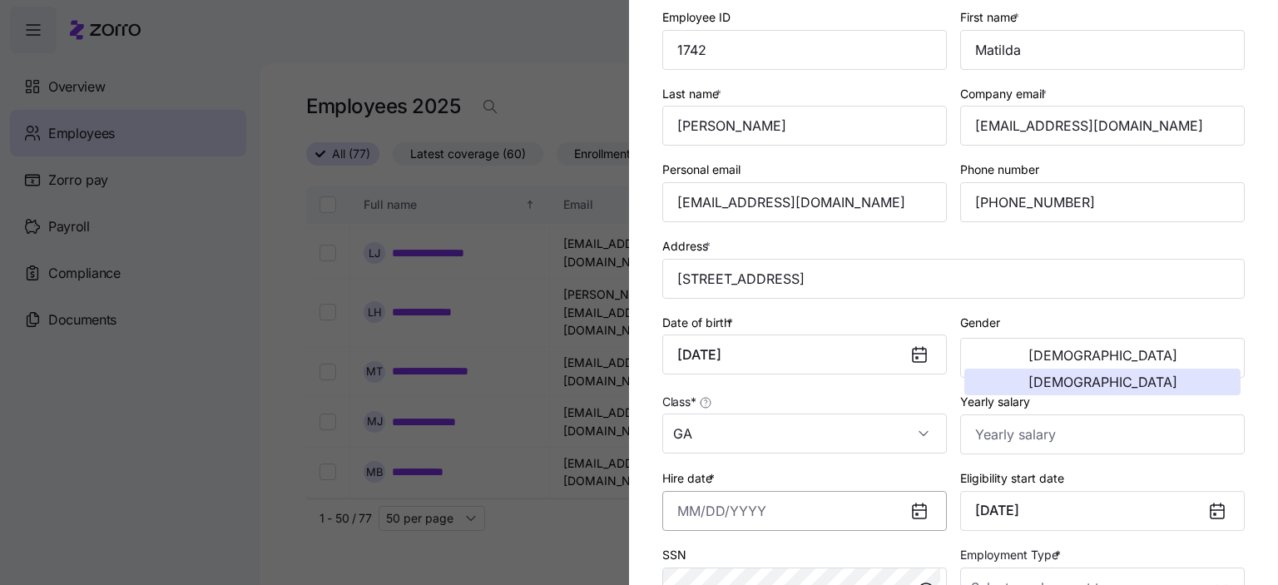
click at [701, 518] on input "Hire date *" at bounding box center [804, 511] width 285 height 40
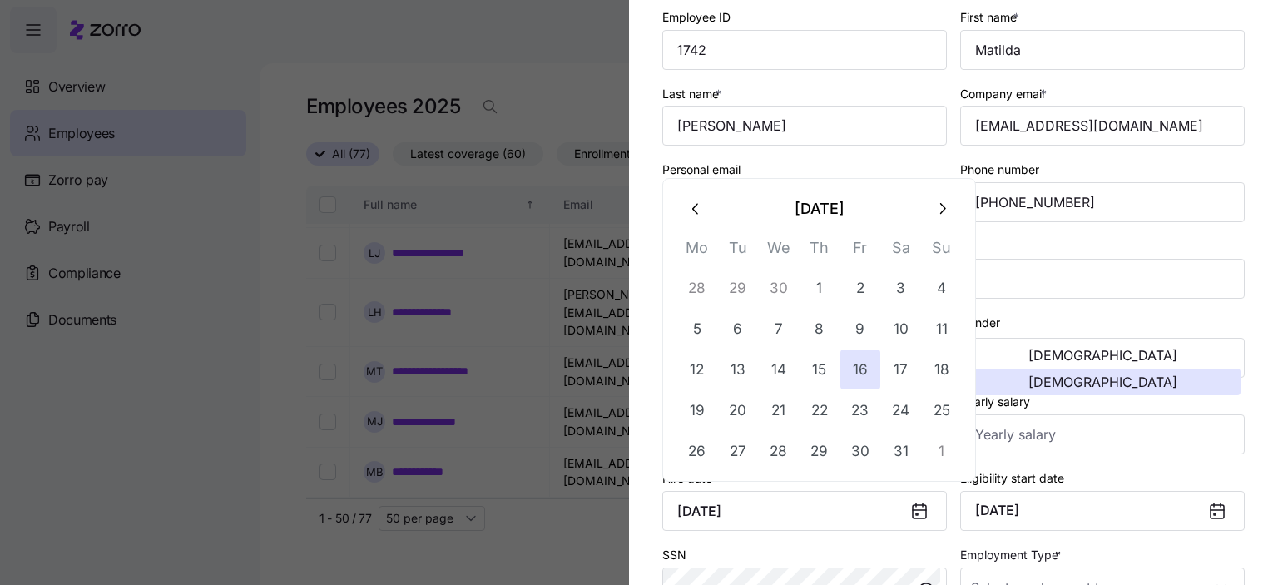
type input "December 16, 2016"
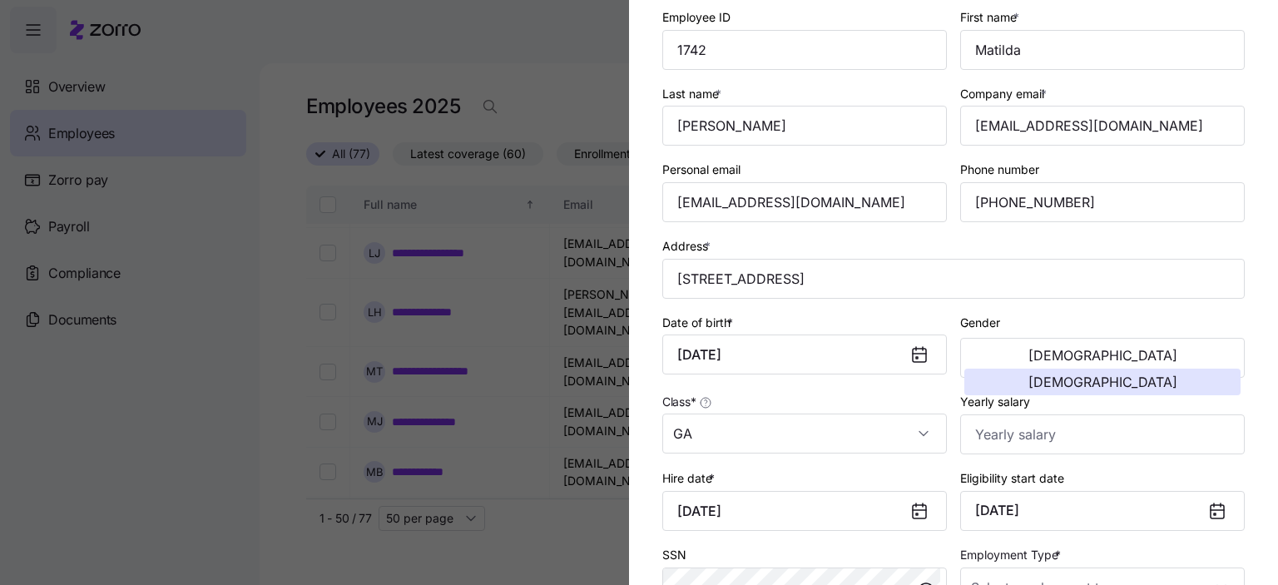
click at [1207, 505] on icon at bounding box center [1217, 511] width 20 height 20
click at [1211, 510] on icon at bounding box center [1217, 510] width 13 height 0
click at [1159, 507] on button "April 1, 2025" at bounding box center [1102, 511] width 285 height 40
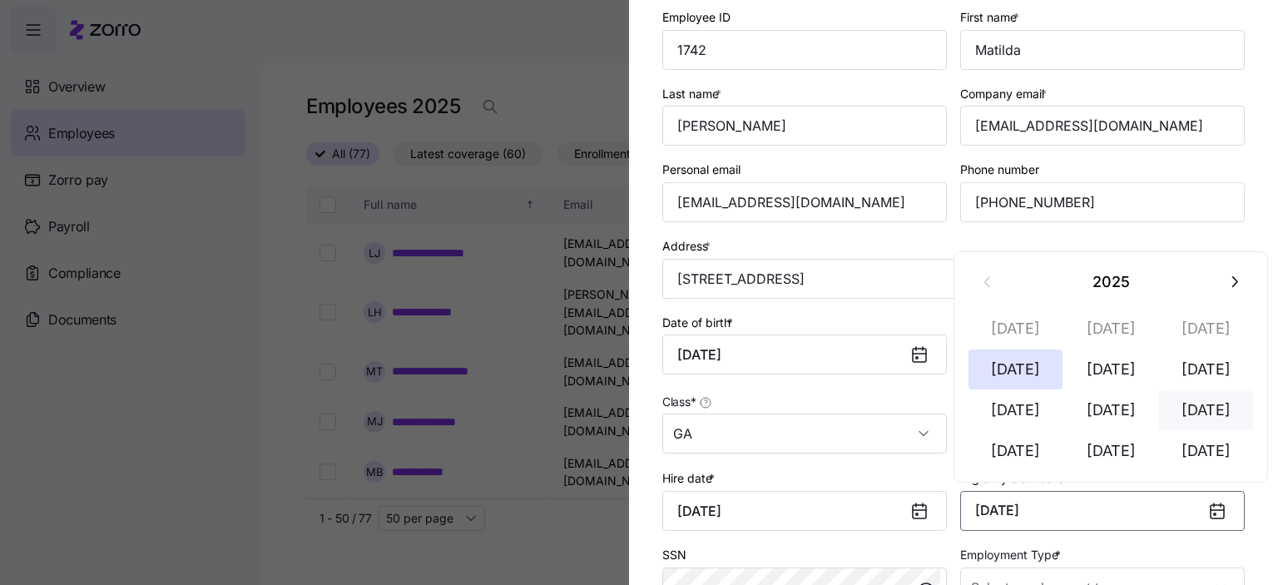
click at [1214, 413] on button "Sep 1" at bounding box center [1206, 410] width 95 height 40
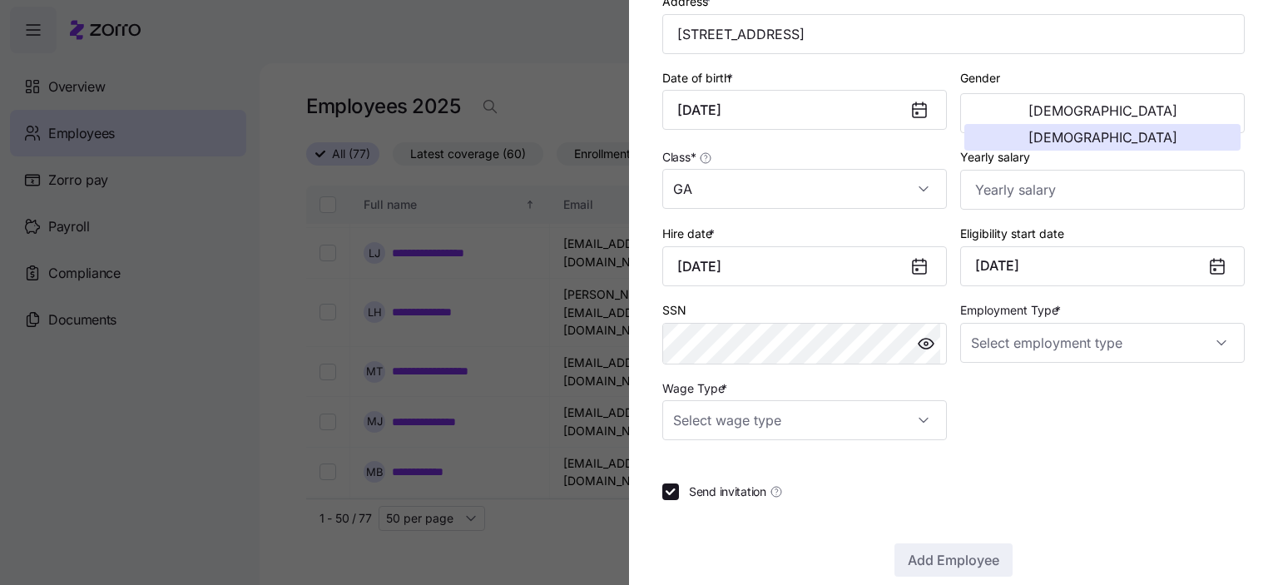
scroll to position [333, 0]
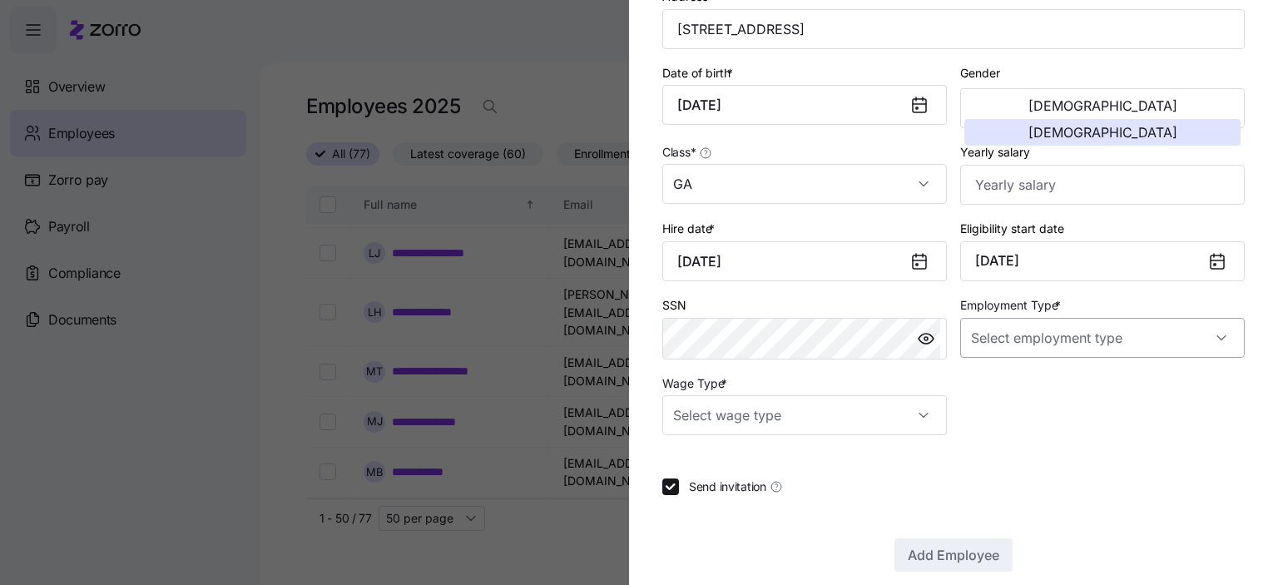
click at [1092, 343] on input "Employment Type *" at bounding box center [1102, 338] width 285 height 40
drag, startPoint x: 1008, startPoint y: 389, endPoint x: 934, endPoint y: 395, distance: 75.2
click at [1008, 389] on span "Full Time" at bounding box center [997, 385] width 48 height 18
type input "Full Time"
drag, startPoint x: 820, startPoint y: 423, endPoint x: 805, endPoint y: 426, distance: 16.2
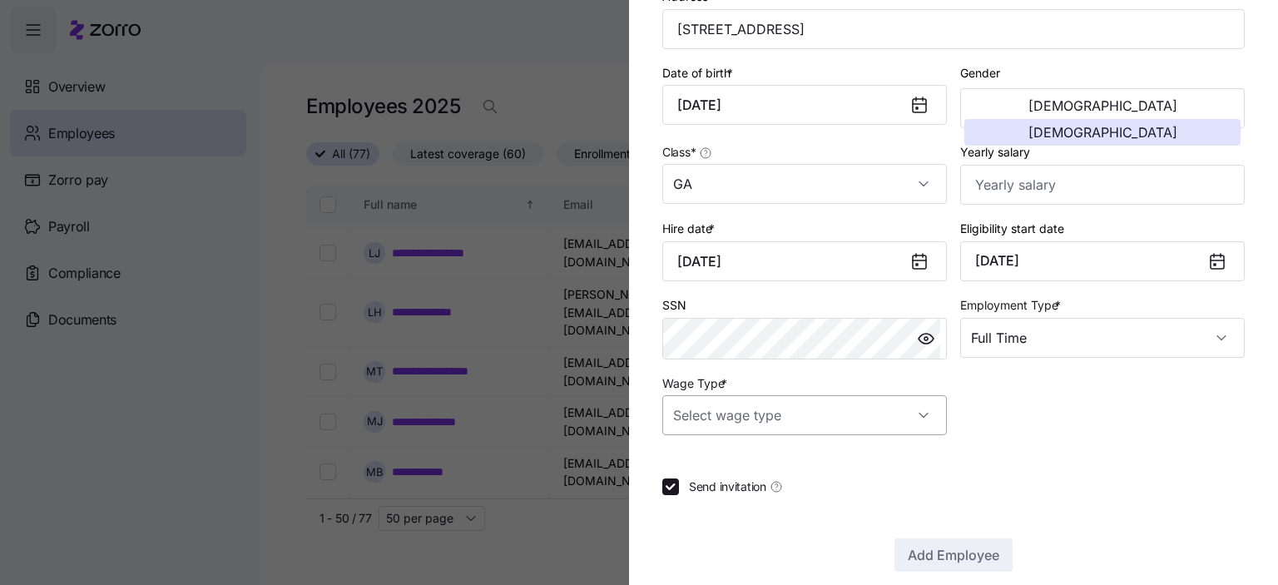
click at [819, 423] on input "Wage Type *" at bounding box center [804, 415] width 285 height 40
click at [691, 500] on span "Hourly" at bounding box center [699, 497] width 35 height 18
type input "Hourly"
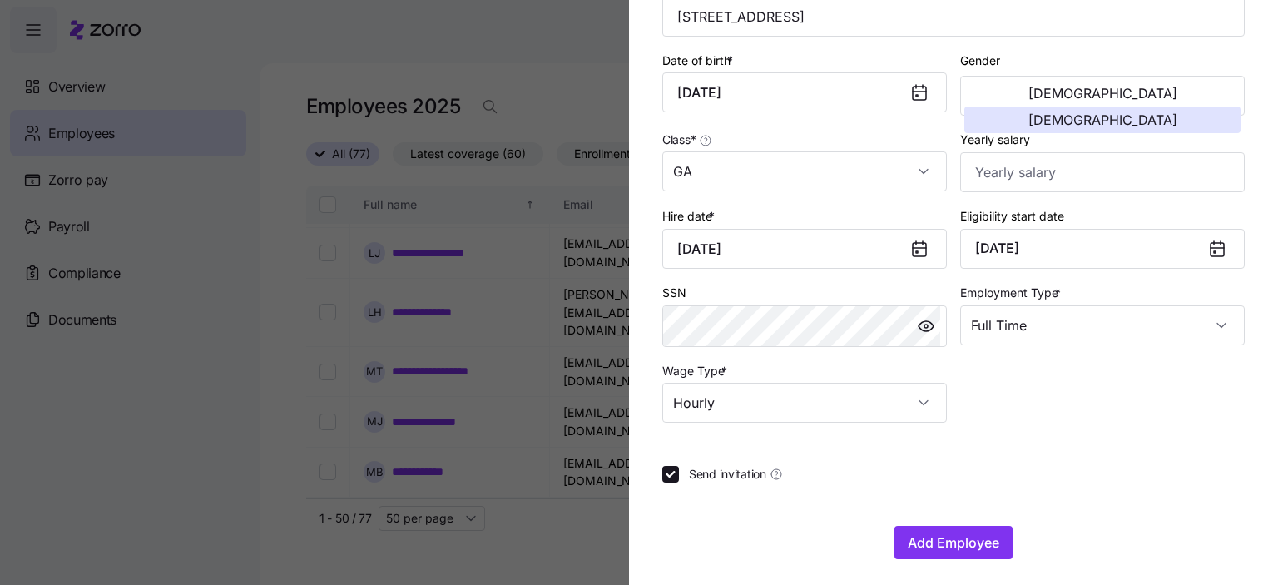
scroll to position [349, 0]
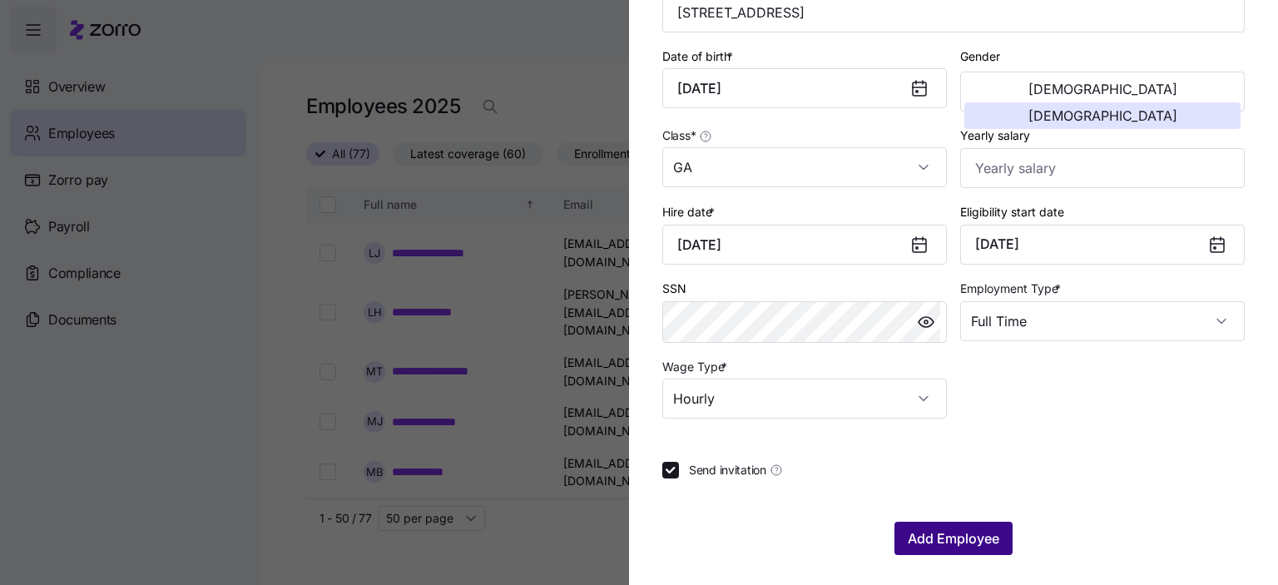
click at [944, 538] on span "Add Employee" at bounding box center [954, 538] width 92 height 20
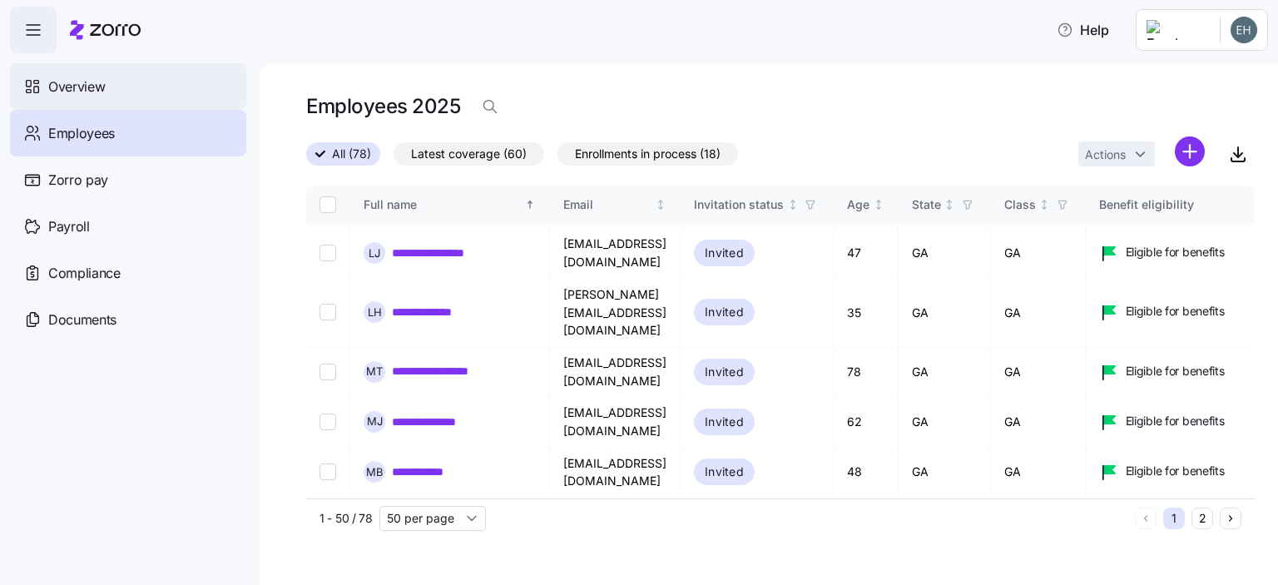
click at [67, 82] on span "Overview" at bounding box center [76, 87] width 57 height 21
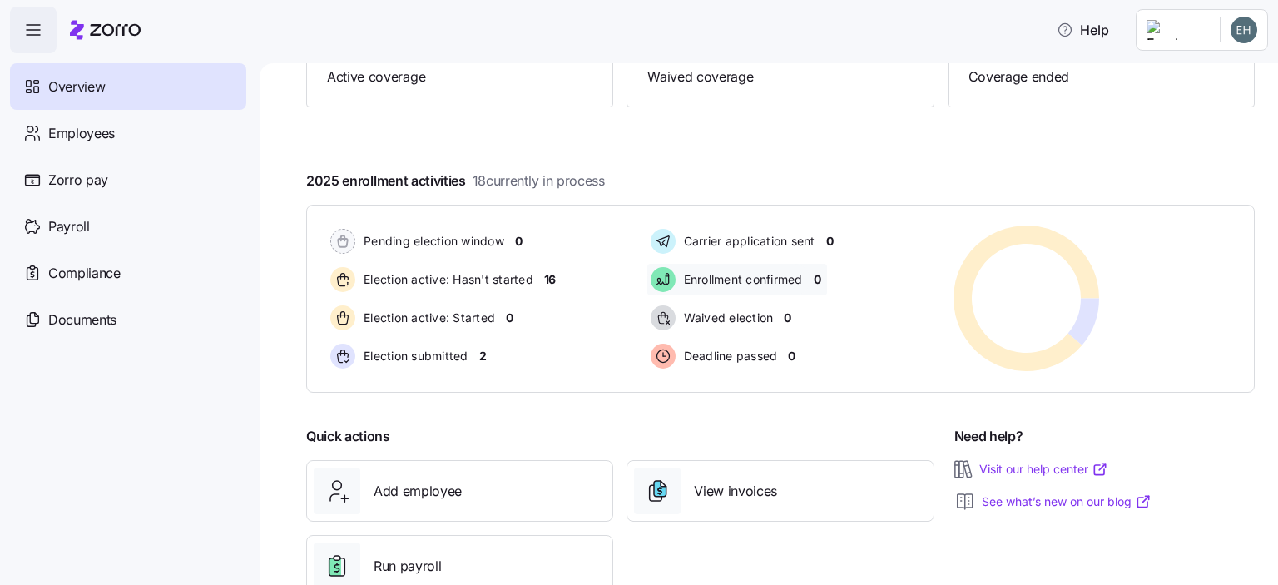
scroll to position [250, 0]
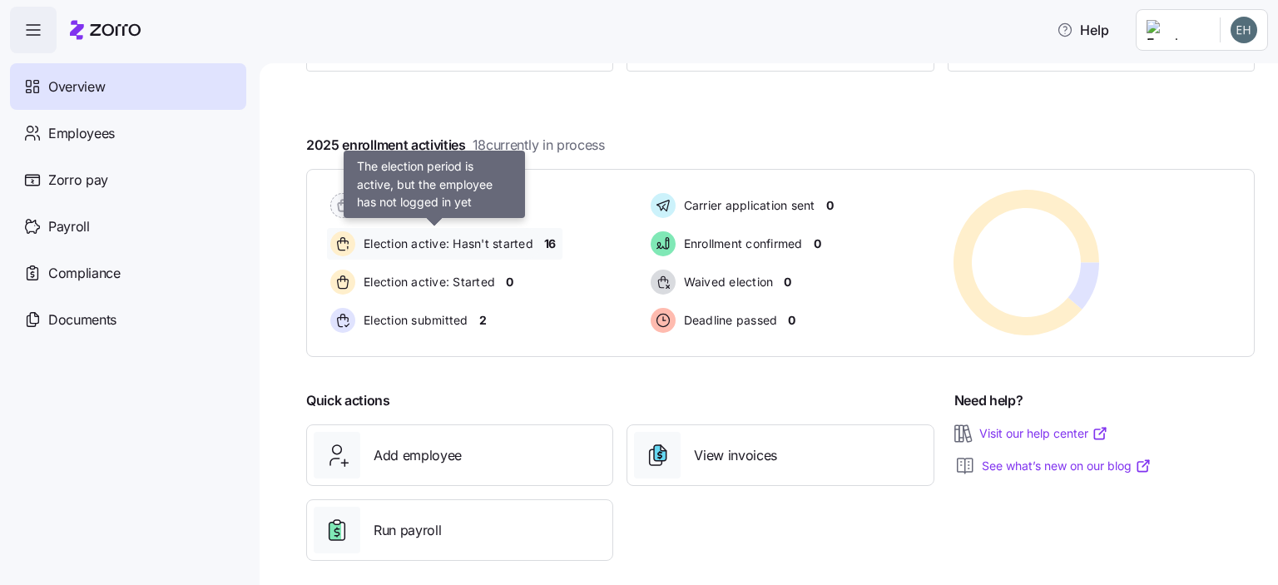
click at [517, 241] on span "Election active: Hasn't started" at bounding box center [446, 243] width 175 height 17
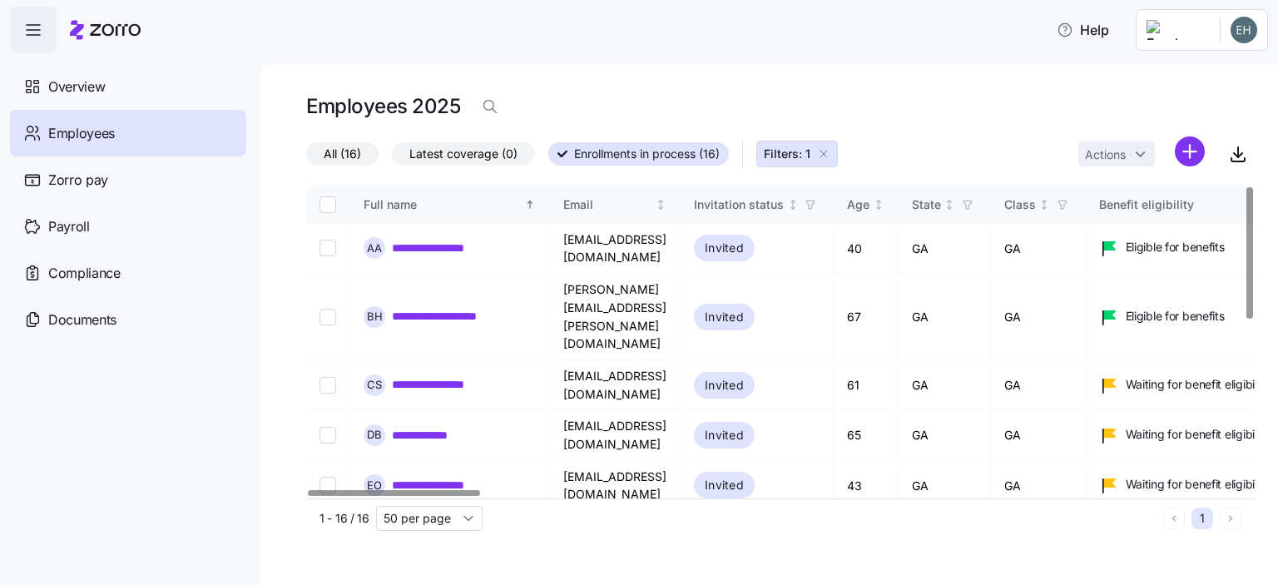
click at [329, 205] on input "Select all records" at bounding box center [328, 204] width 17 height 17
checkbox input "true"
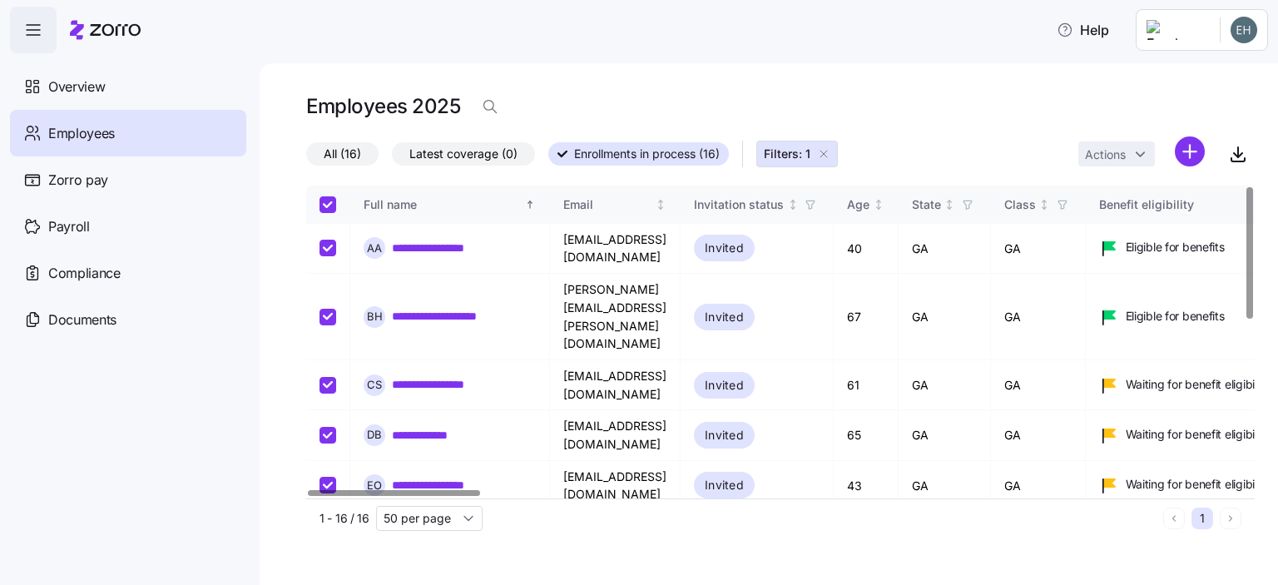
checkbox input "true"
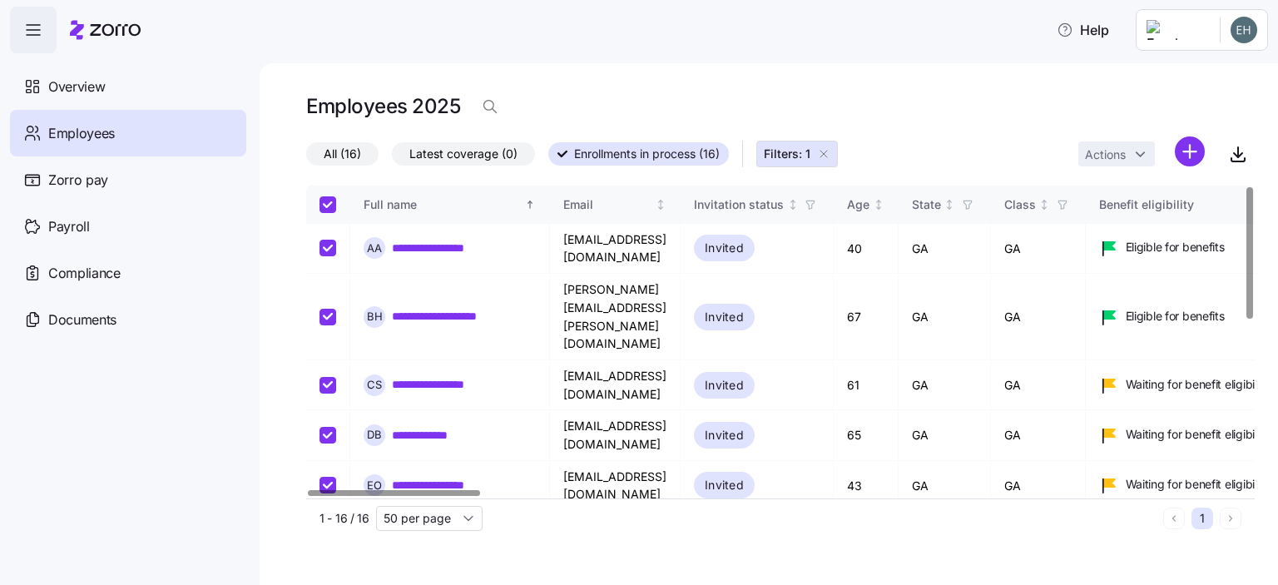
checkbox input "true"
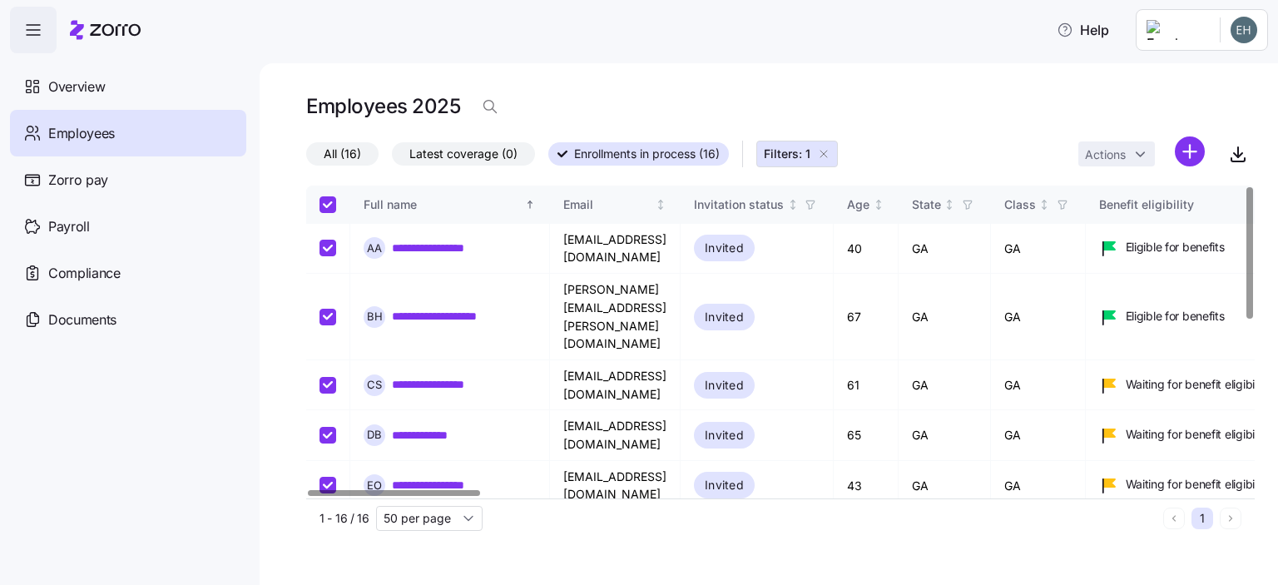
checkbox input "true"
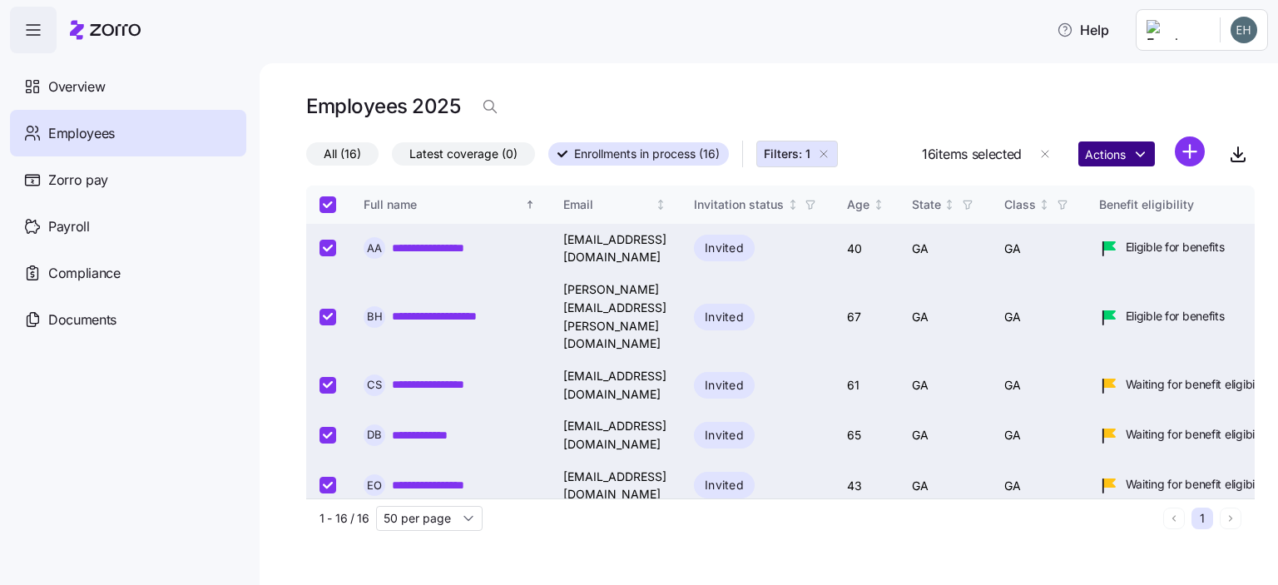
click at [1131, 151] on html "**********" at bounding box center [639, 287] width 1278 height 575
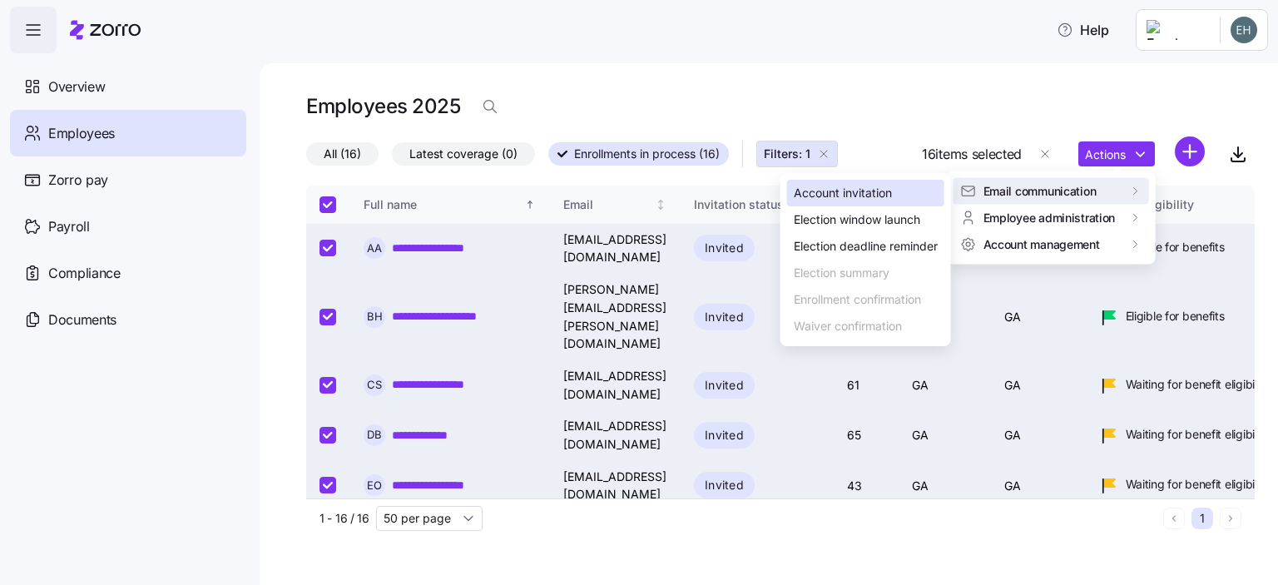
click at [879, 199] on div "Account invitation" at bounding box center [843, 193] width 98 height 18
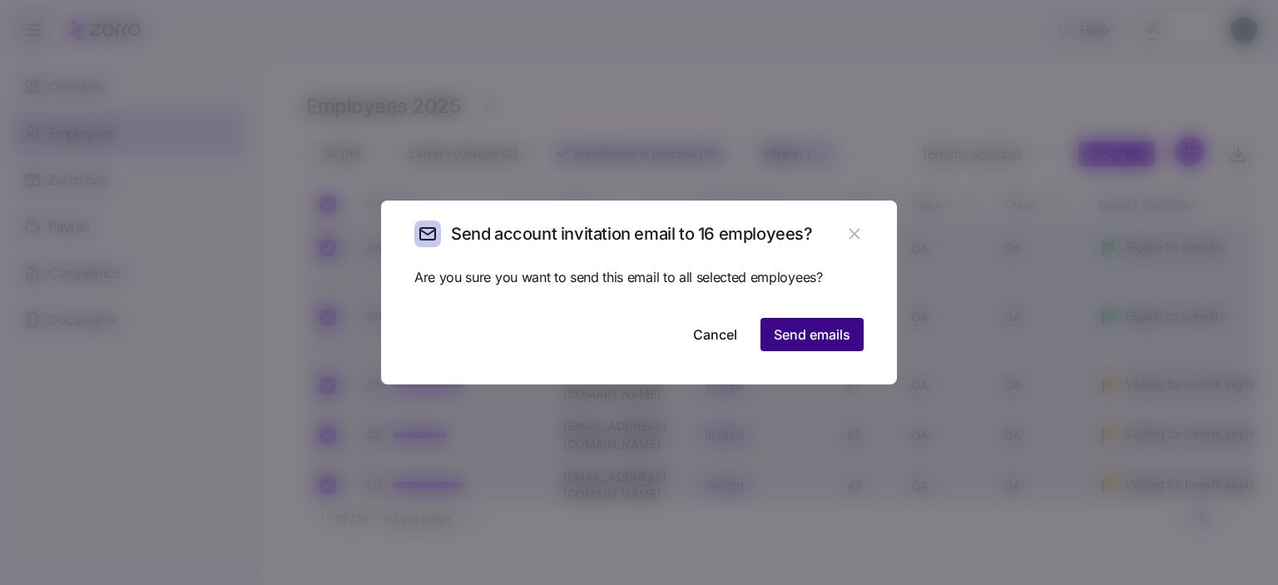
click at [803, 337] on span "Send emails" at bounding box center [812, 334] width 77 height 20
